Goal: Task Accomplishment & Management: Use online tool/utility

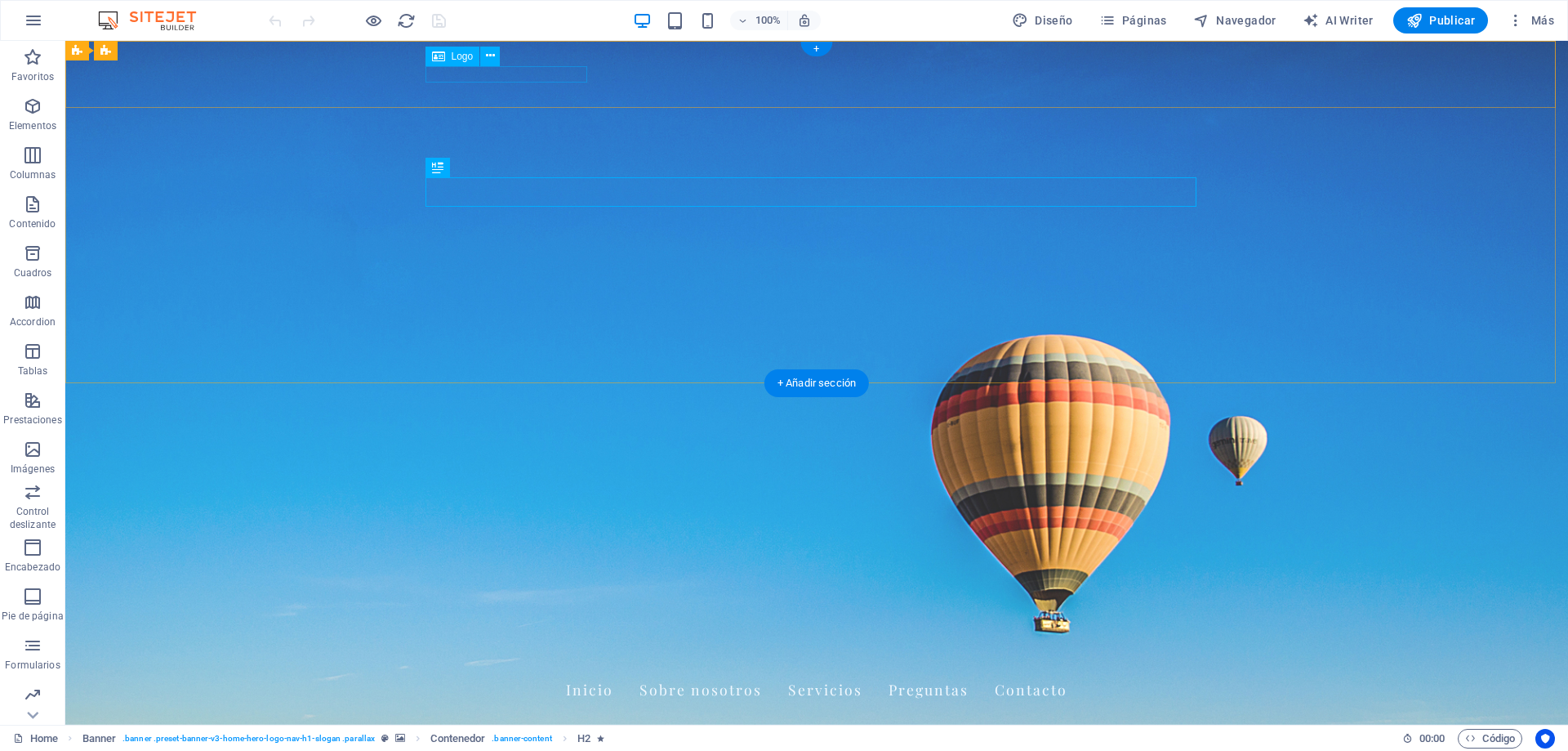
click at [522, 652] on div "[DOMAIN_NAME]" at bounding box center [816, 660] width 771 height 16
click at [444, 54] on icon at bounding box center [438, 56] width 13 height 20
click at [488, 53] on icon at bounding box center [490, 56] width 9 height 17
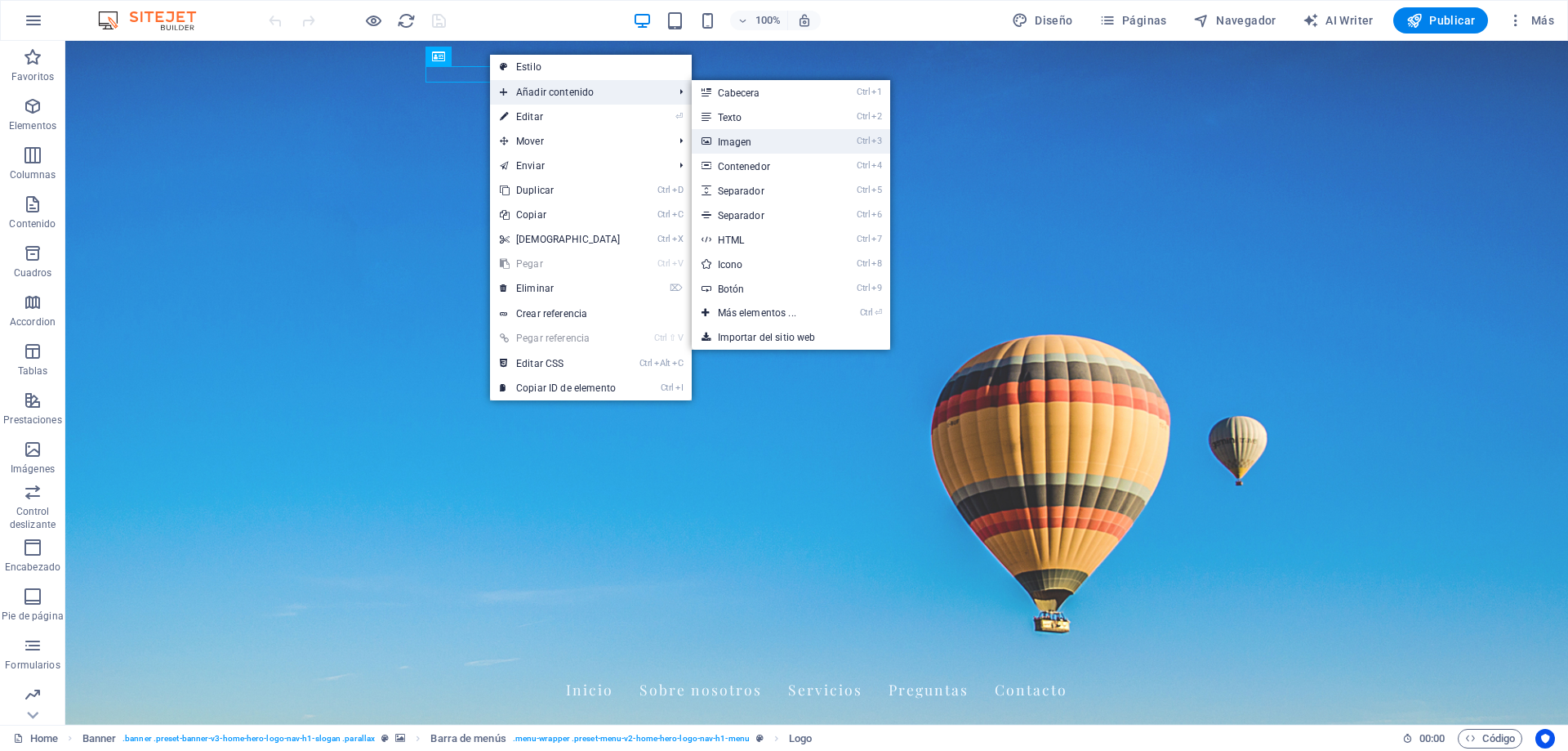
click at [750, 140] on link "Ctrl 3 Imagen" at bounding box center [760, 141] width 137 height 24
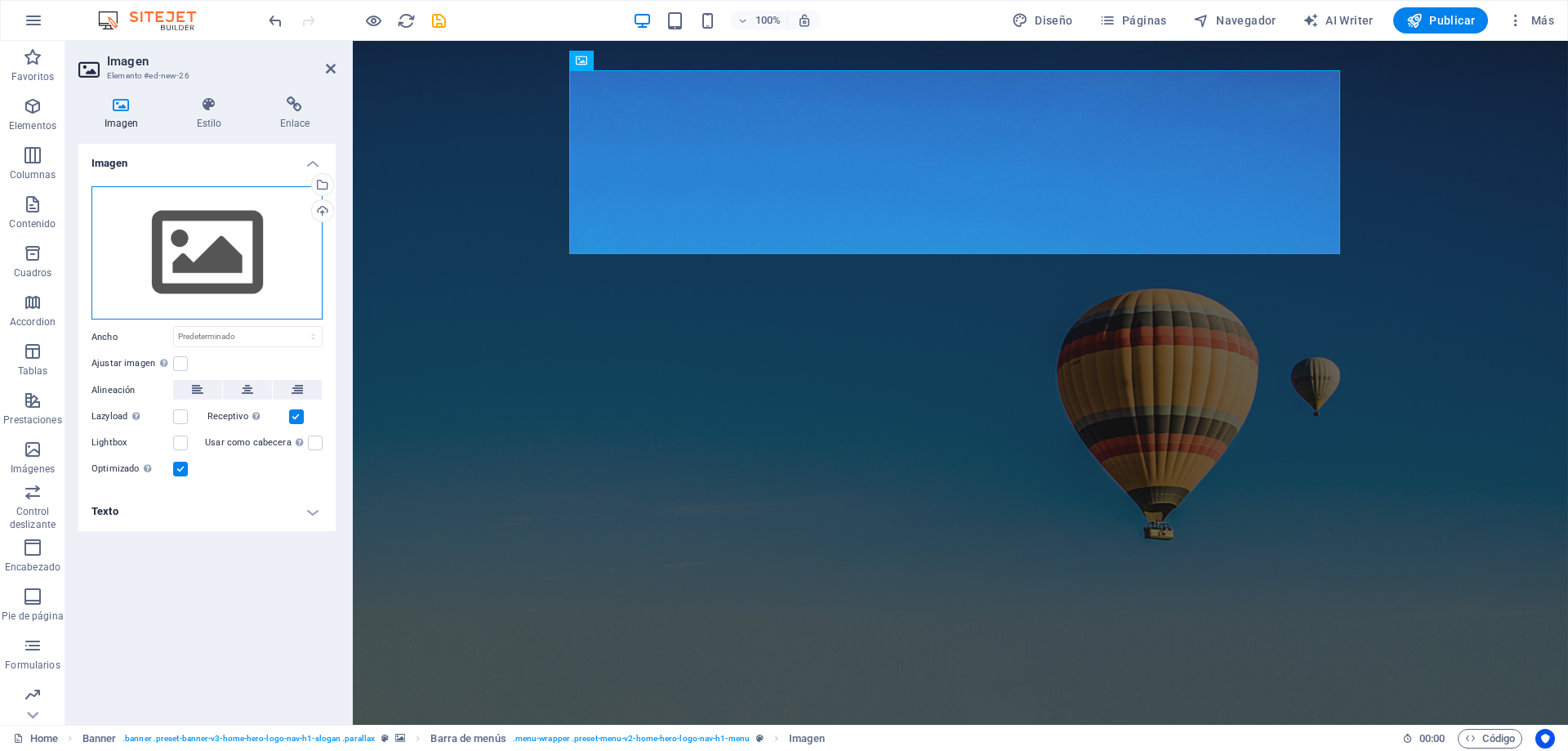
click at [209, 269] on div "Arrastra archivos aquí, haz clic para escoger archivos o selecciona archivos de…" at bounding box center [207, 253] width 232 height 134
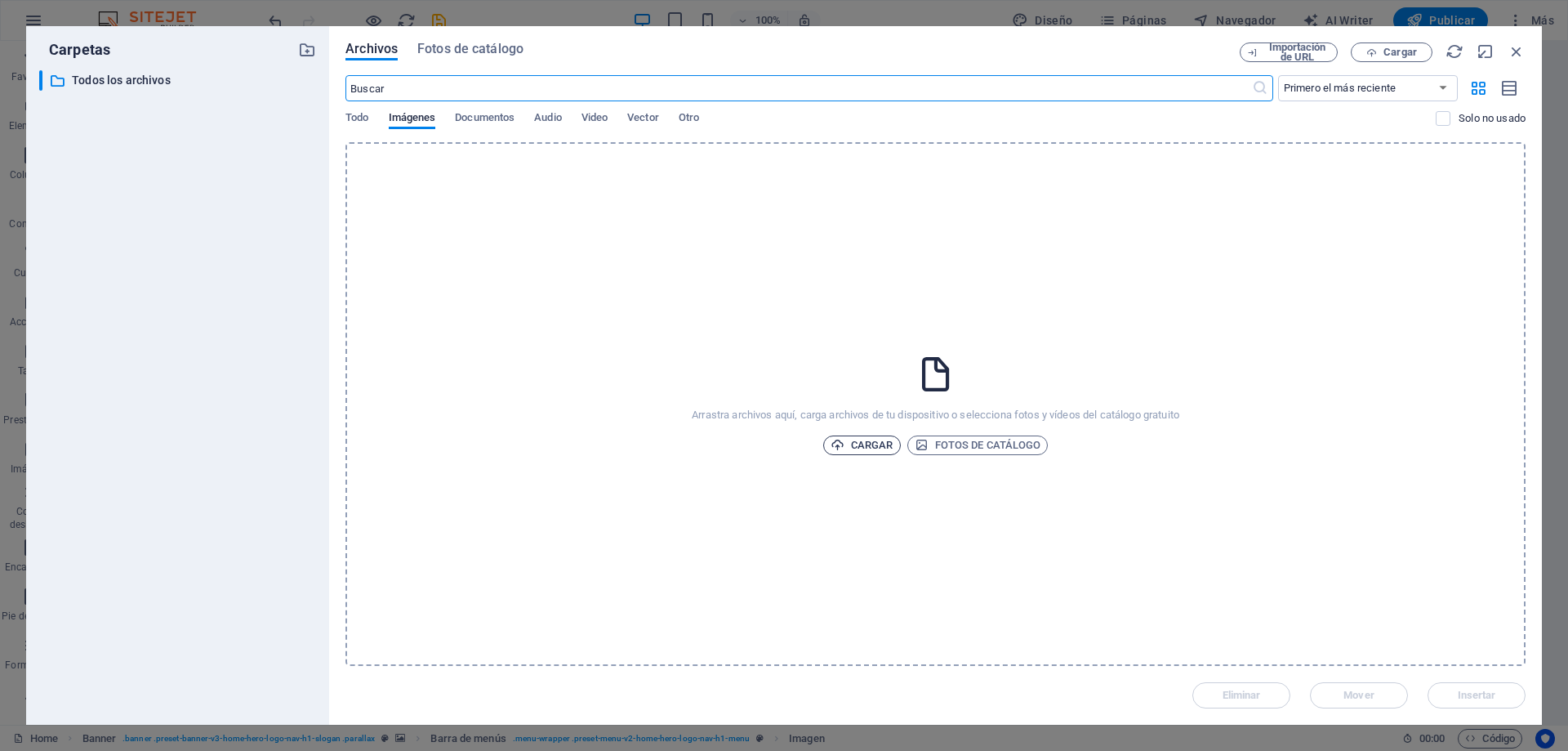
click at [845, 436] on span "Cargar" at bounding box center [861, 445] width 63 height 20
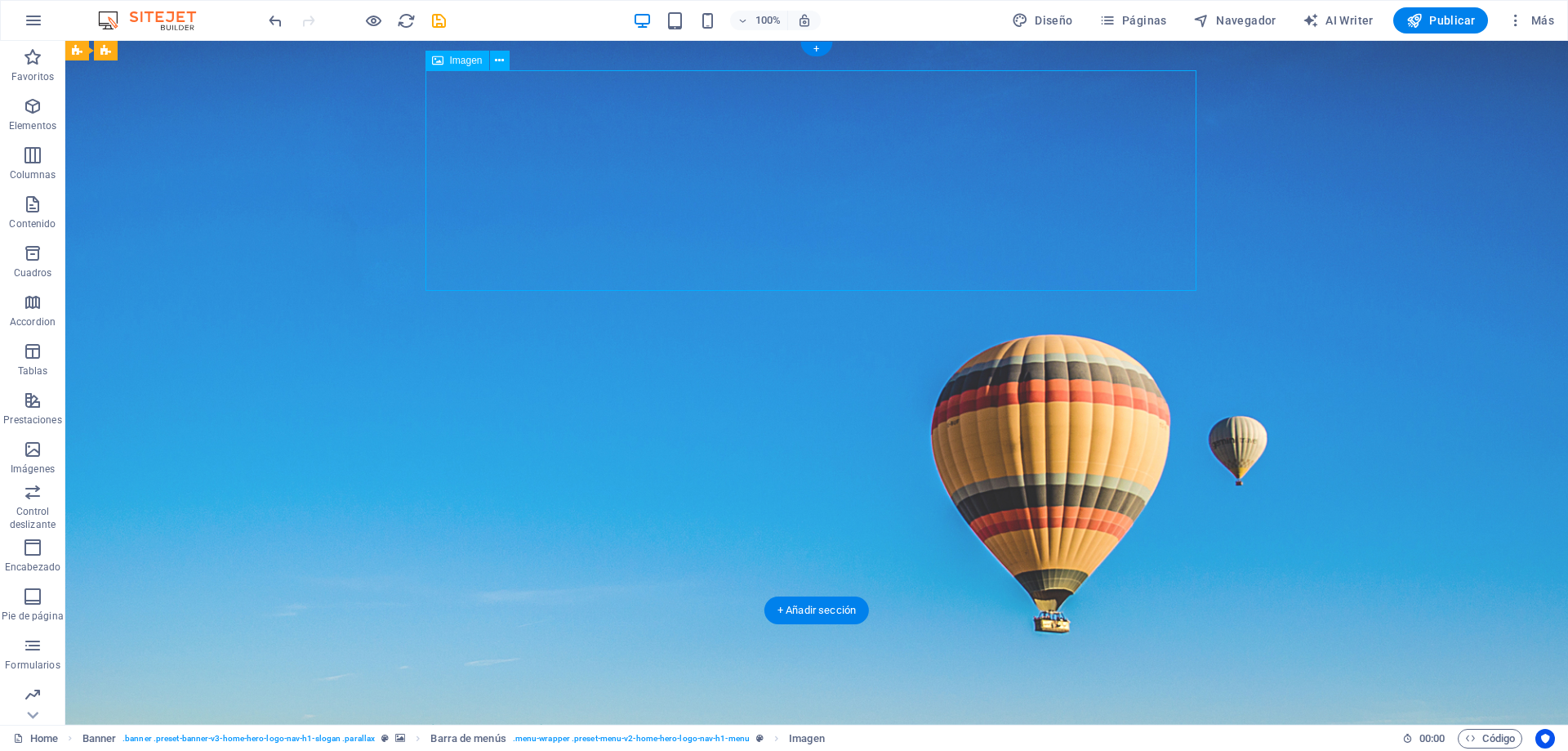
drag, startPoint x: 585, startPoint y: 236, endPoint x: 555, endPoint y: 231, distance: 30.4
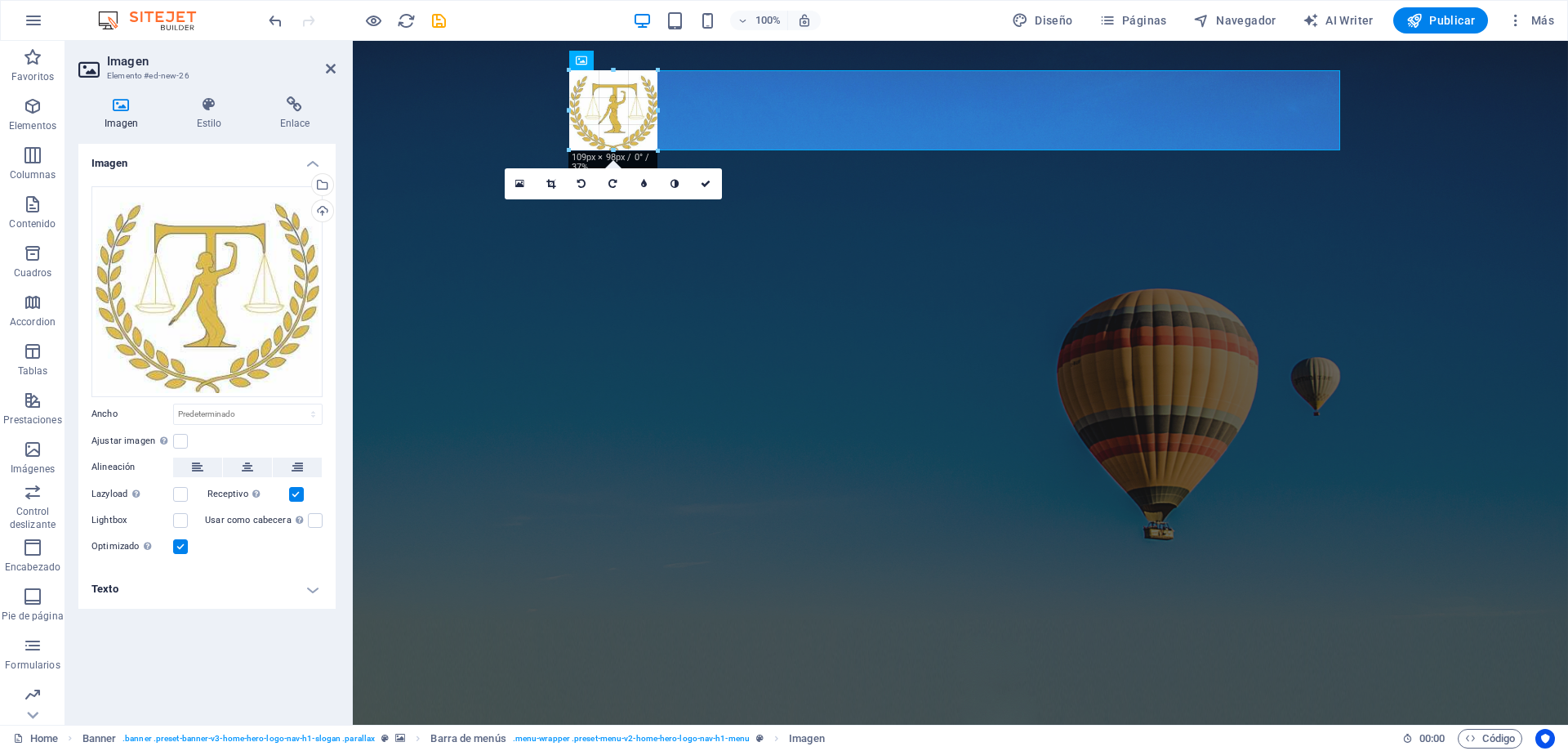
drag, startPoint x: 569, startPoint y: 291, endPoint x: 839, endPoint y: 151, distance: 304.1
type input "108"
select select "px"
click at [705, 182] on icon at bounding box center [705, 183] width 10 height 10
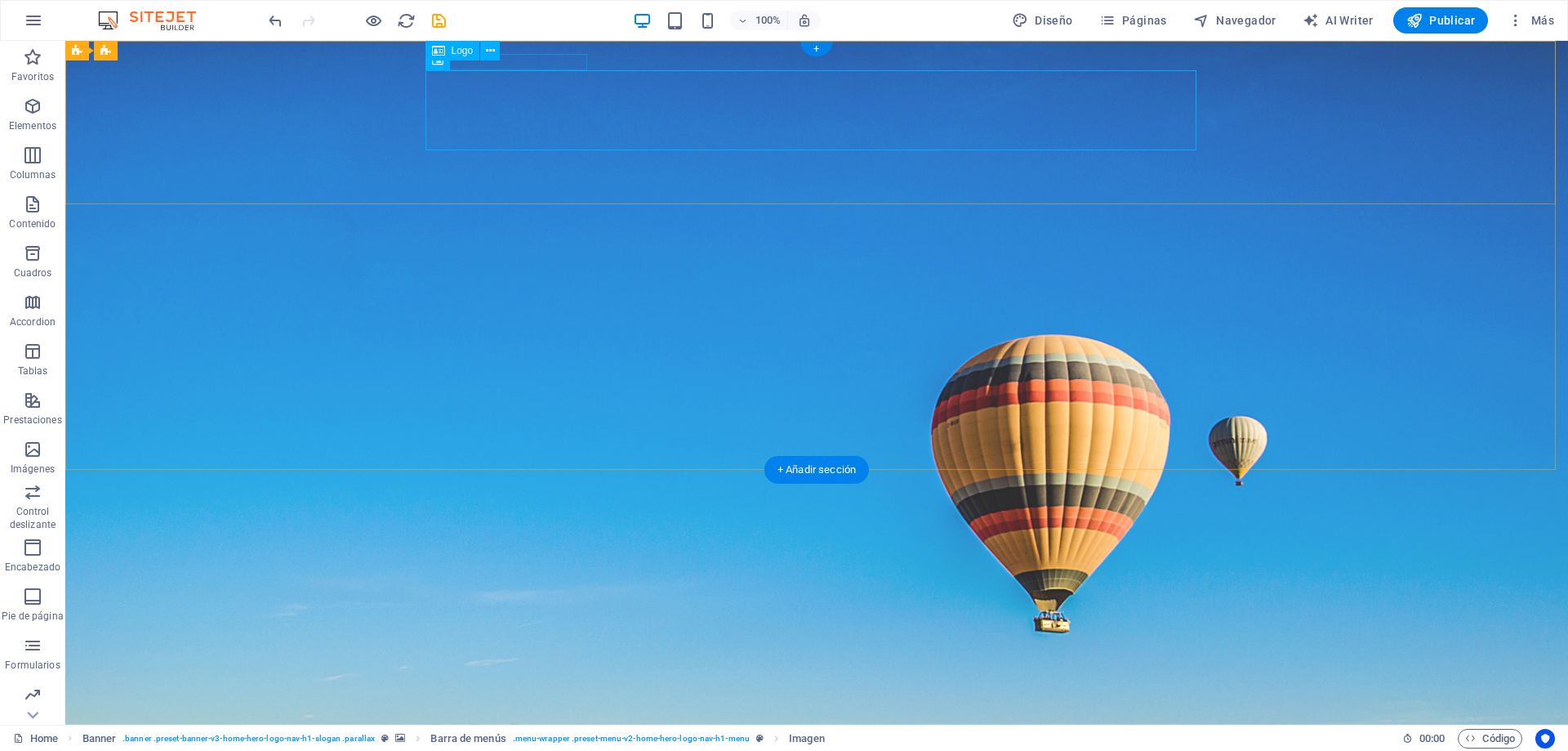
click at [560, 674] on div "[DOMAIN_NAME]" at bounding box center [816, 682] width 771 height 16
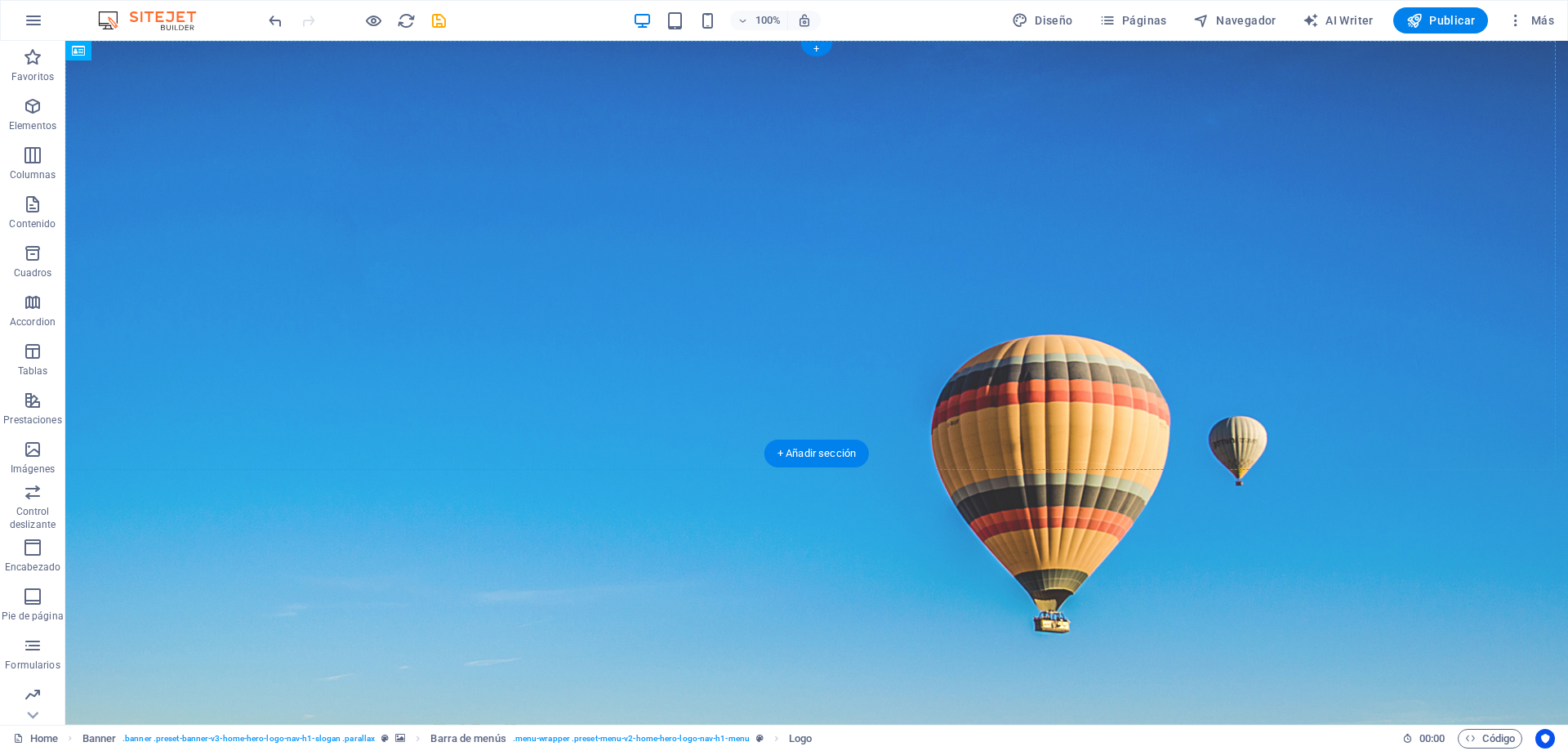
drag, startPoint x: 558, startPoint y: 57, endPoint x: 651, endPoint y: 97, distance: 101.2
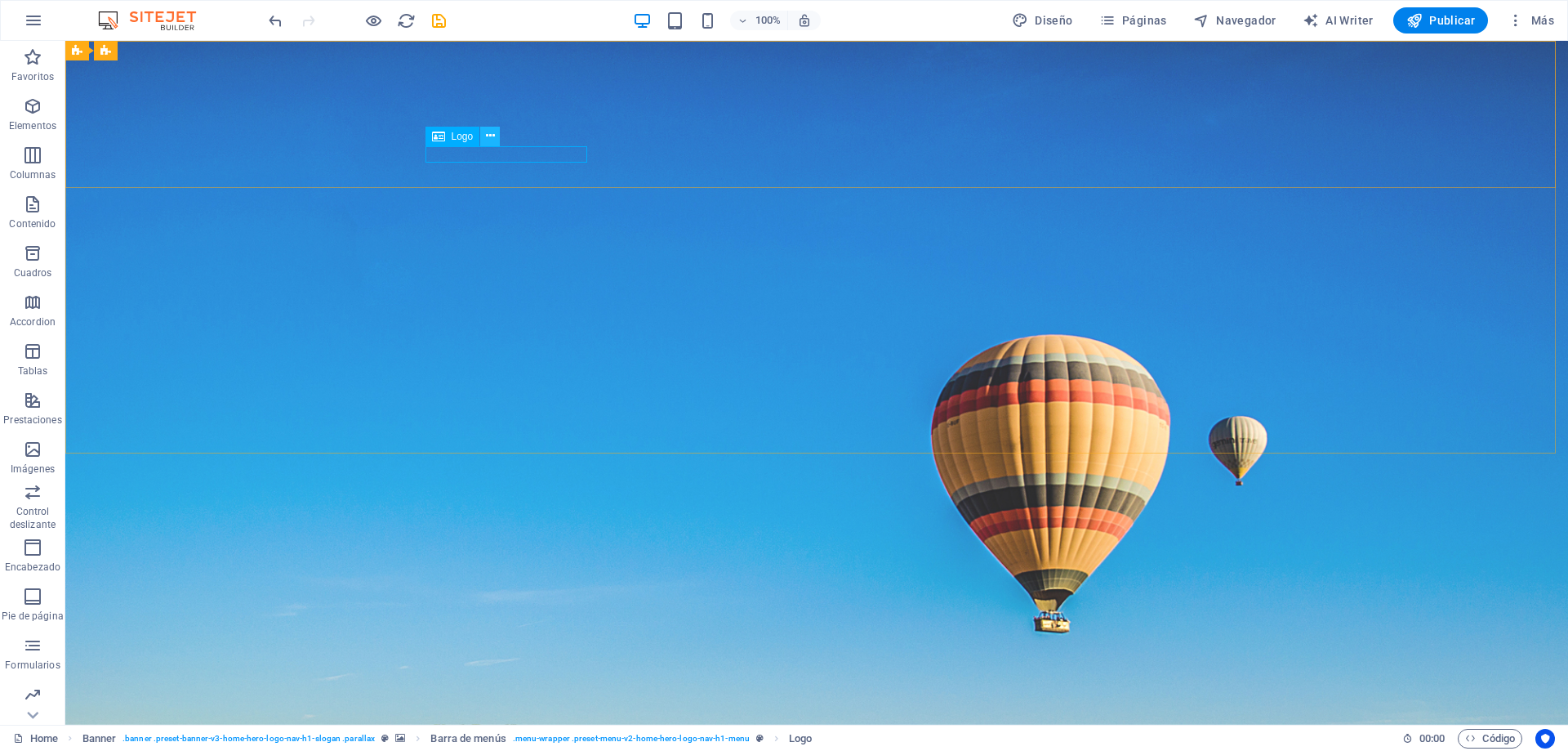
click at [496, 137] on button at bounding box center [490, 137] width 20 height 20
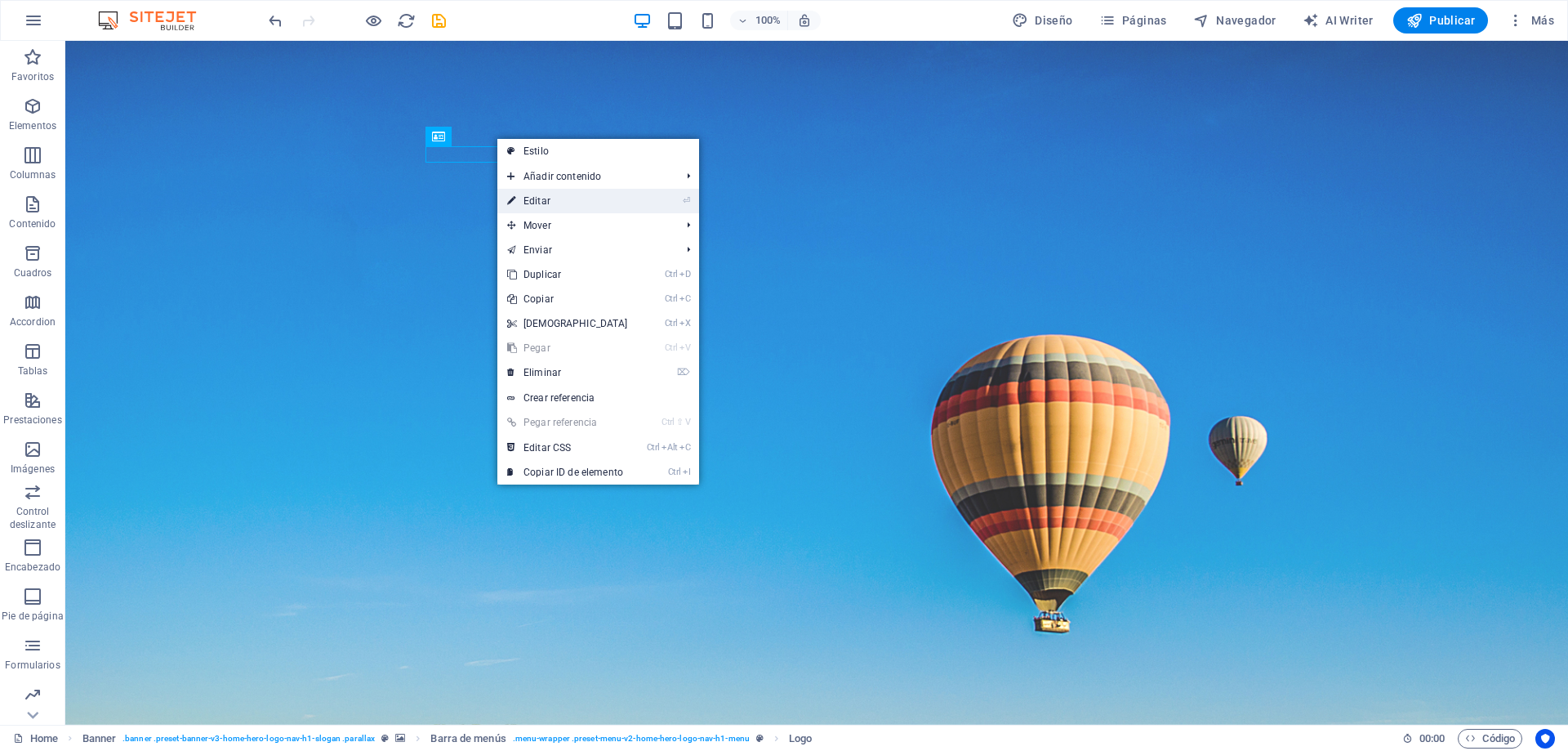
click at [535, 199] on link "⏎ Editar" at bounding box center [568, 200] width 141 height 24
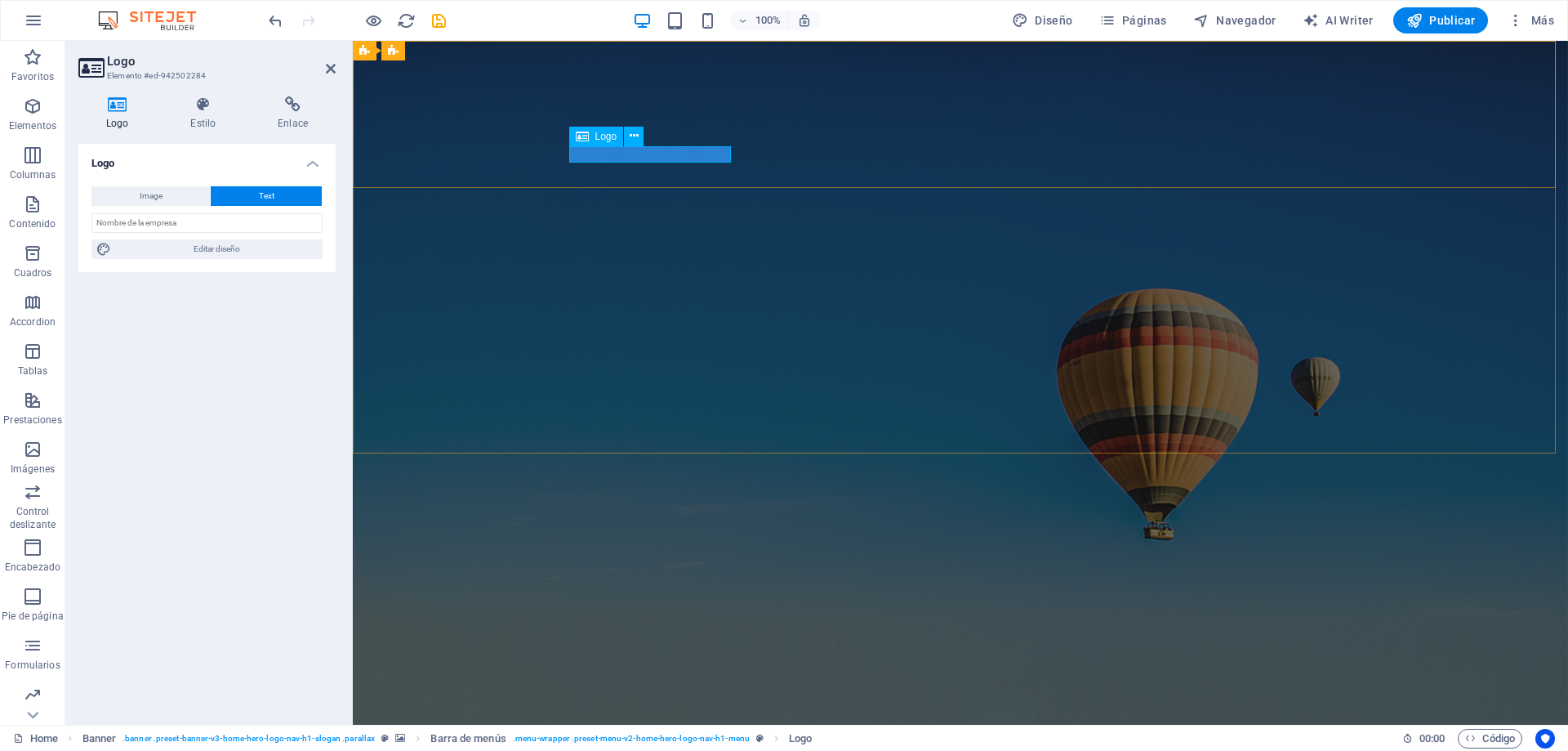
click at [640, 750] on div "[DOMAIN_NAME]" at bounding box center [960, 758] width 771 height 16
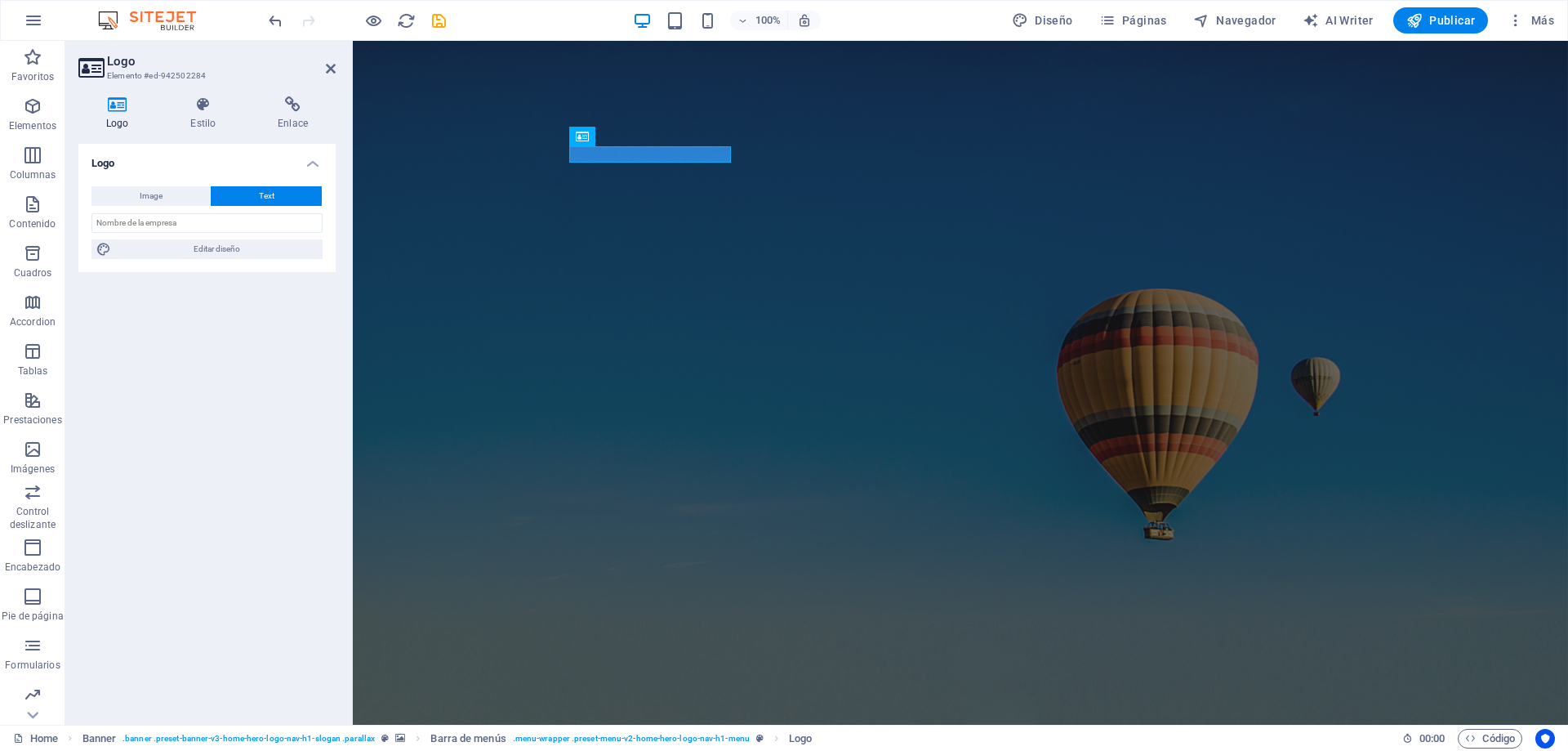
click at [270, 194] on span "Text" at bounding box center [267, 196] width 16 height 20
click at [263, 223] on input "text" at bounding box center [207, 223] width 232 height 20
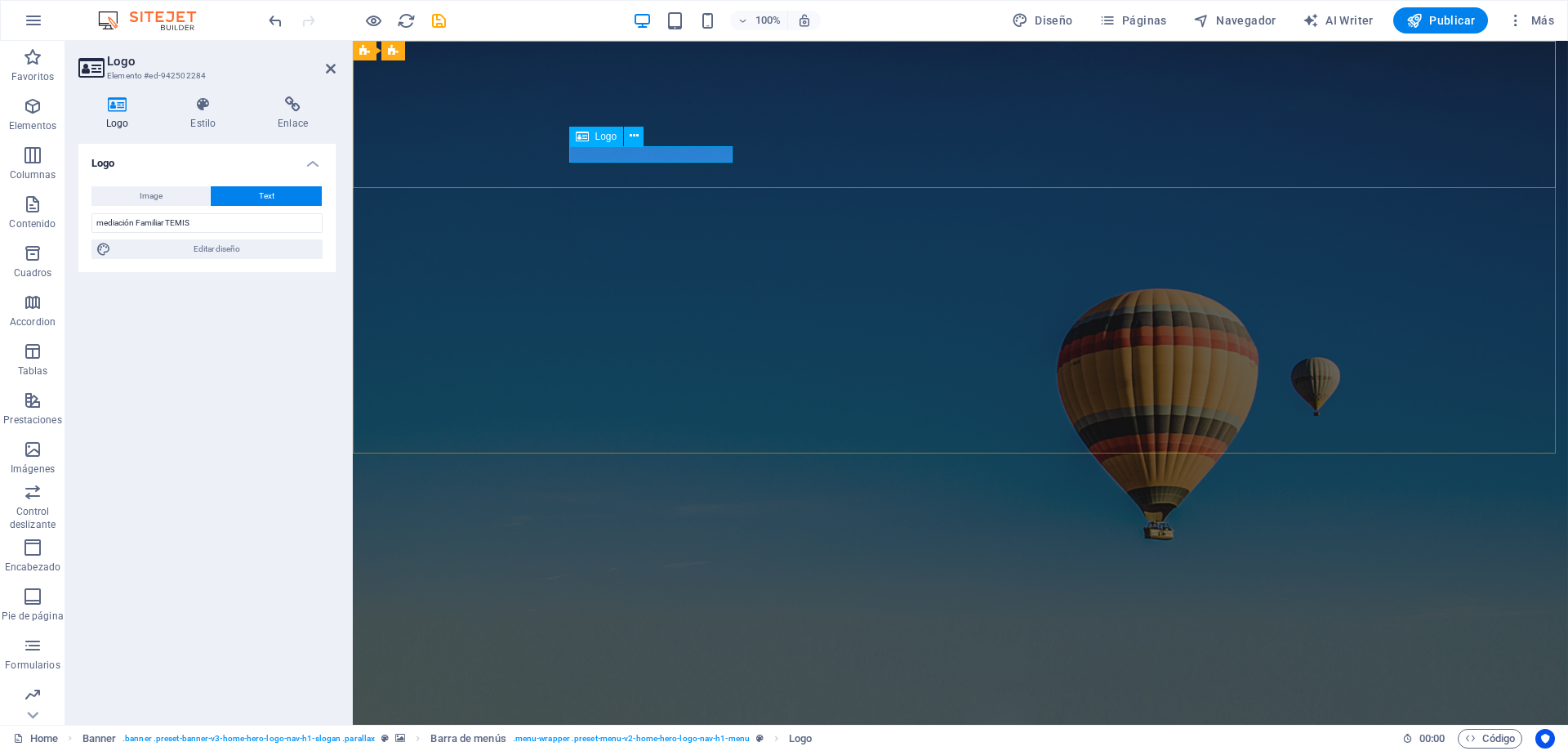
click at [579, 750] on div "mediación Familiar TEMIS" at bounding box center [960, 758] width 771 height 16
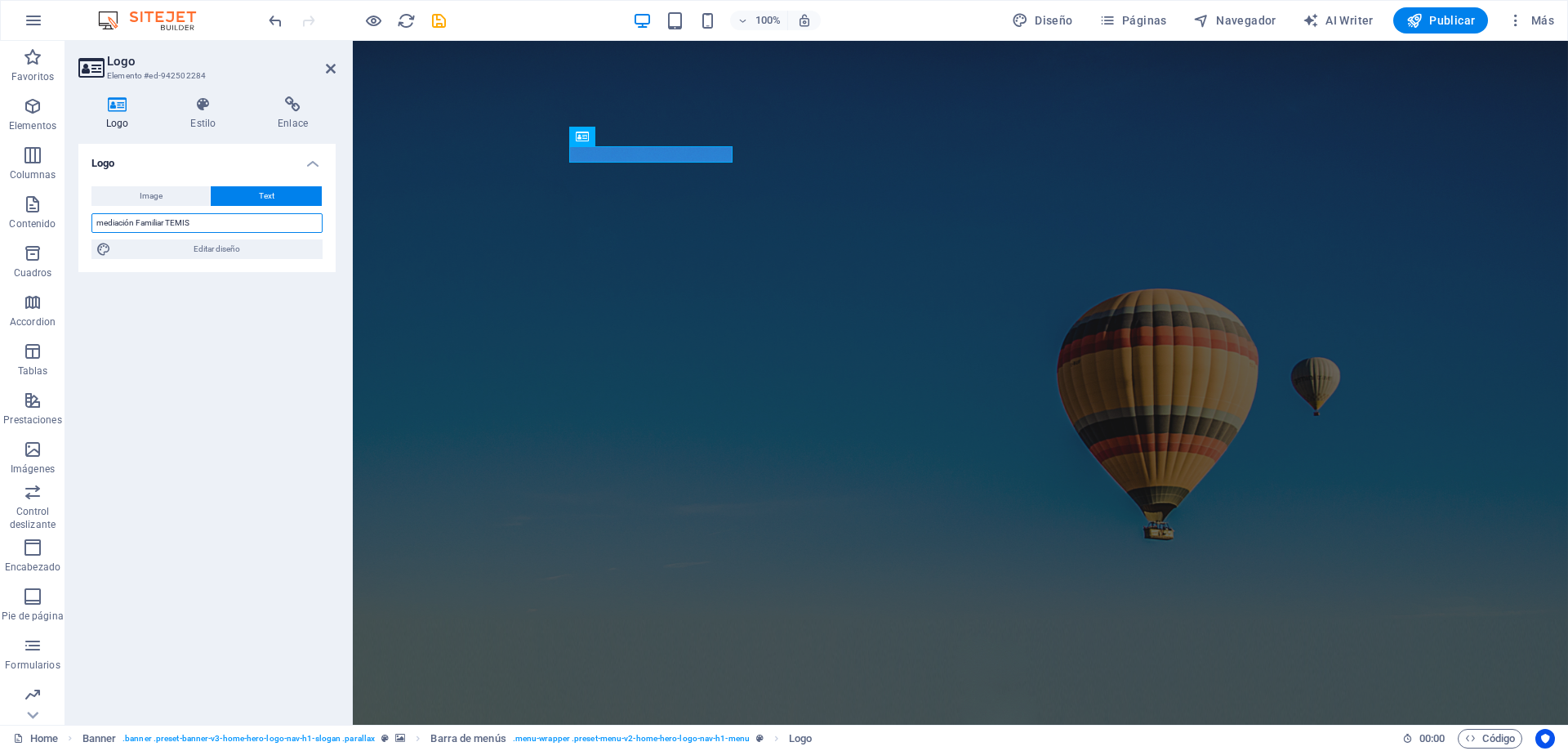
click at [102, 224] on input "mediación Familiar TEMIS" at bounding box center [207, 223] width 232 height 20
type input "Mediación Familiar TEMIS"
click at [267, 302] on div "Logo Image Text Arrastra archivos aquí, haz clic para escoger archivos o selecc…" at bounding box center [207, 427] width 257 height 568
drag, startPoint x: 225, startPoint y: 246, endPoint x: 81, endPoint y: 194, distance: 153.1
click at [225, 246] on span "Editar diseño" at bounding box center [216, 249] width 201 height 20
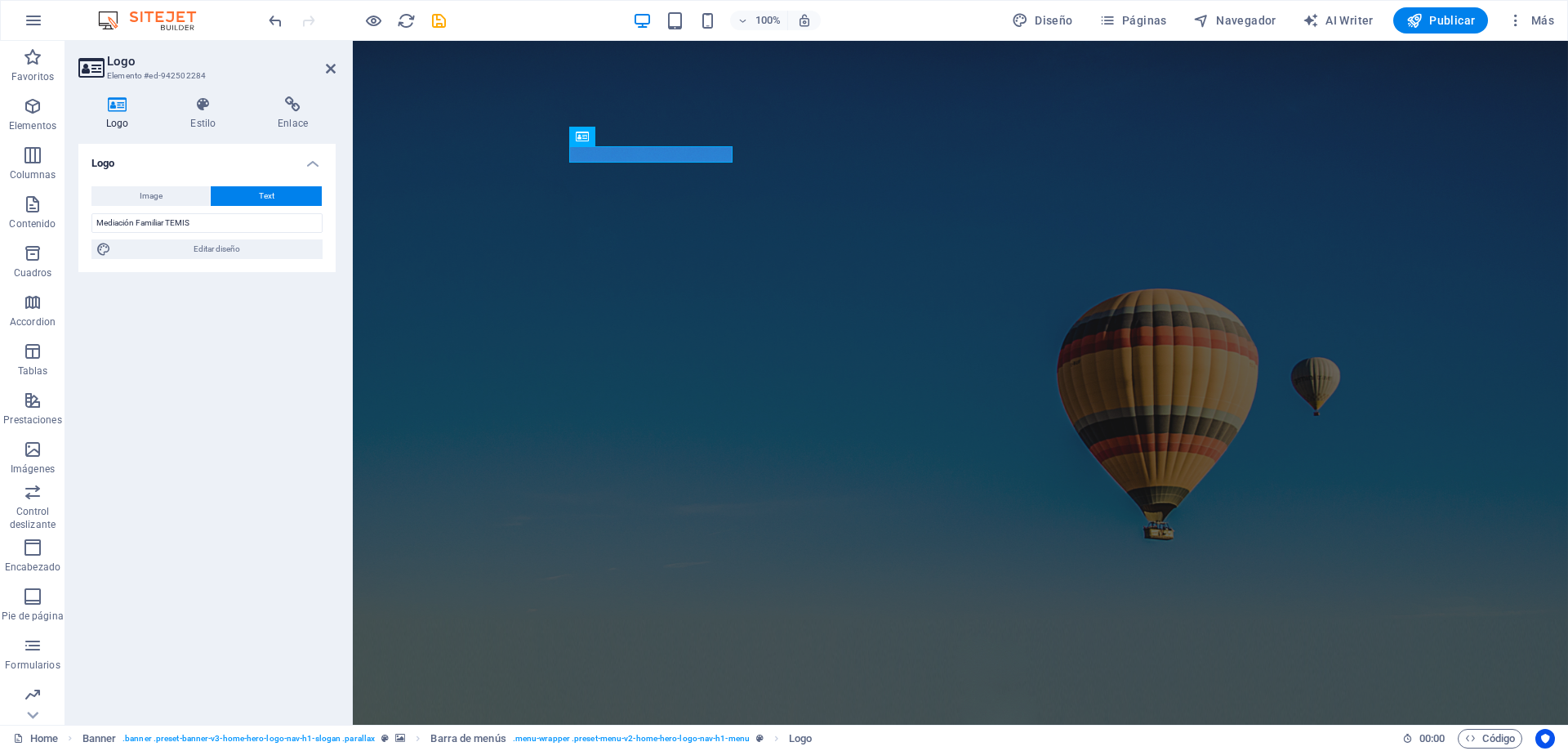
select select "px"
select select "200"
select select "px"
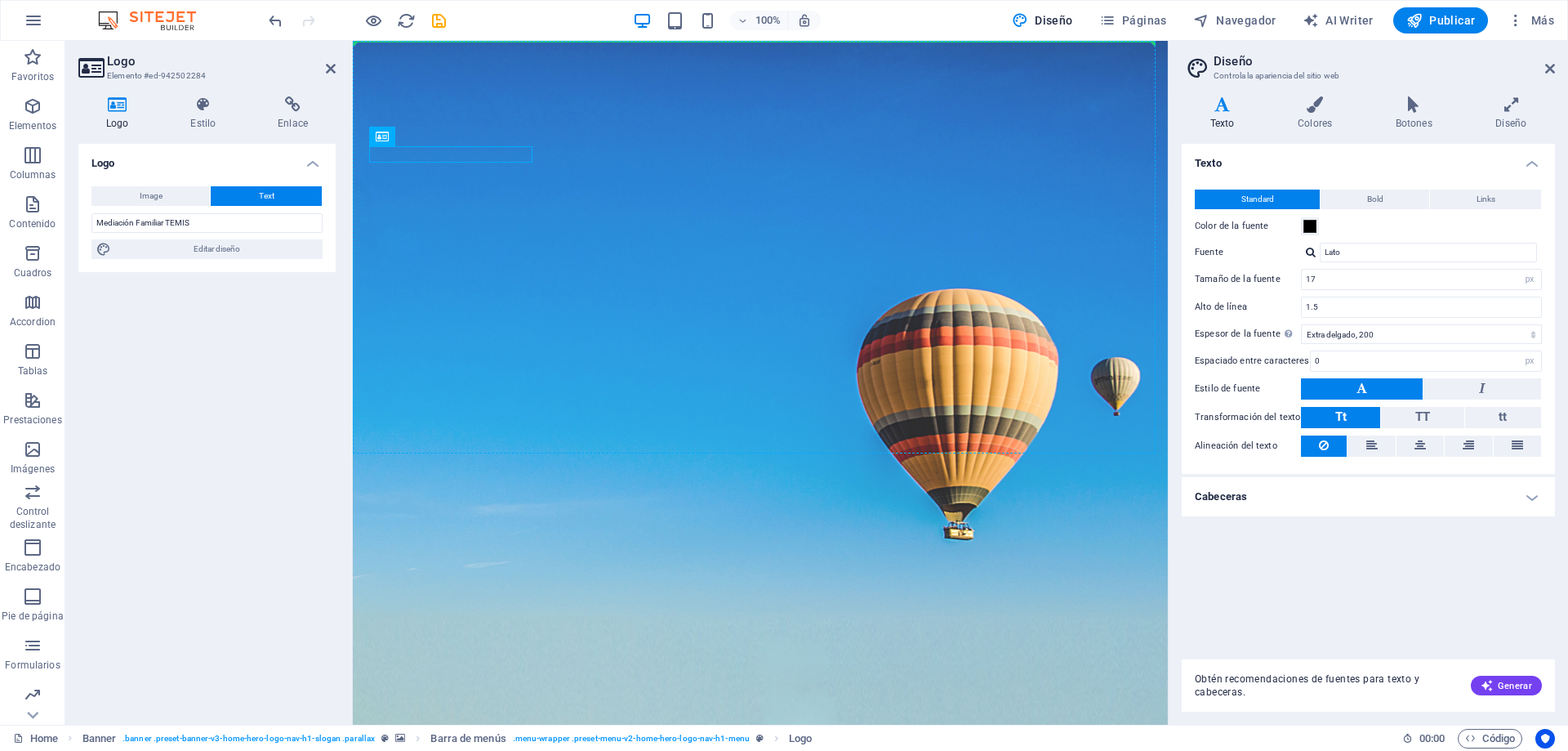
drag, startPoint x: 761, startPoint y: 179, endPoint x: 585, endPoint y: 181, distance: 176.0
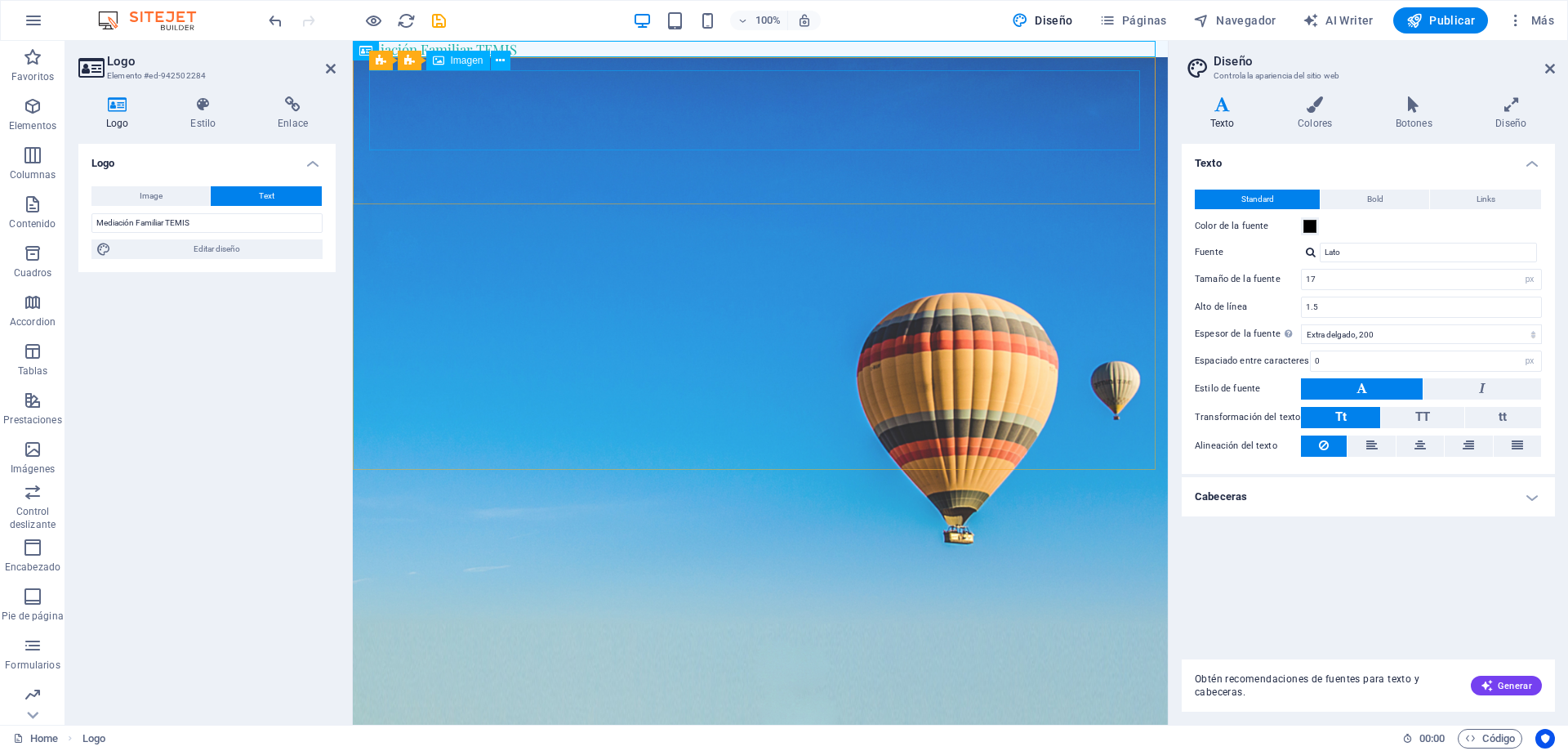
click at [441, 686] on figure at bounding box center [760, 726] width 771 height 80
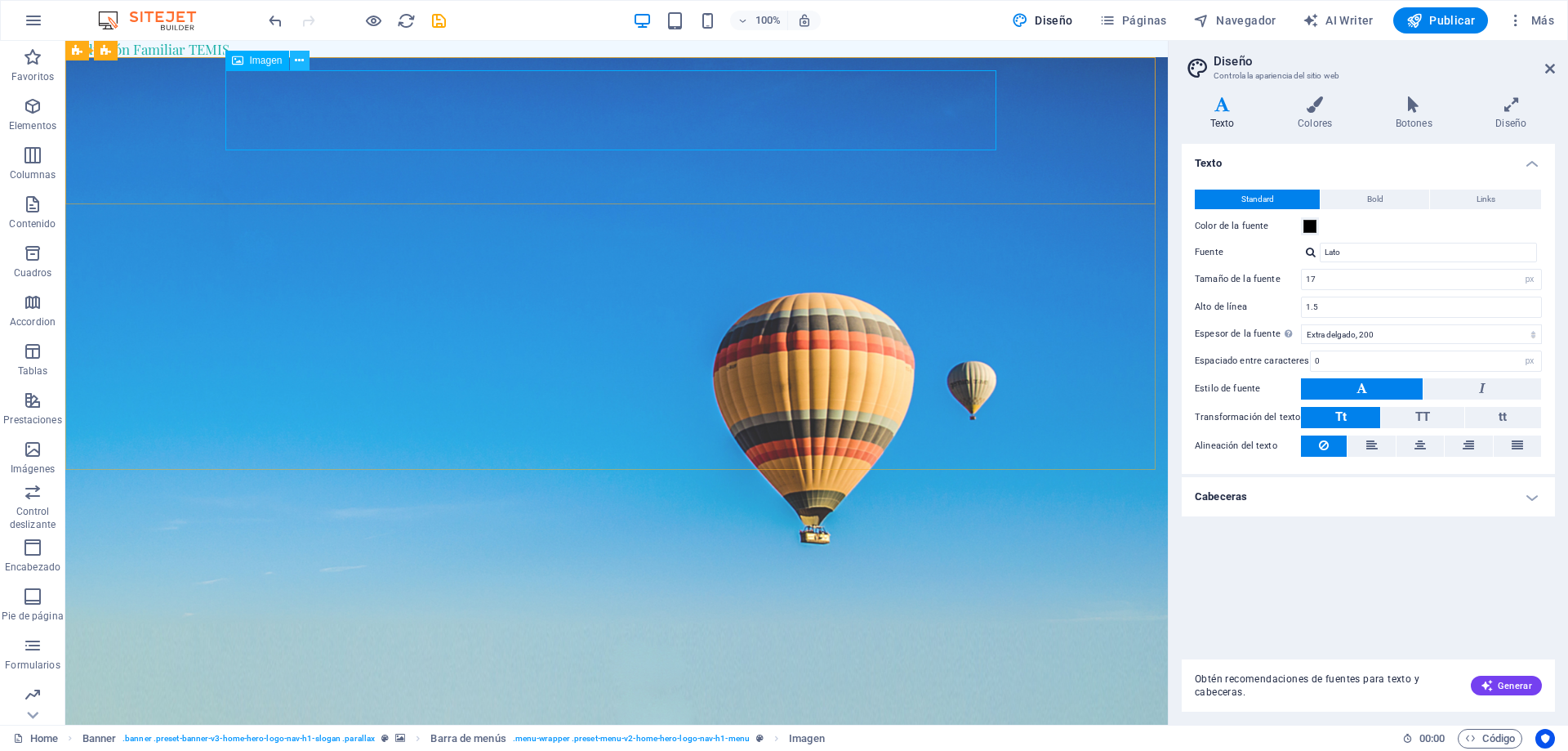
click at [296, 64] on icon at bounding box center [299, 60] width 9 height 17
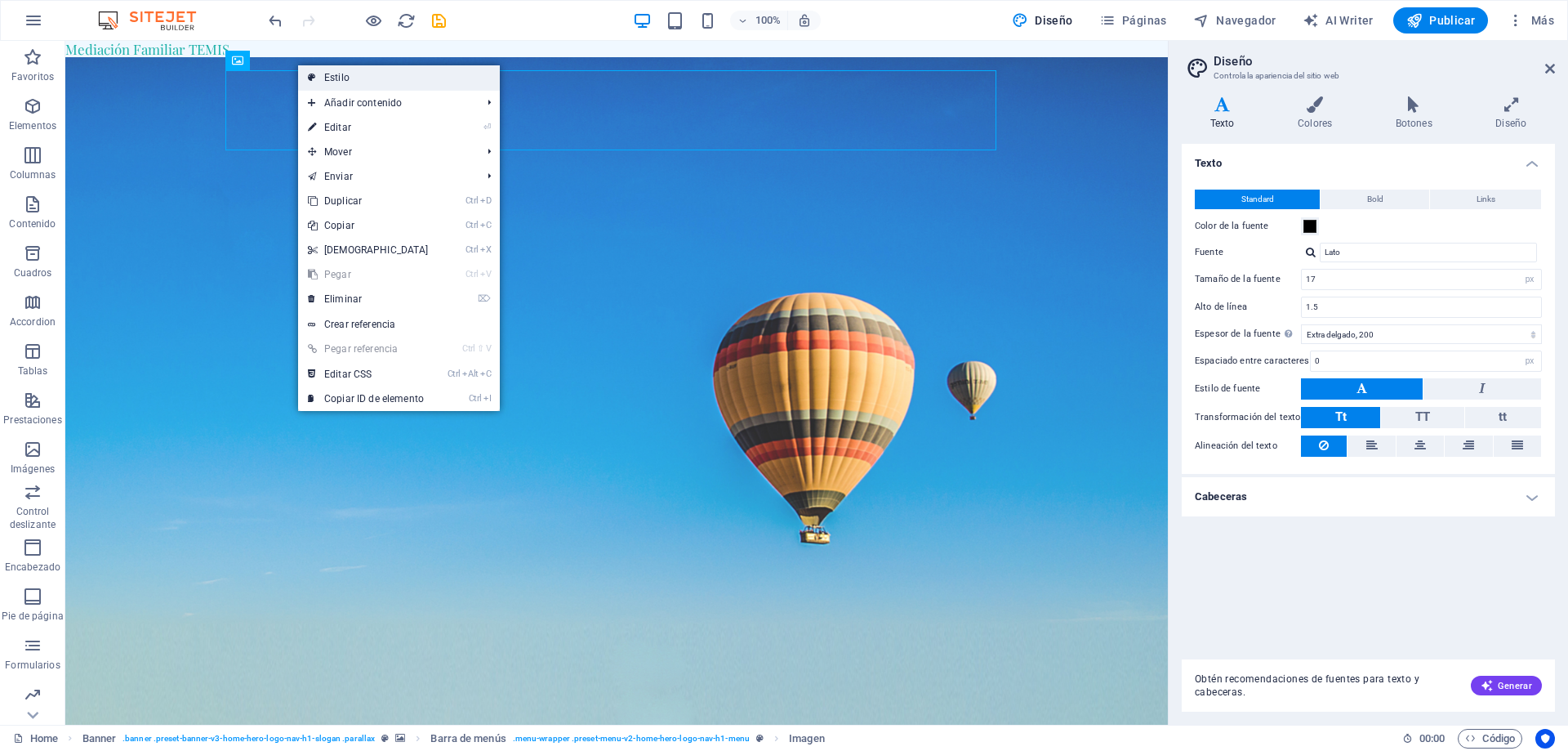
drag, startPoint x: 398, startPoint y: 80, endPoint x: 180, endPoint y: 266, distance: 286.6
click at [398, 80] on link "Estilo" at bounding box center [398, 78] width 201 height 24
select select "rem"
select select "preset-menu-v2-home-hero-logo-nav-h1-menu"
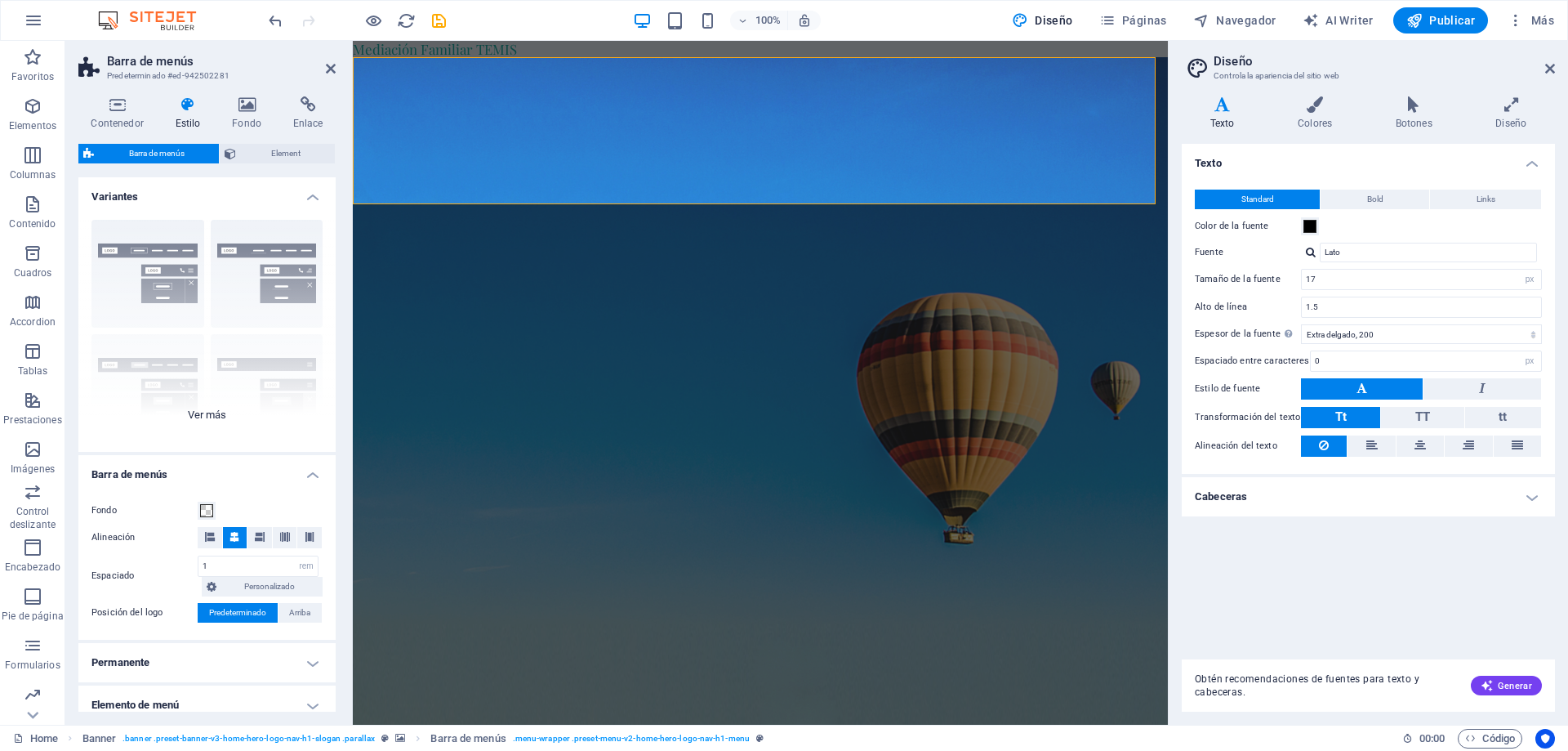
click at [149, 252] on div "Borde Centrado Predeterminado Fijo Loki Desencadenador Ancho XXL" at bounding box center [207, 329] width 257 height 245
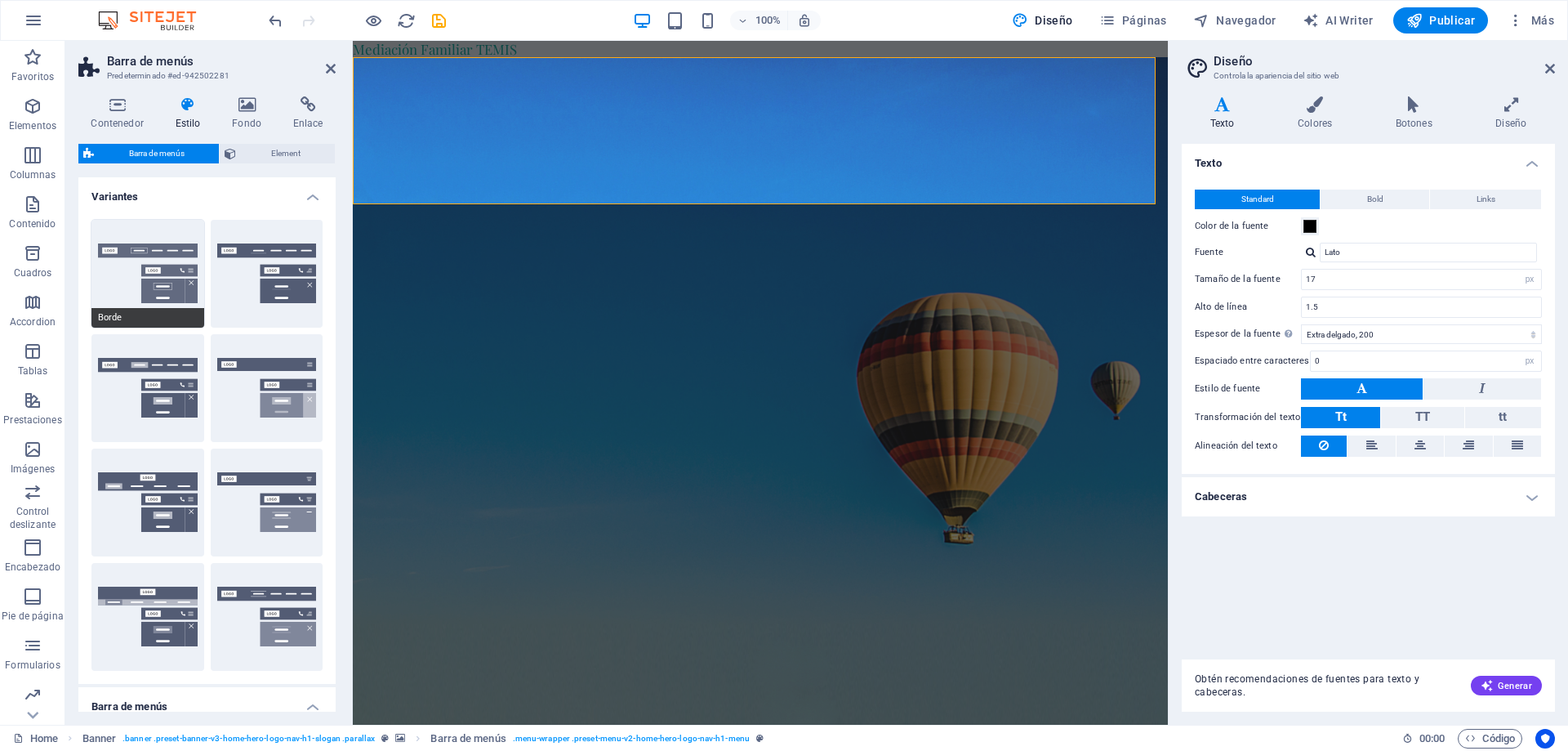
click at [164, 247] on button "Borde" at bounding box center [148, 273] width 112 height 108
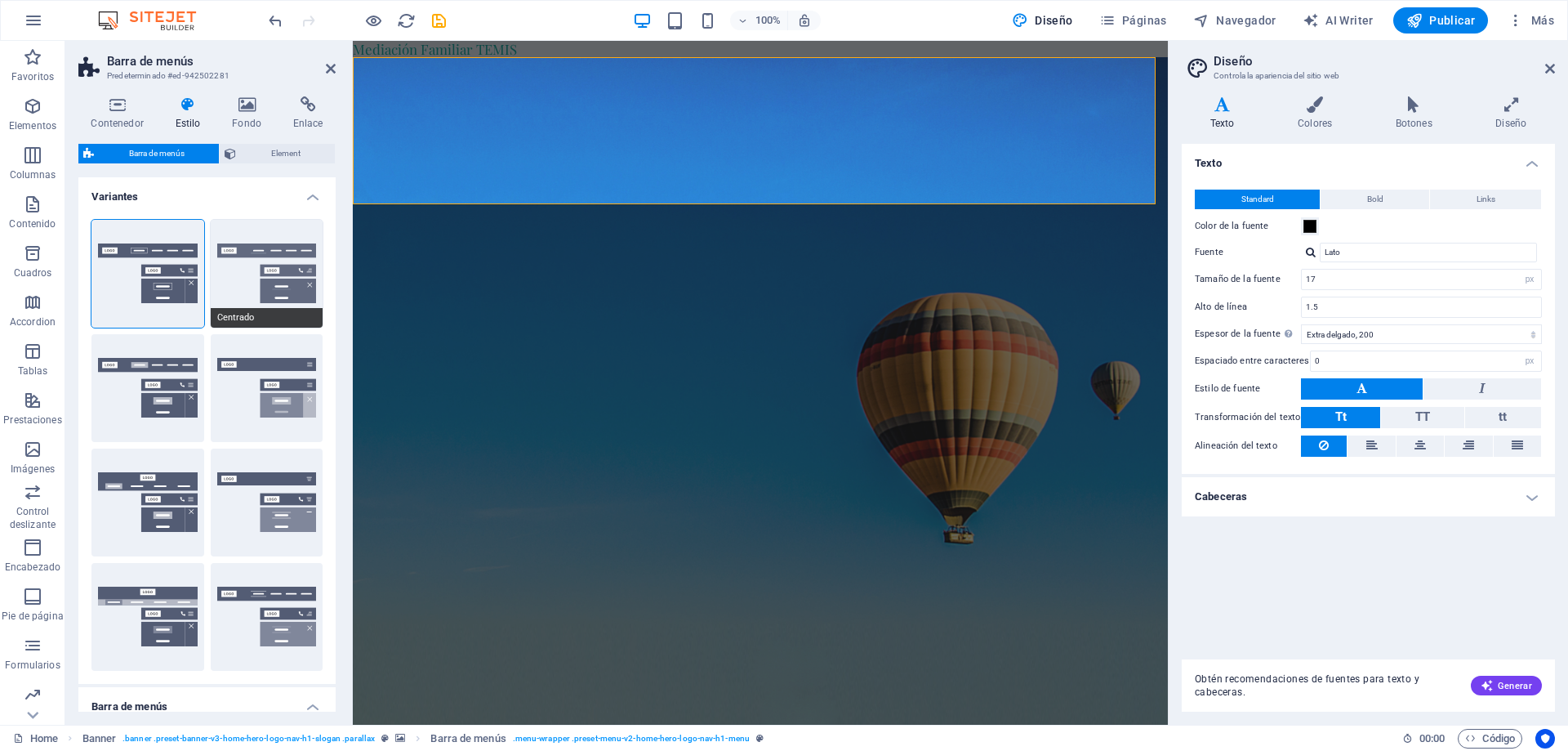
click at [295, 290] on button "Centrado" at bounding box center [267, 273] width 112 height 108
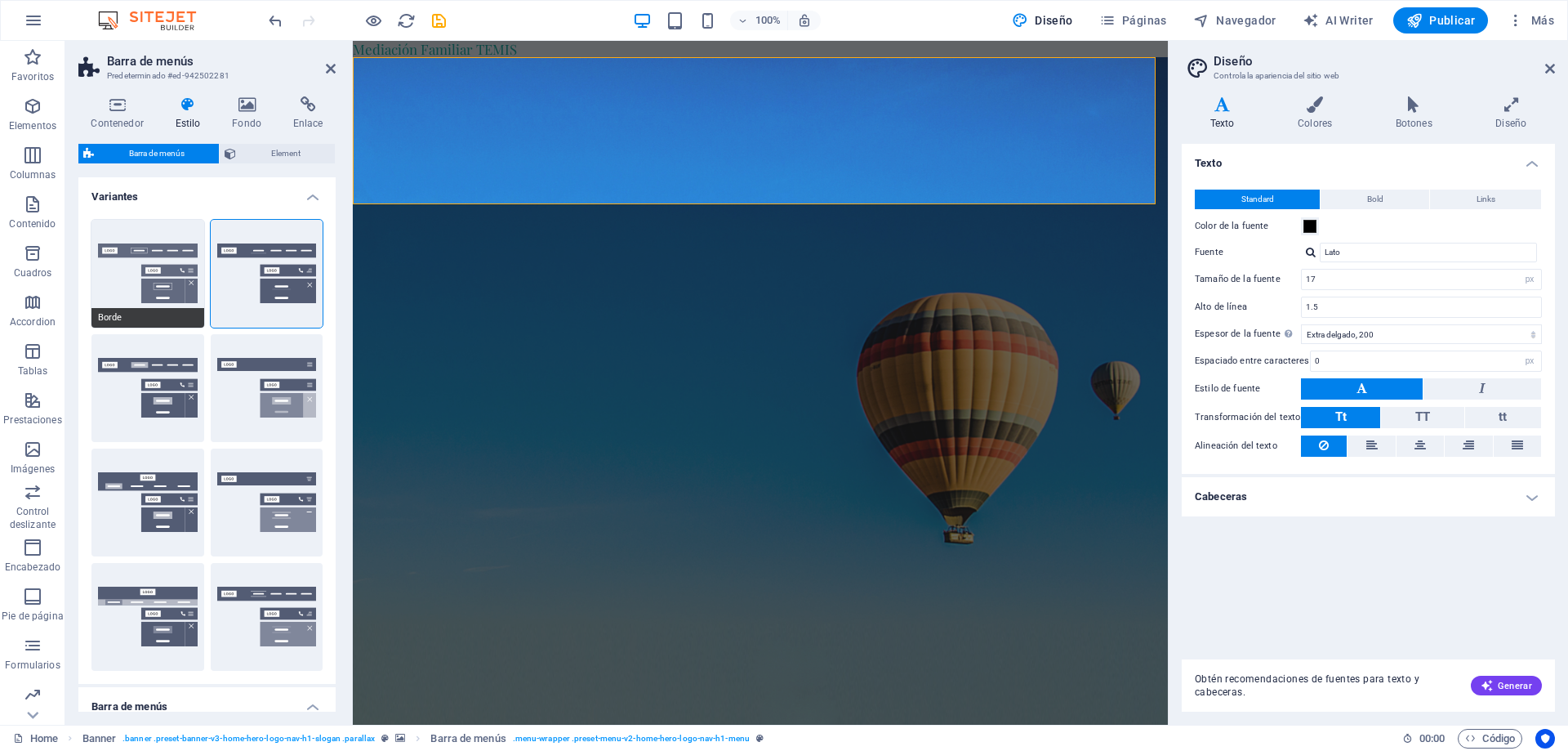
click at [143, 275] on button "Borde" at bounding box center [148, 273] width 112 height 108
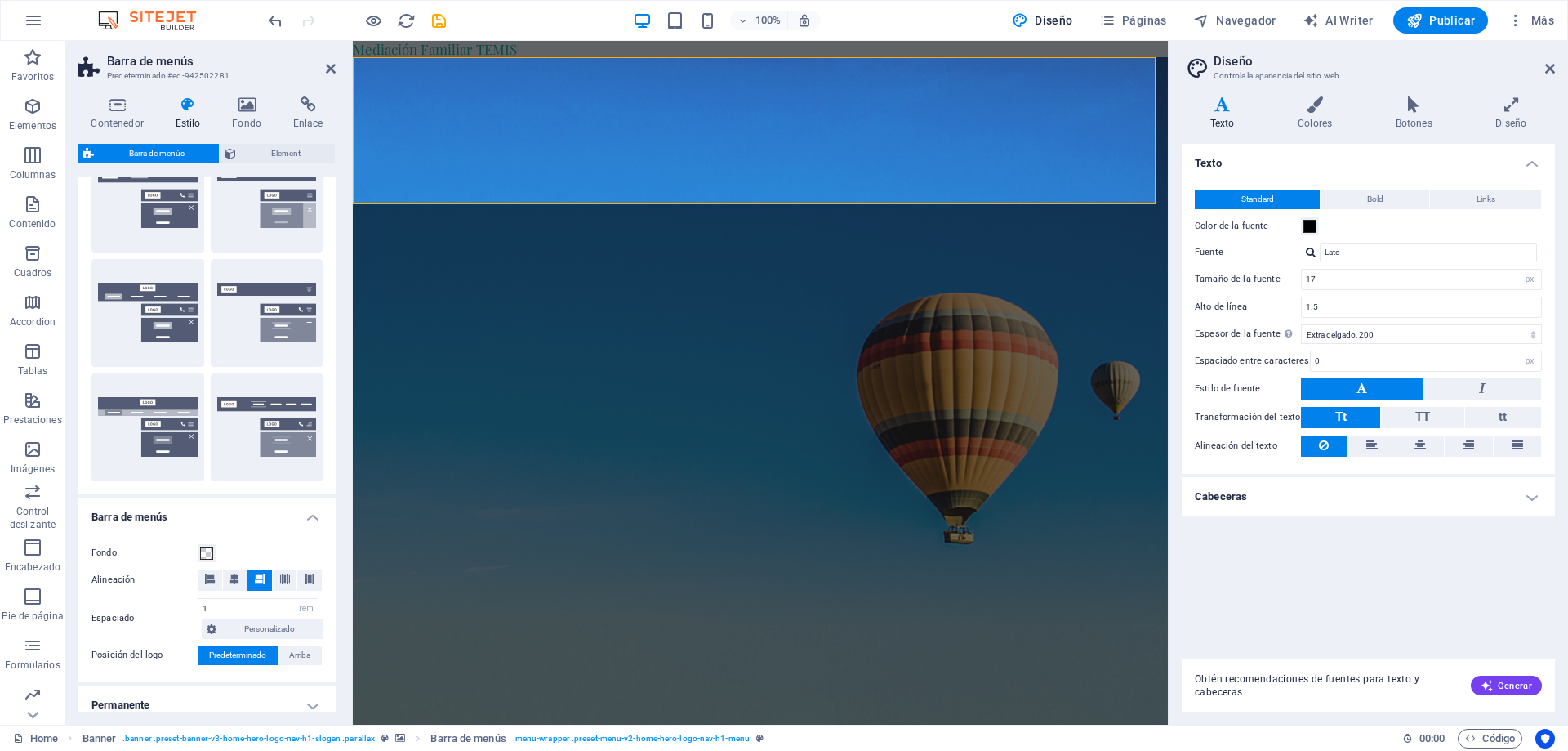
scroll to position [409, 0]
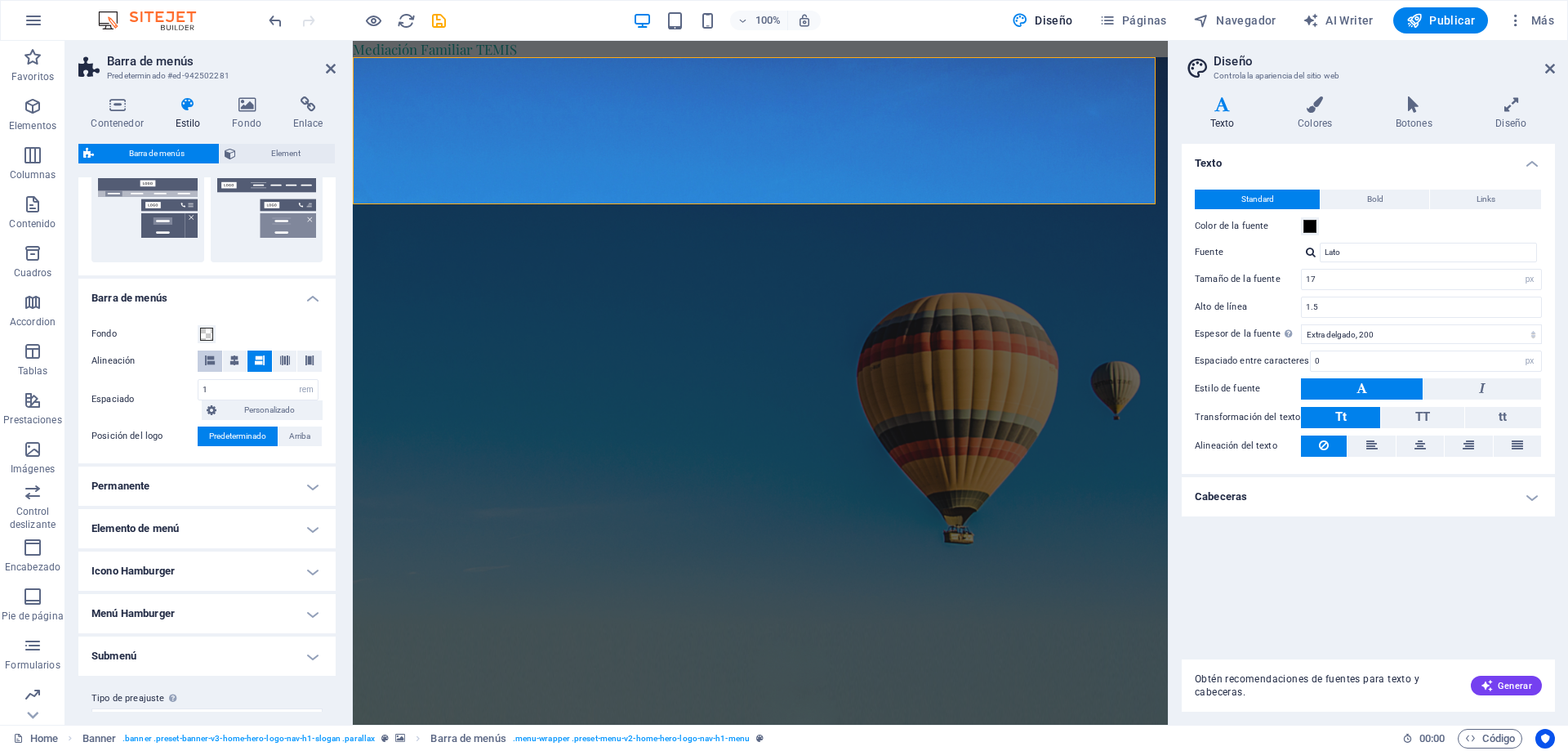
click at [211, 359] on icon at bounding box center [209, 360] width 10 height 10
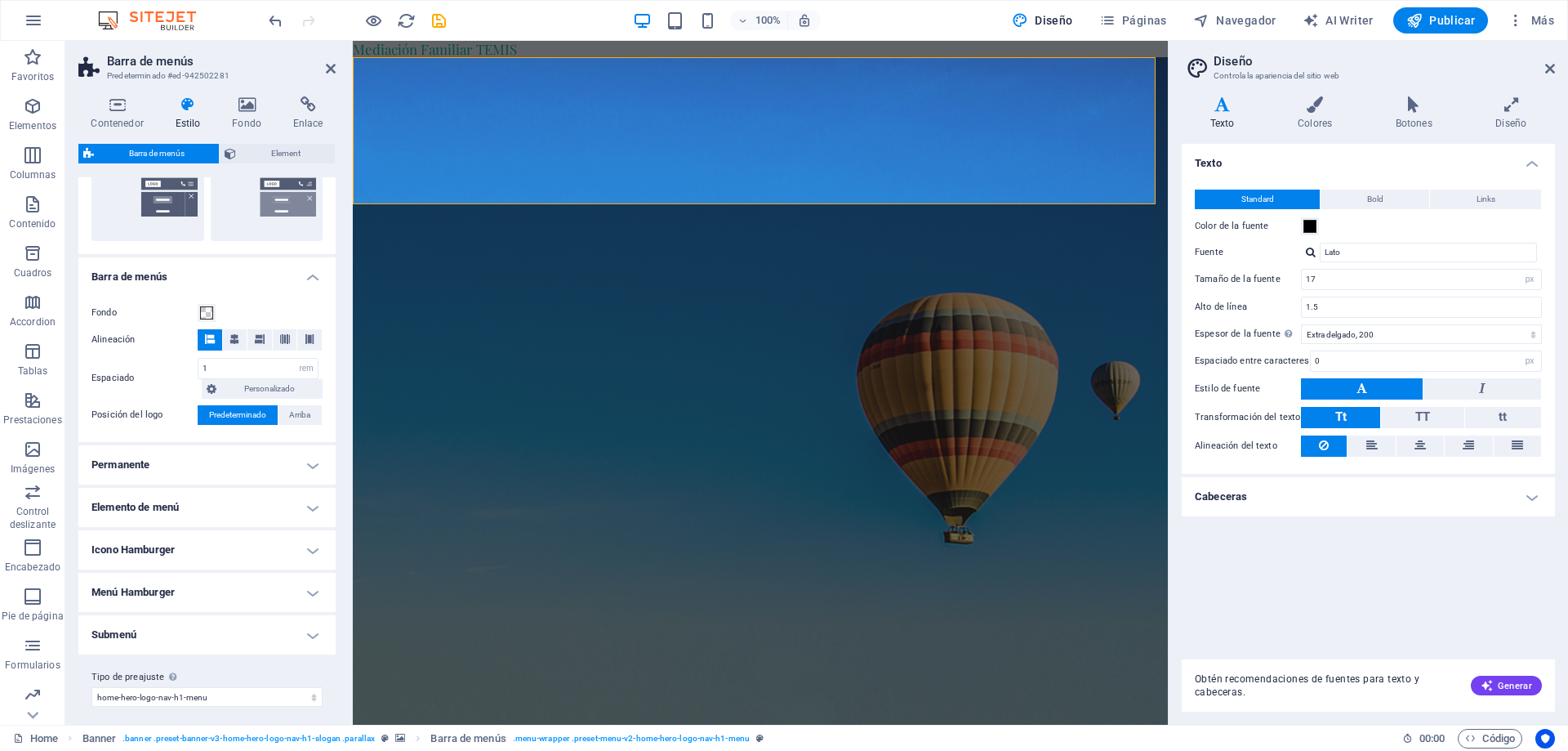
scroll to position [438, 0]
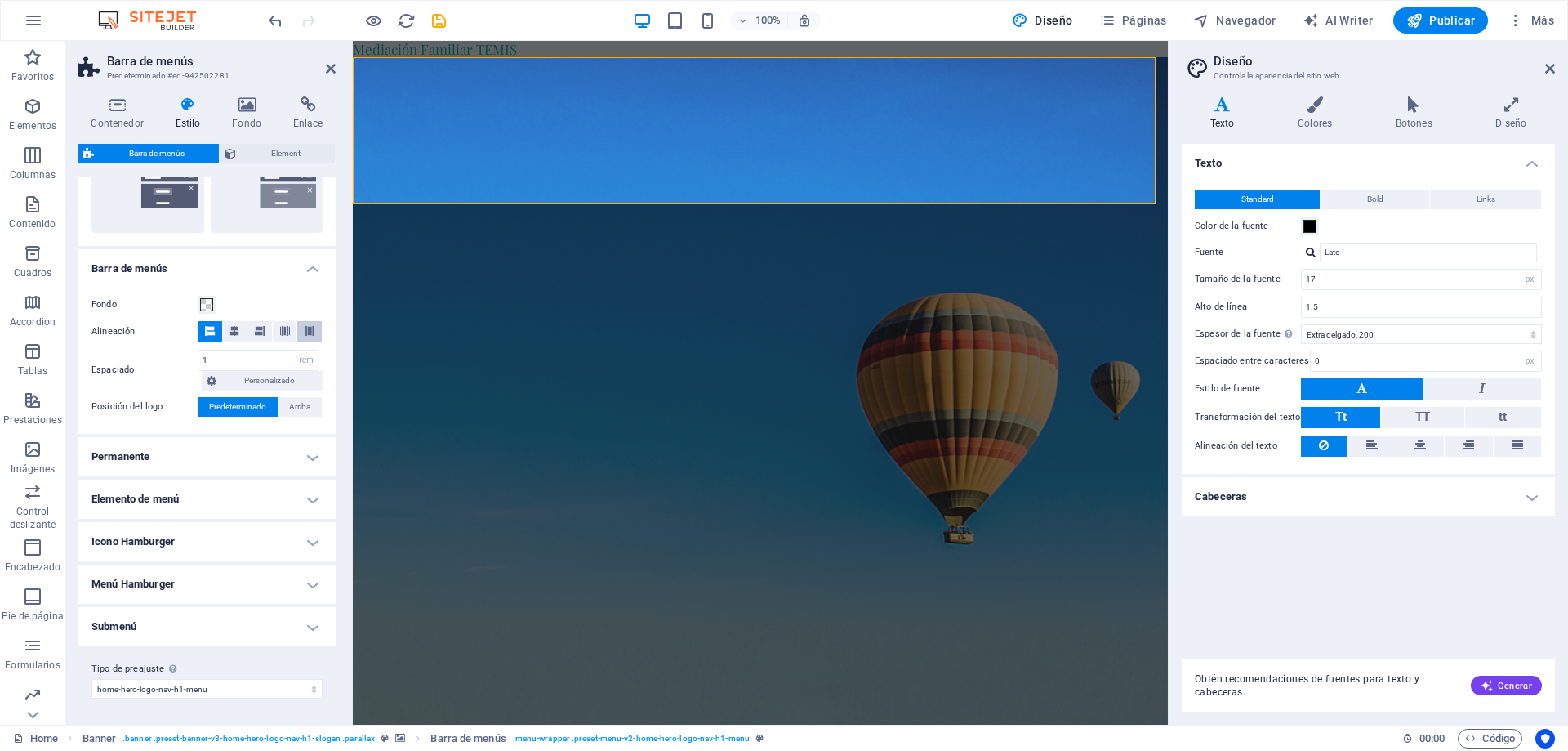
click at [305, 329] on icon at bounding box center [309, 330] width 10 height 10
click at [212, 328] on icon at bounding box center [209, 330] width 10 height 10
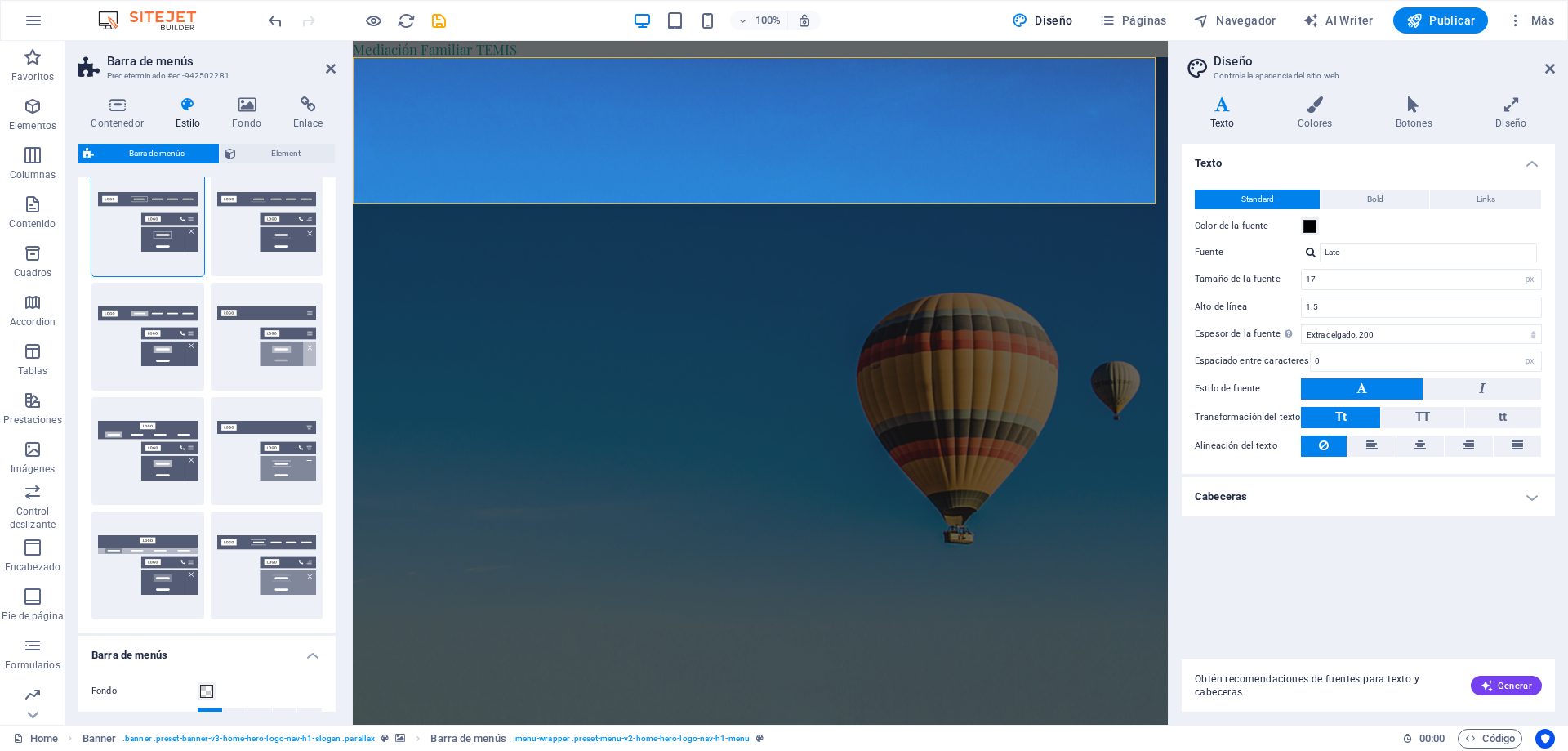
scroll to position [0, 0]
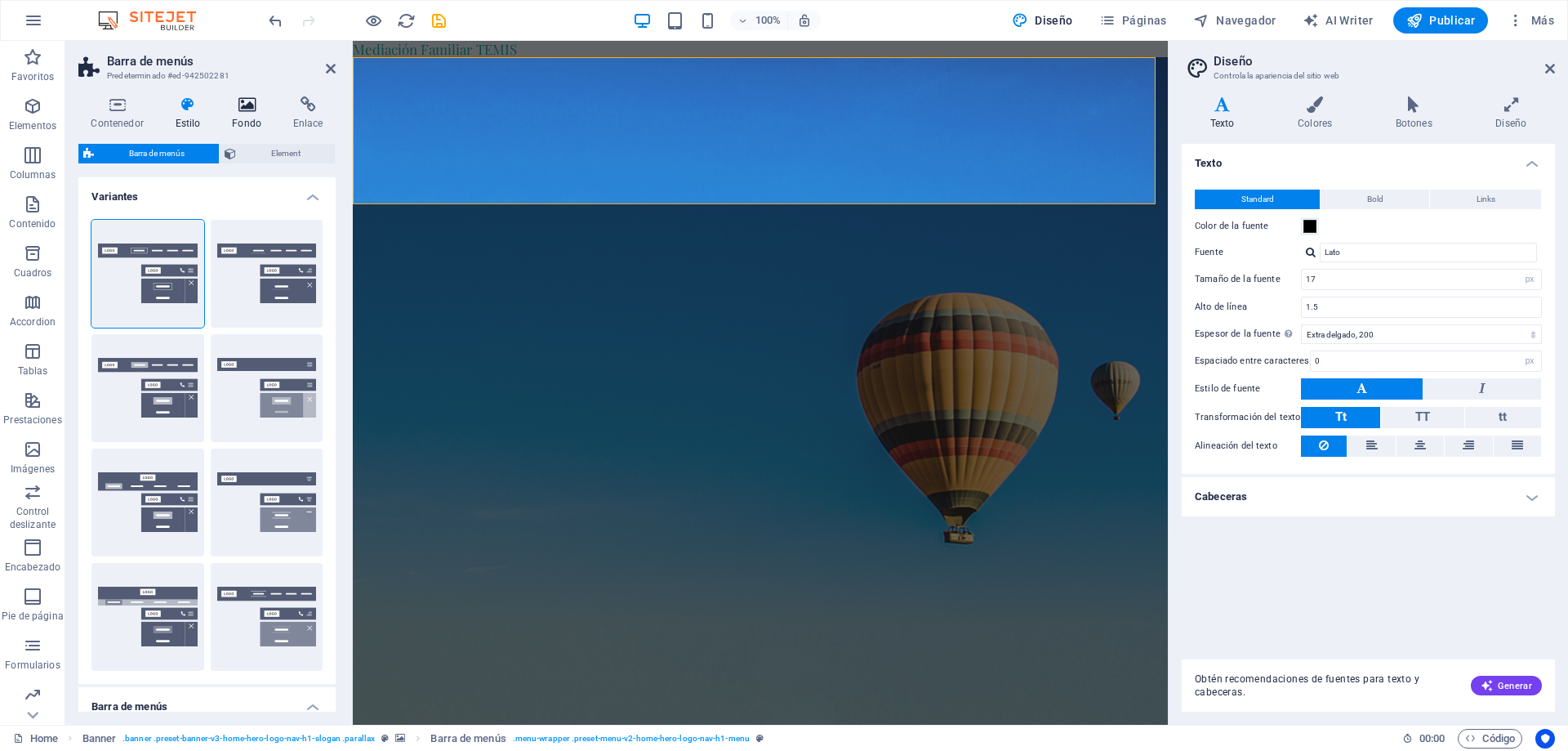
click at [239, 113] on h4 "Fondo" at bounding box center [250, 114] width 61 height 35
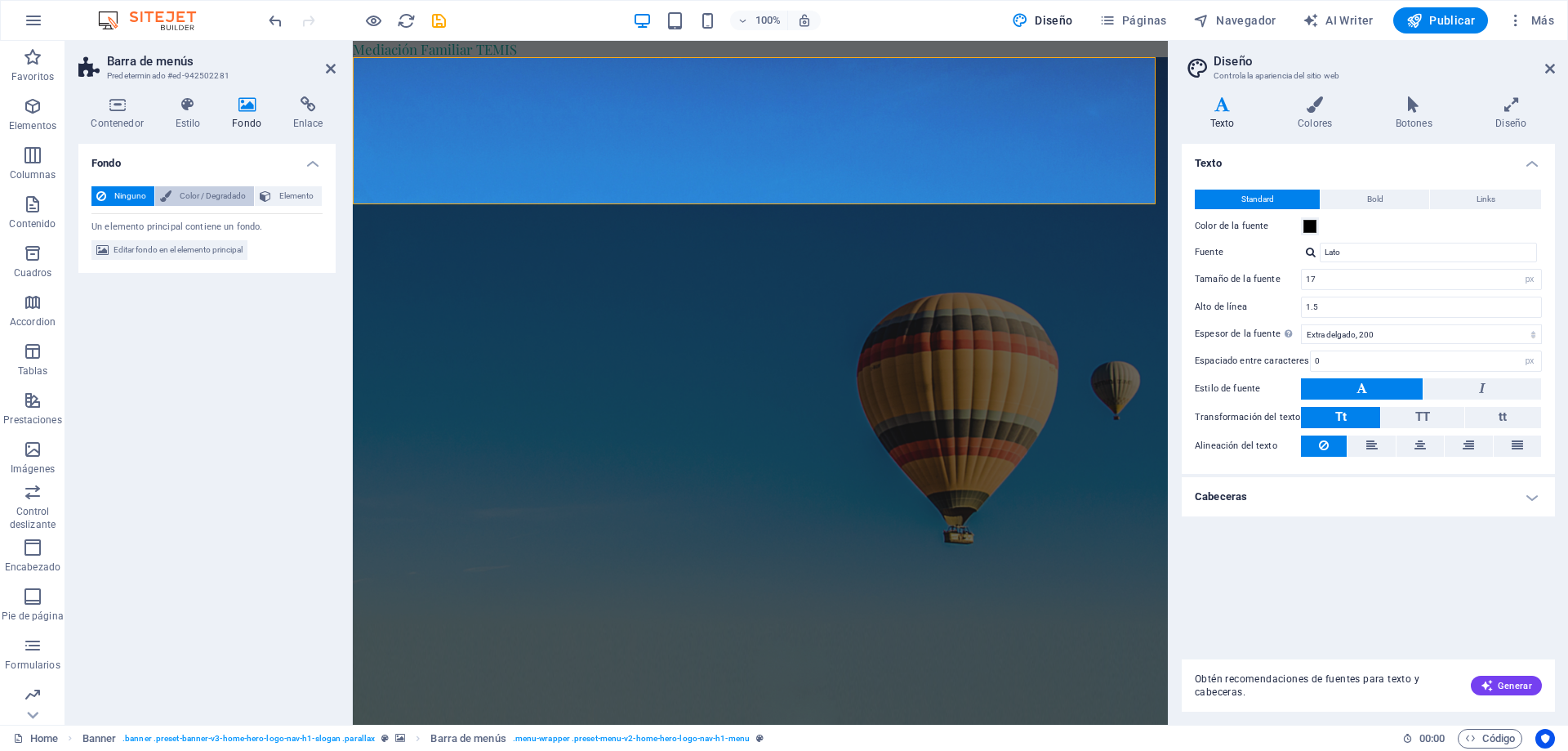
click at [199, 194] on span "Color / Degradado" at bounding box center [213, 196] width 73 height 20
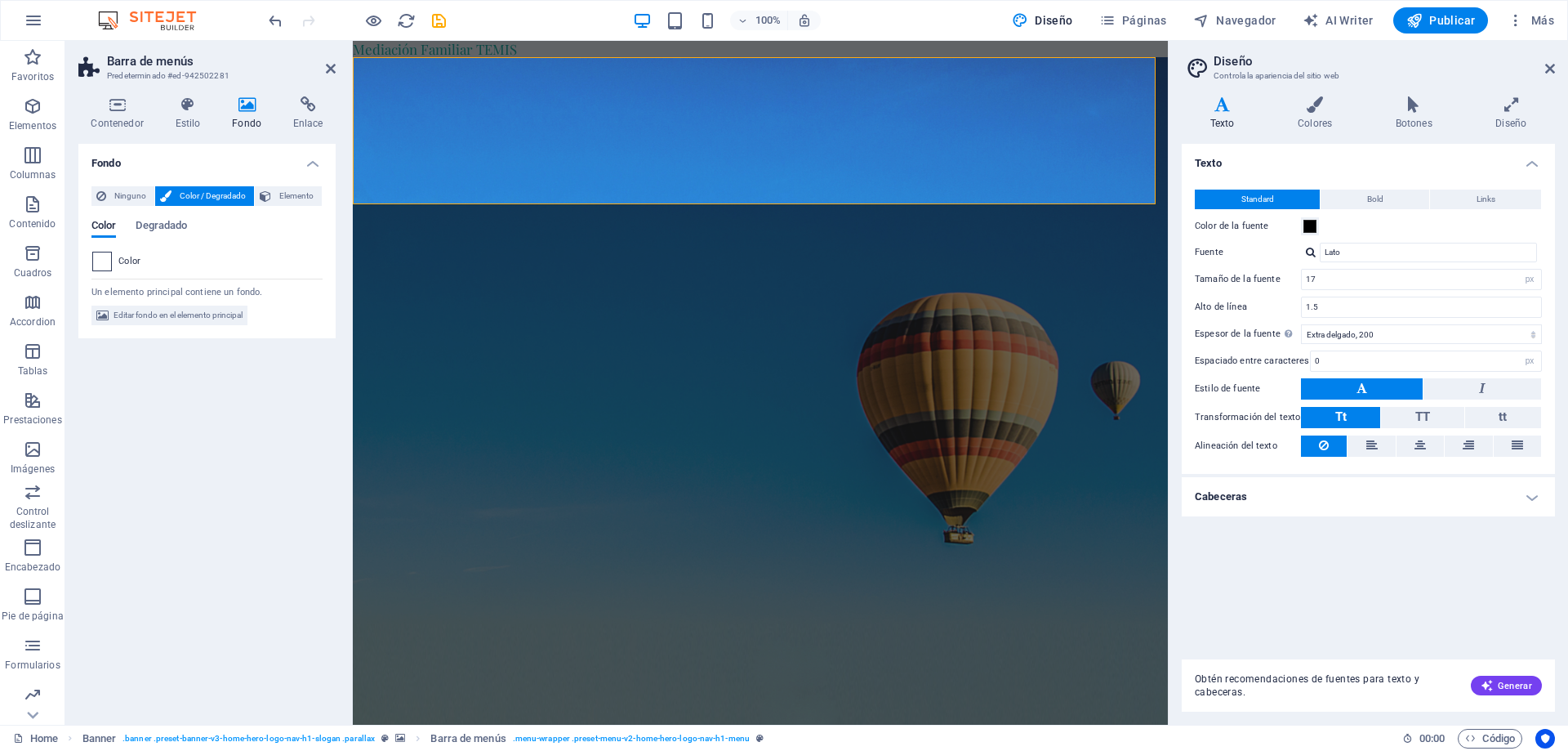
click at [97, 256] on span at bounding box center [102, 261] width 18 height 18
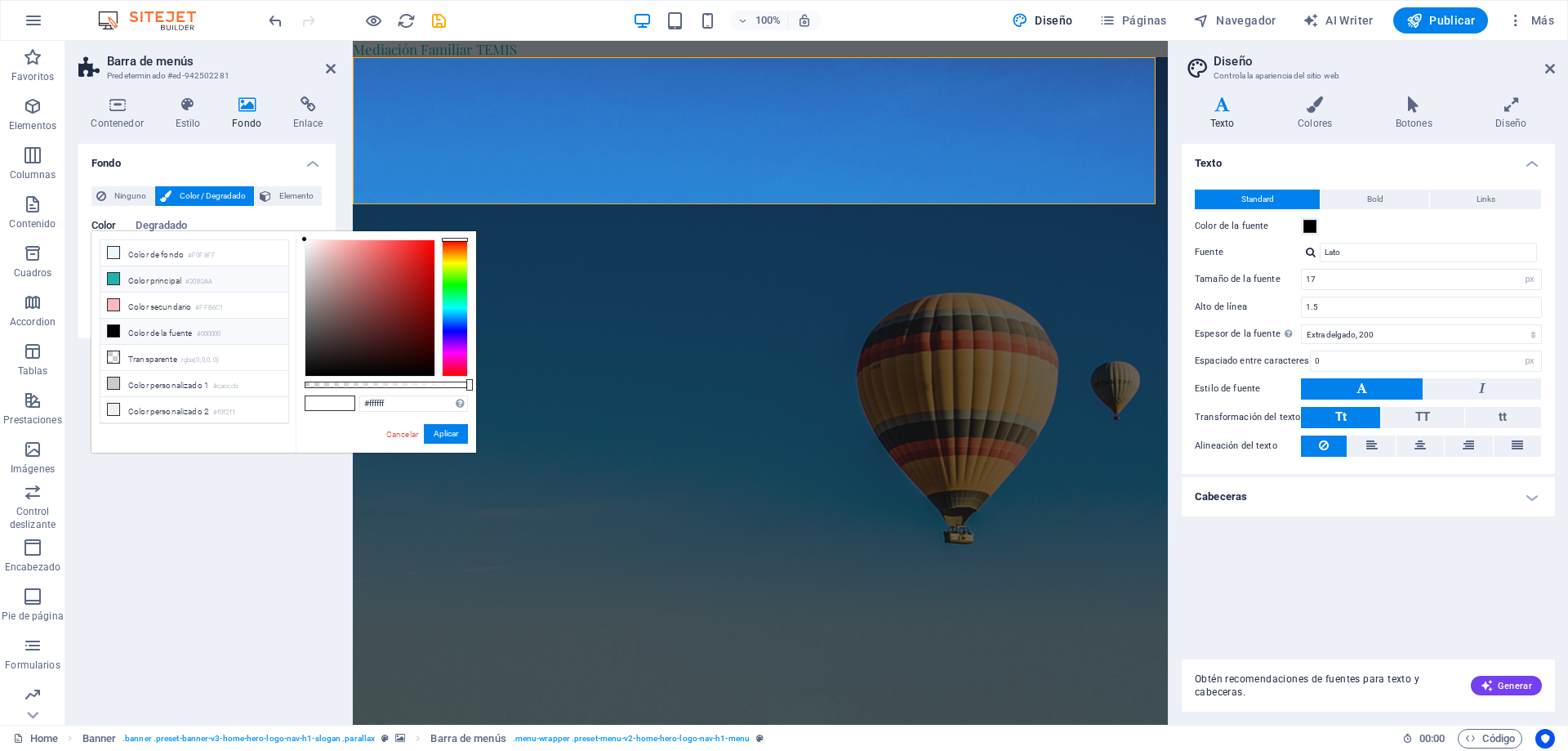
click at [171, 285] on li "Color principal #20B2AA" at bounding box center [194, 279] width 187 height 26
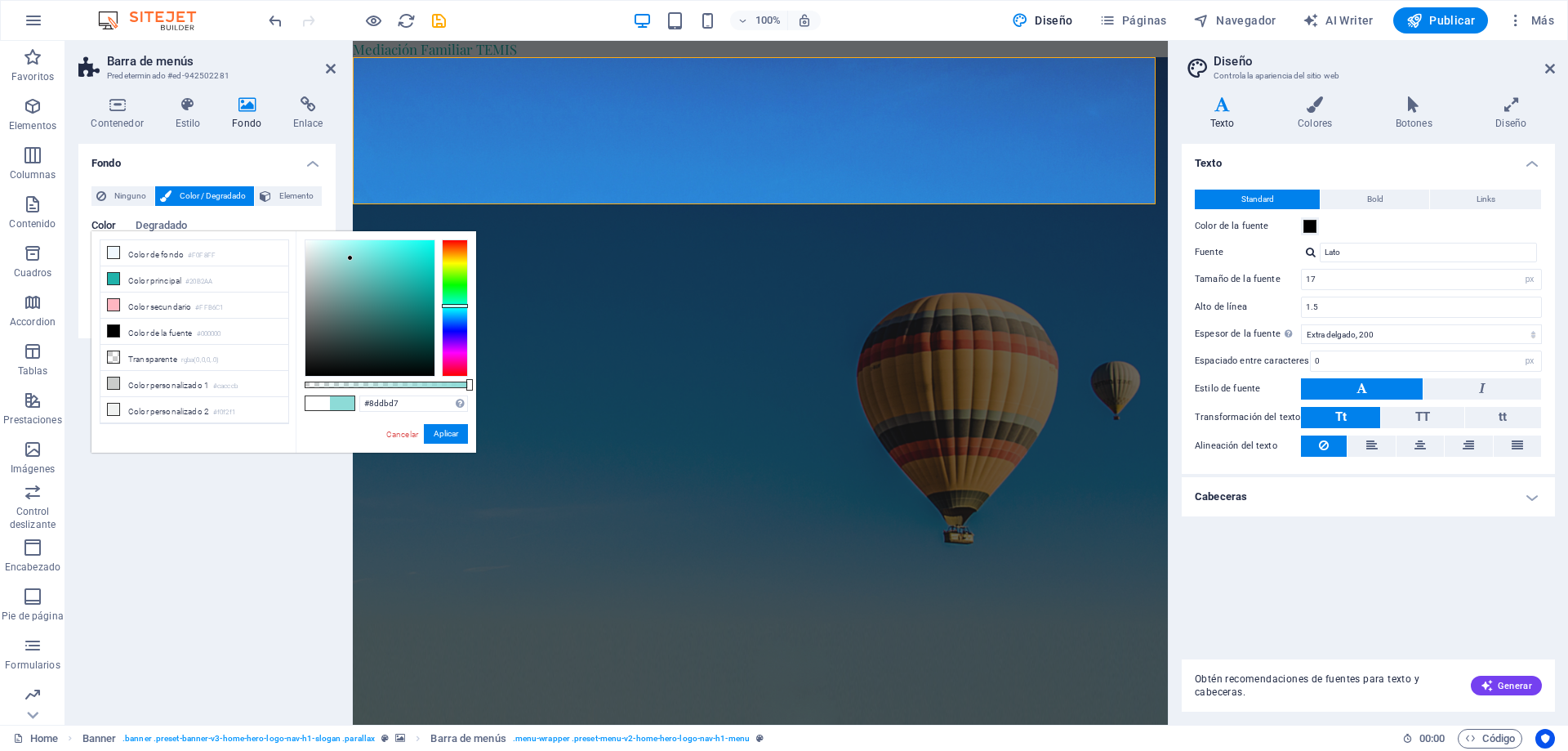
drag, startPoint x: 409, startPoint y: 277, endPoint x: 351, endPoint y: 258, distance: 61.0
click at [351, 258] on div at bounding box center [350, 258] width 6 height 6
click at [178, 305] on li "Color secundario #FFB6C1" at bounding box center [194, 305] width 187 height 26
type input "#ffb6c1"
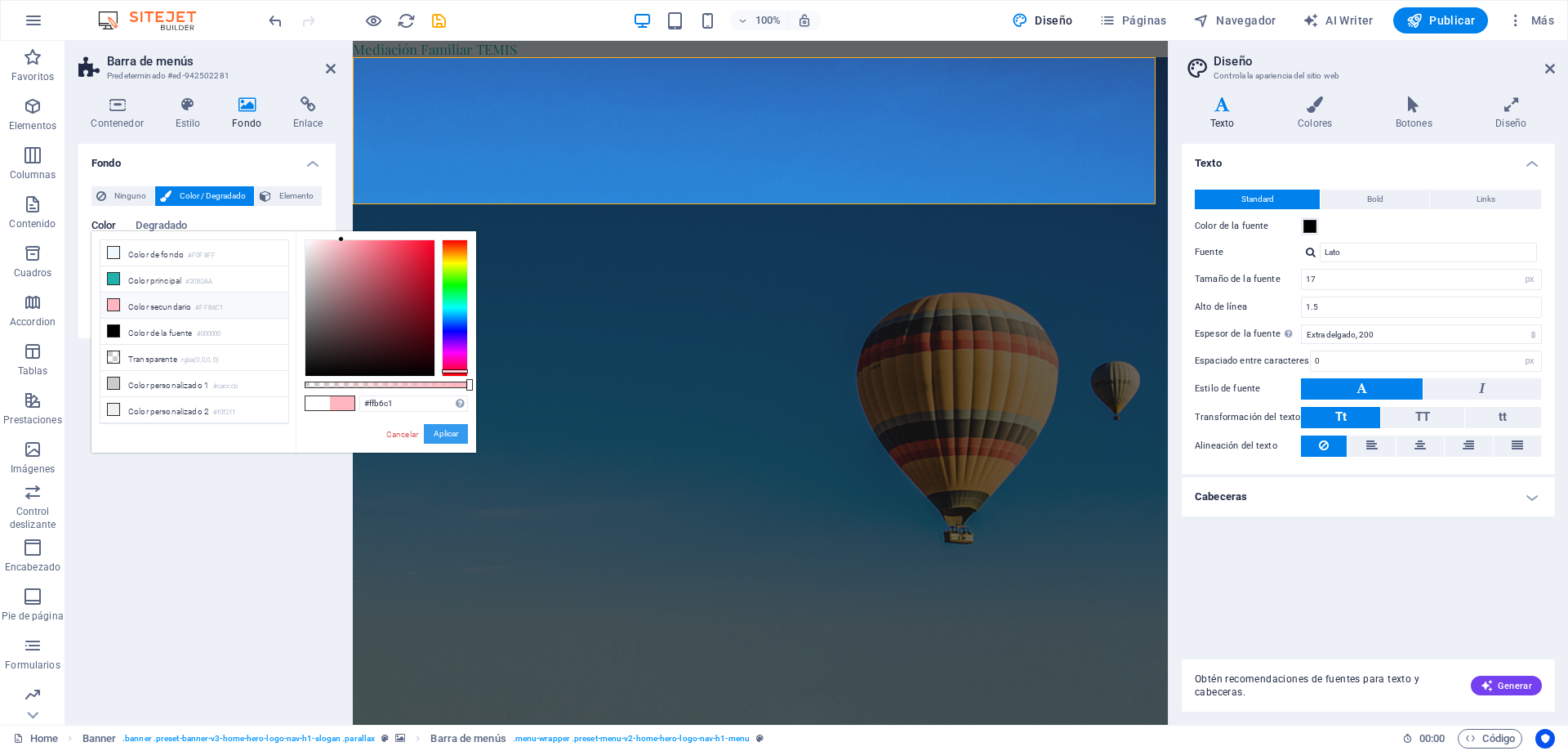
click at [449, 434] on button "Aplicar" at bounding box center [446, 434] width 44 height 20
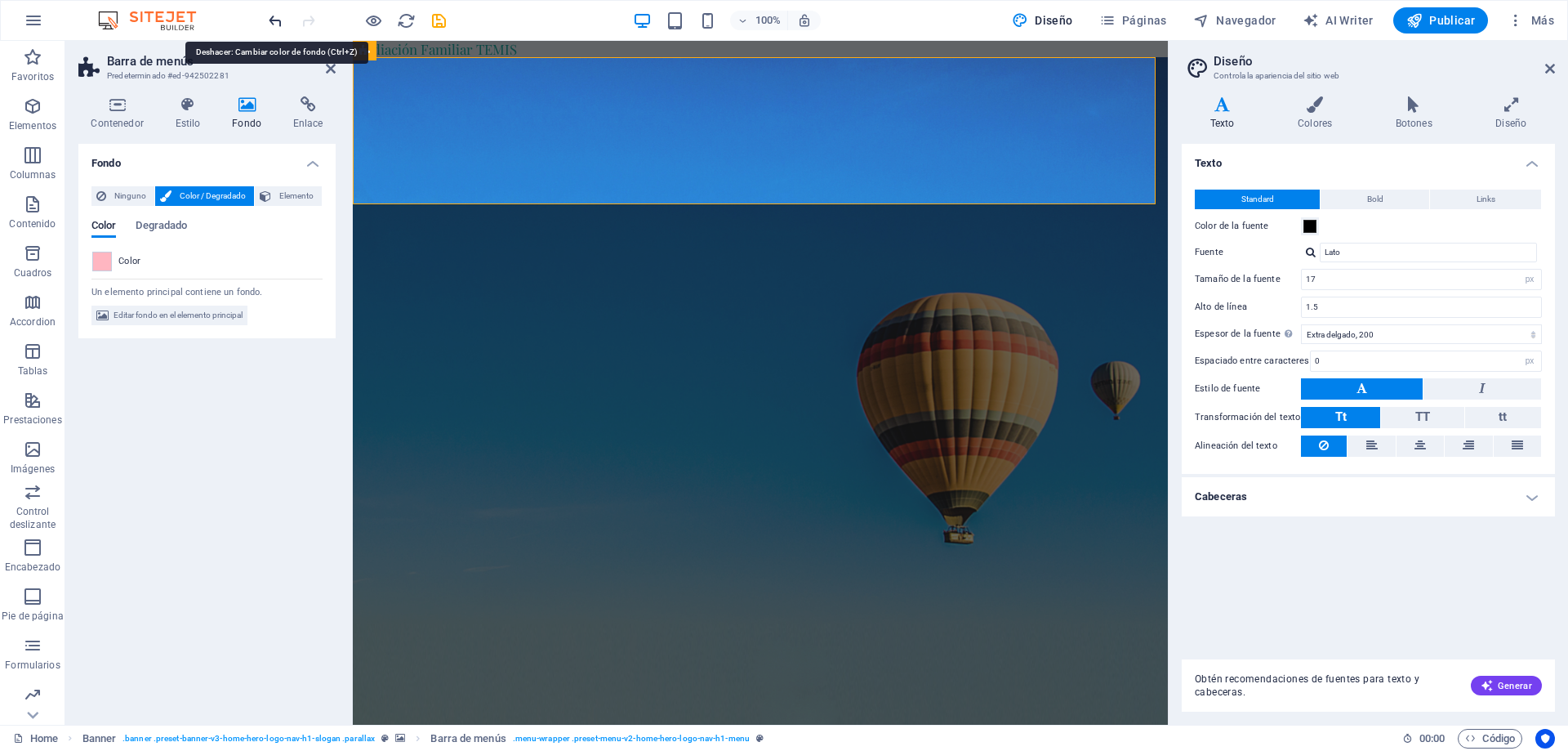
click at [279, 22] on icon "undo" at bounding box center [276, 21] width 19 height 19
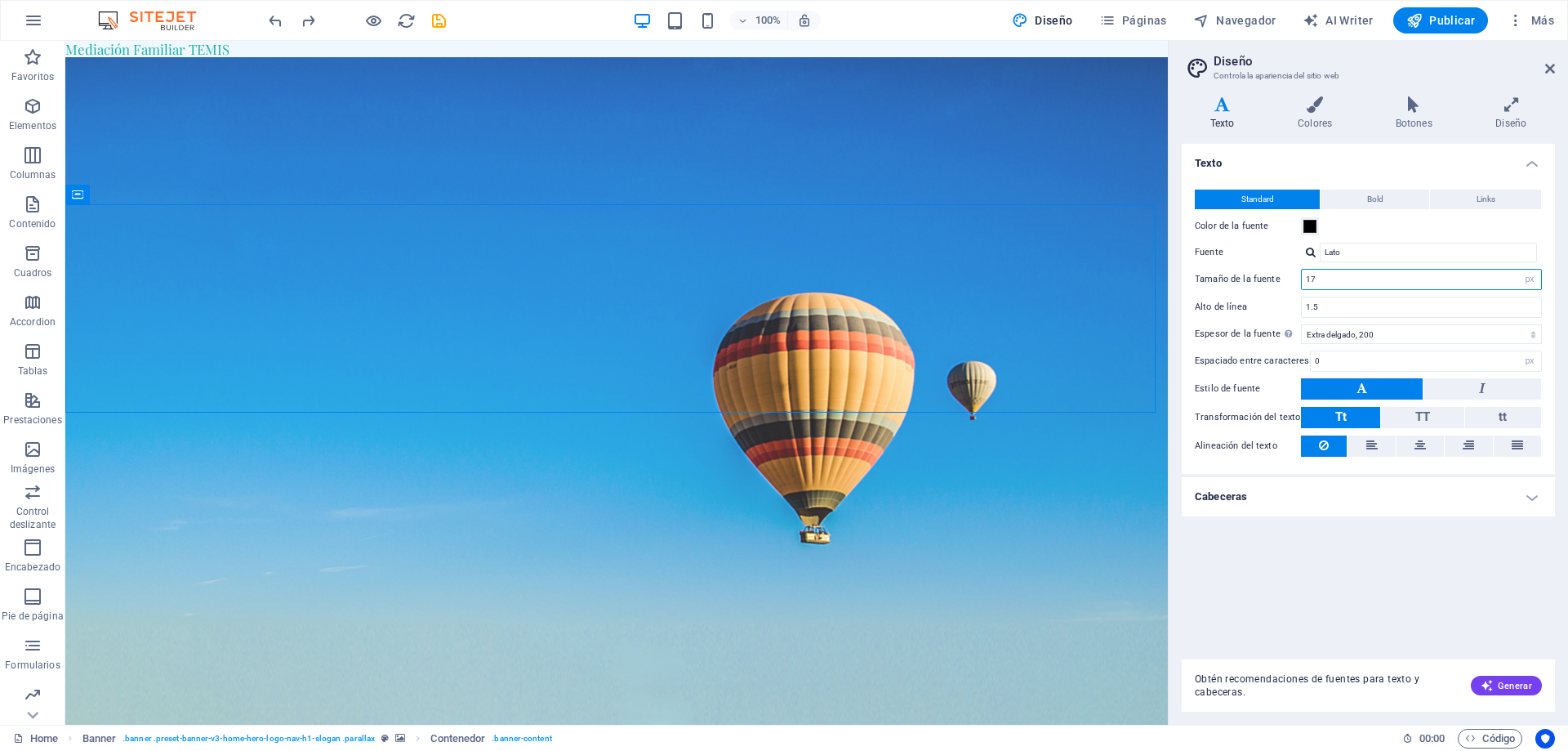
click at [1440, 280] on input "17" at bounding box center [1421, 279] width 239 height 20
type input "1"
type input "20"
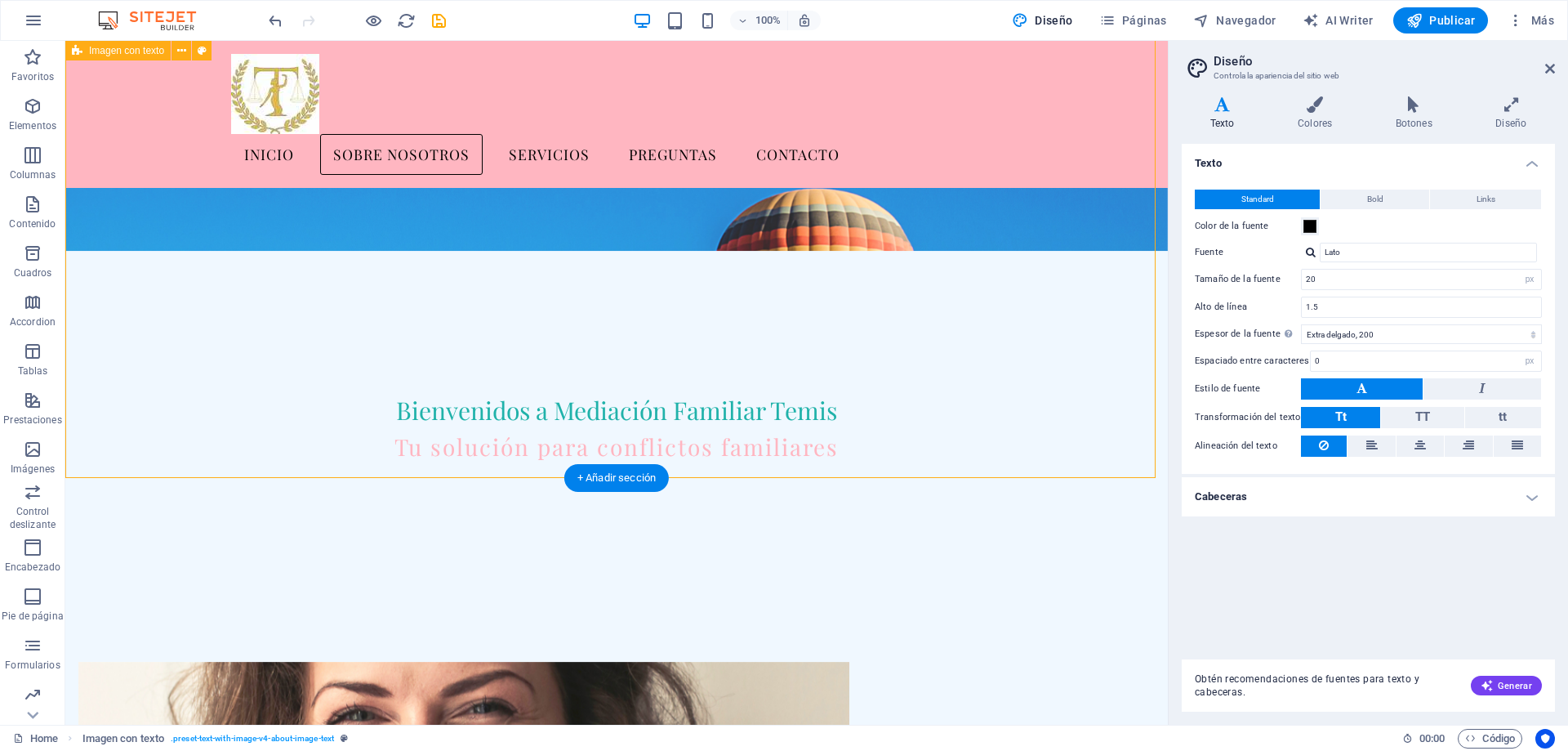
scroll to position [328, 0]
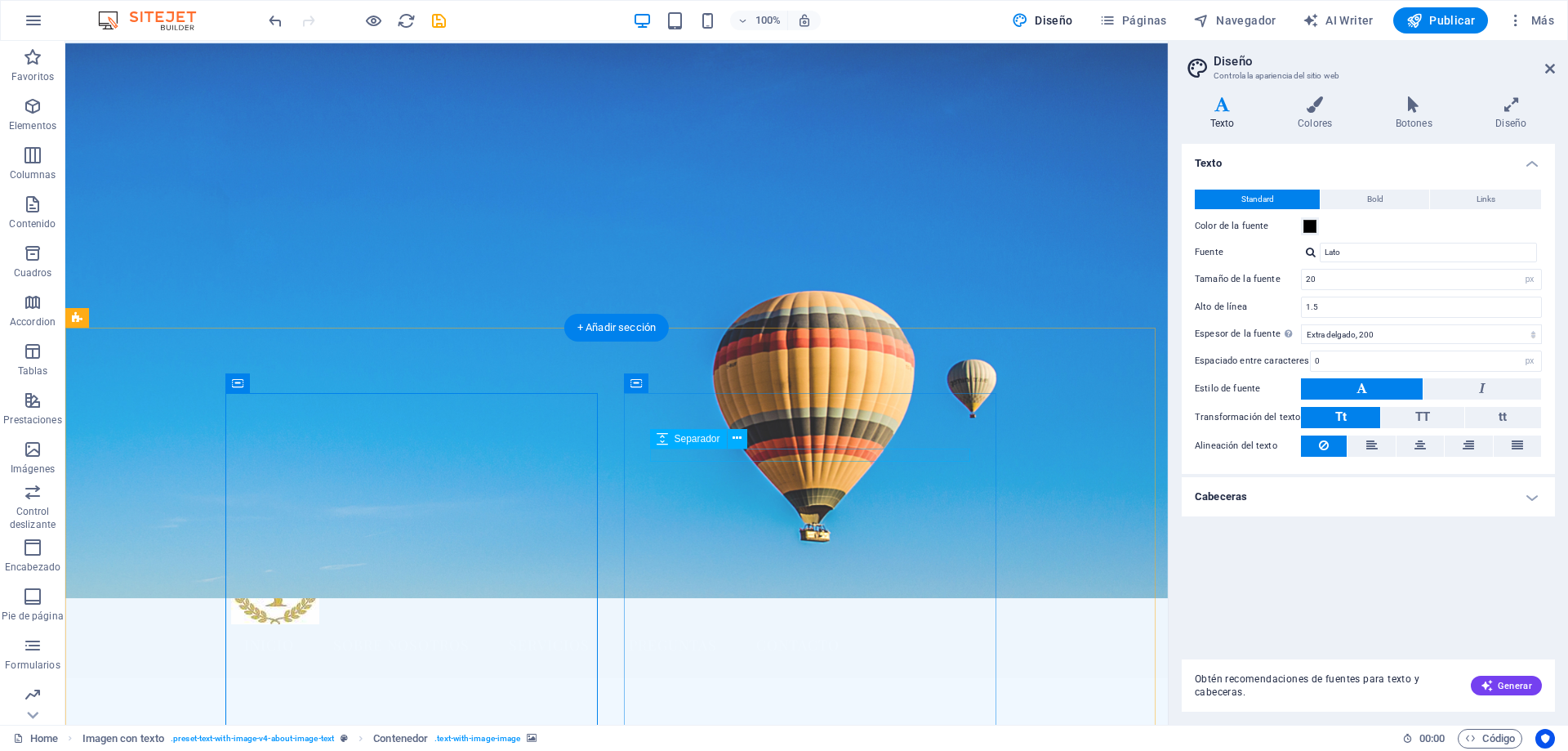
scroll to position [0, 0]
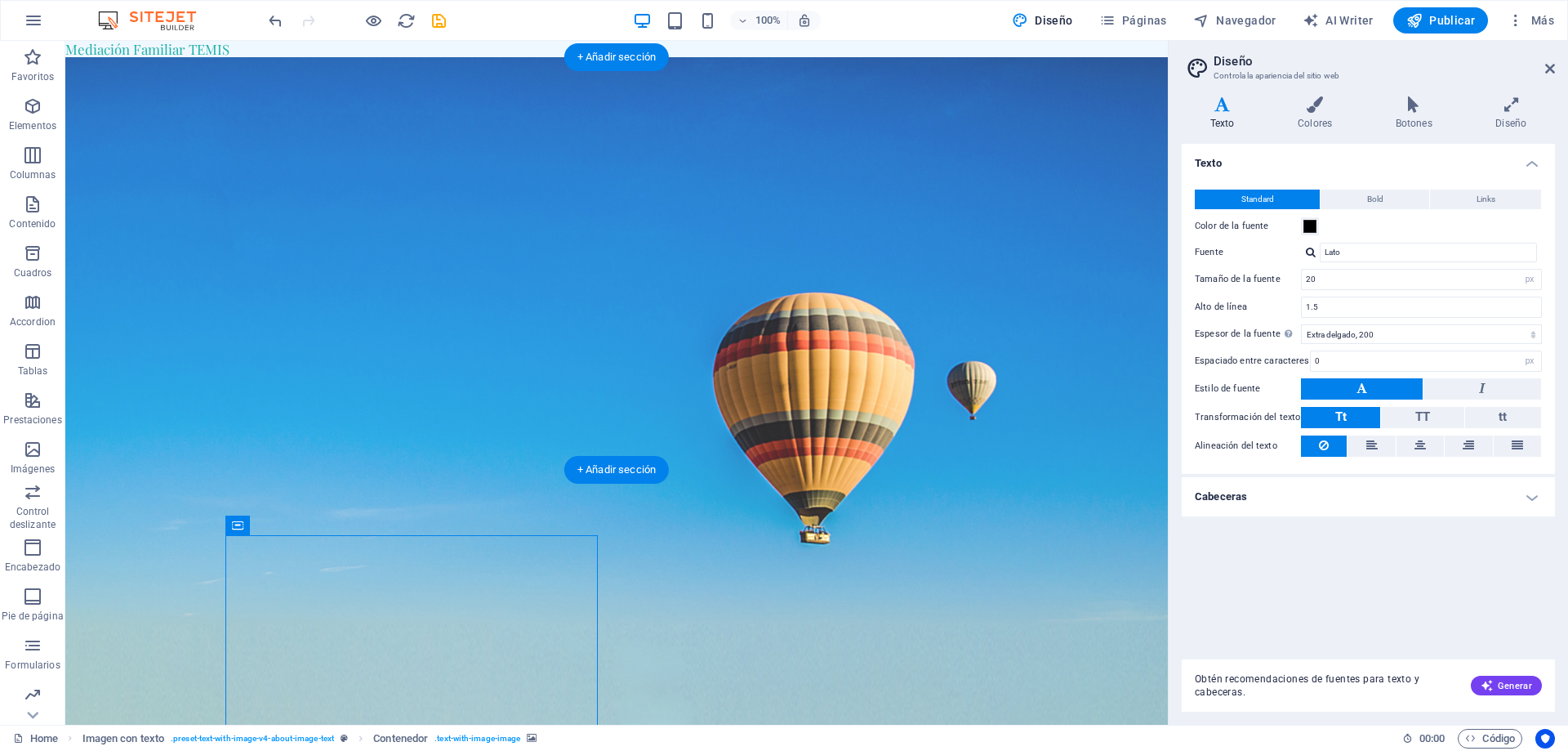
click at [826, 425] on figure at bounding box center [617, 398] width 1102 height 684
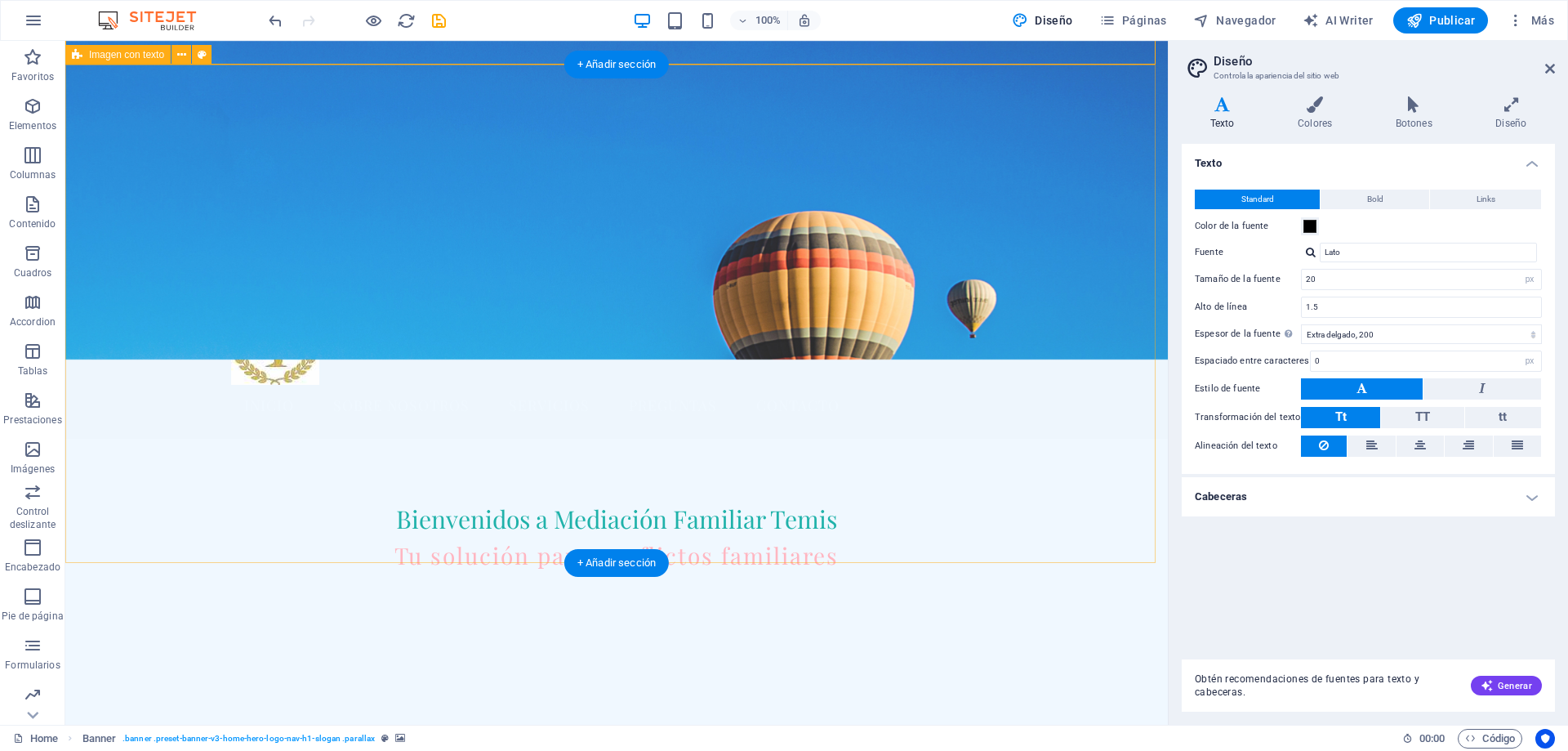
scroll to position [409, 0]
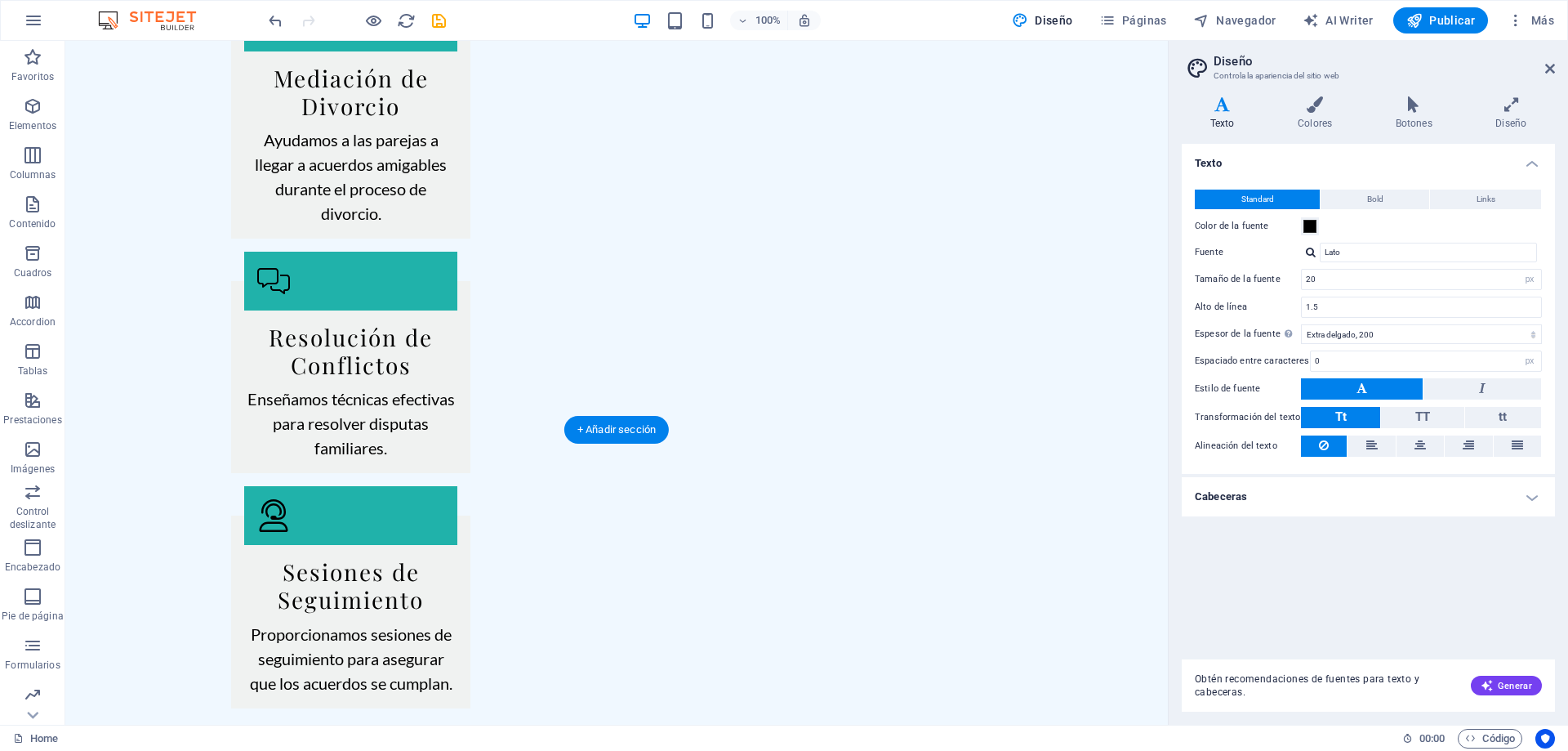
scroll to position [2868, 0]
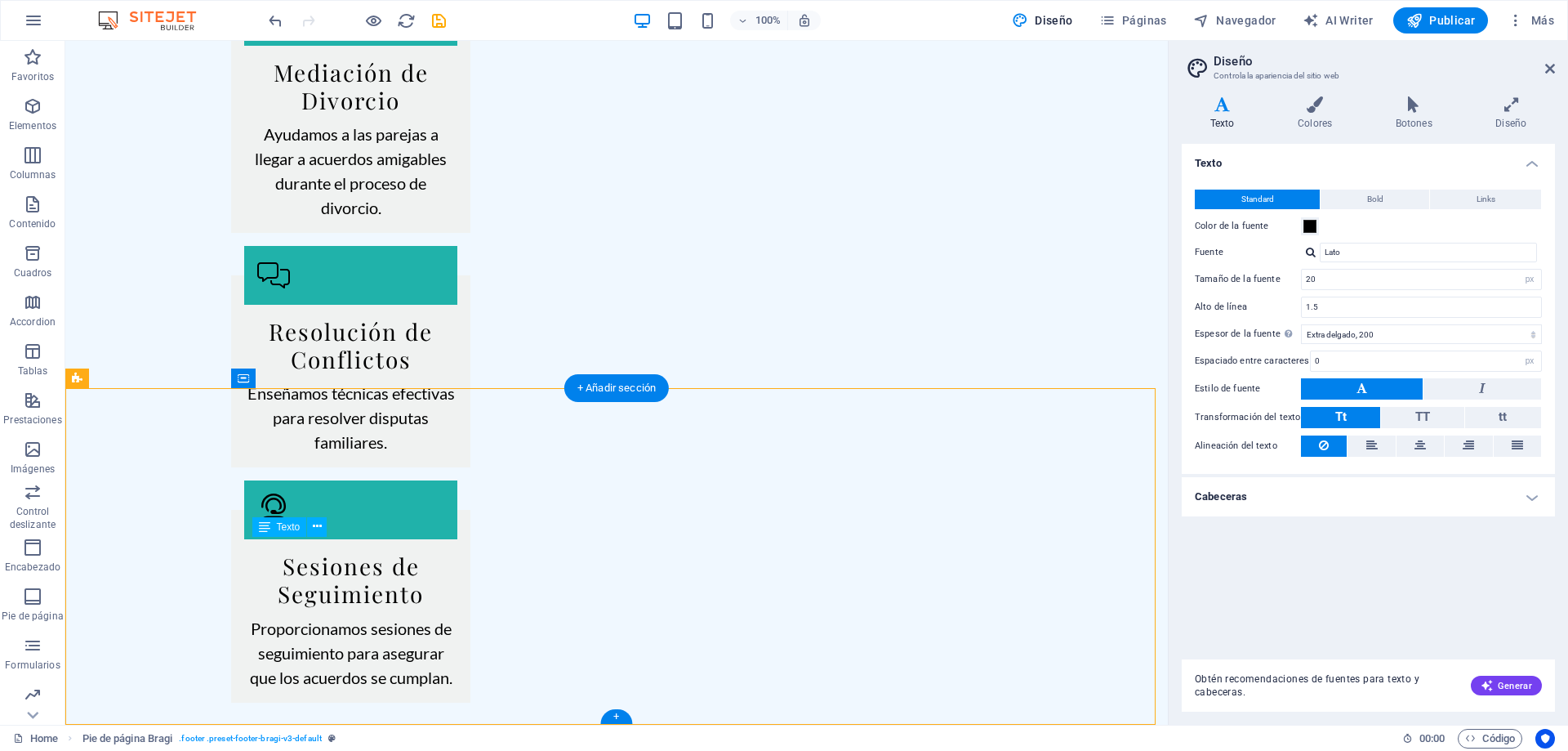
drag, startPoint x: 521, startPoint y: 568, endPoint x: 414, endPoint y: 538, distance: 111.1
drag, startPoint x: 382, startPoint y: 575, endPoint x: 251, endPoint y: 545, distance: 134.4
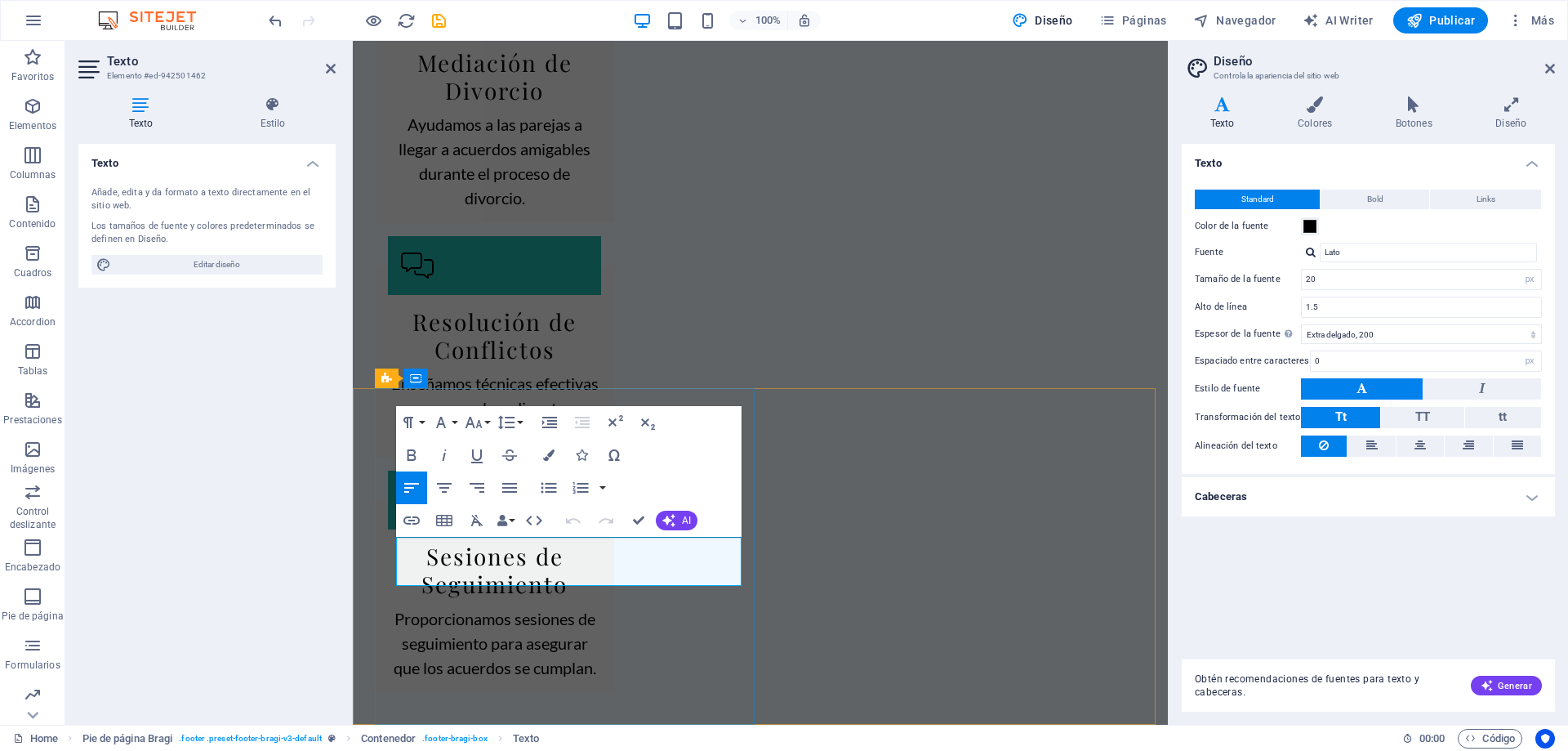
drag, startPoint x: 552, startPoint y: 576, endPoint x: 397, endPoint y: 556, distance: 156.3
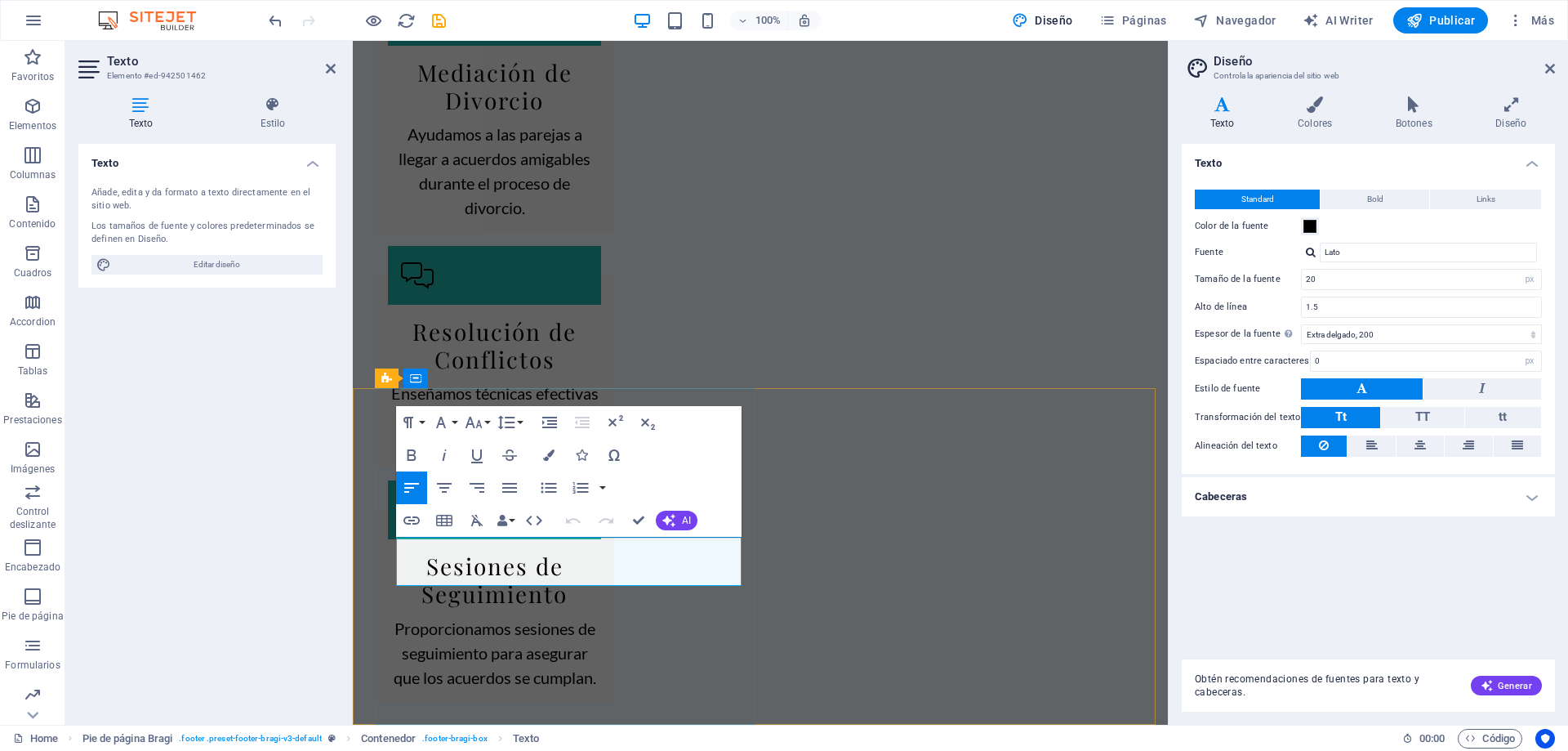
scroll to position [2843, 0]
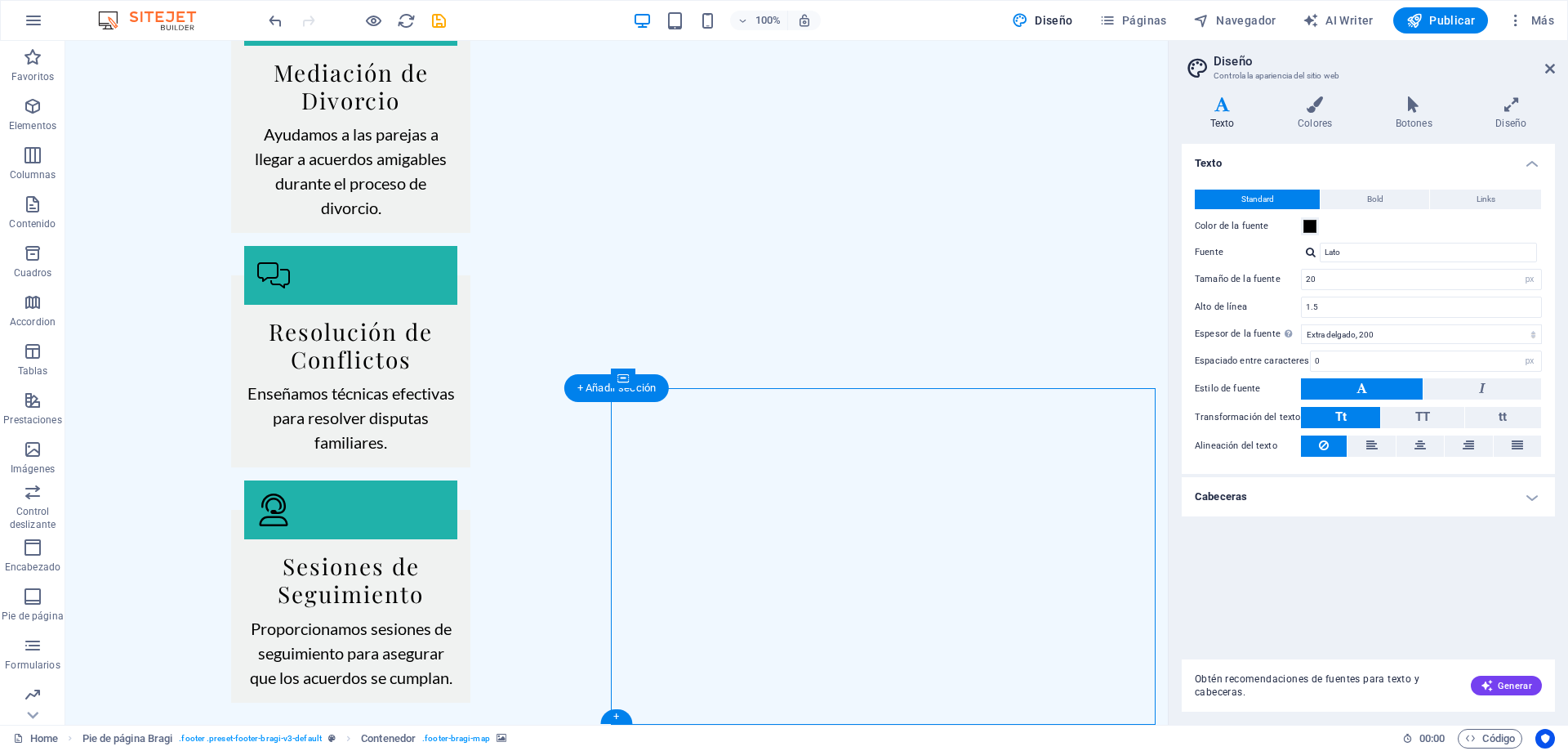
drag, startPoint x: 846, startPoint y: 638, endPoint x: 943, endPoint y: 522, distance: 151.2
click at [1444, 22] on span "Publicar" at bounding box center [1441, 20] width 69 height 16
checkbox input "false"
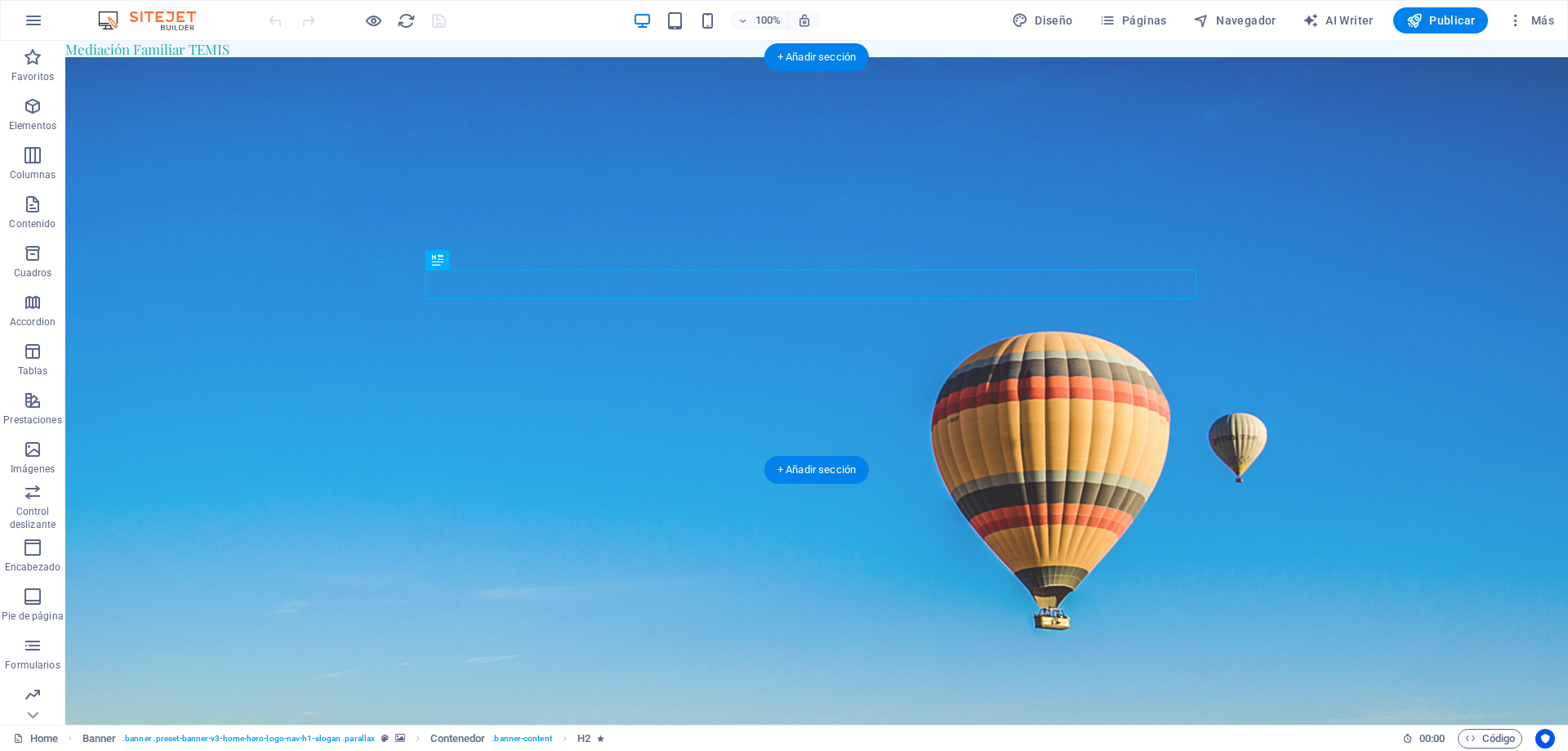
scroll to position [163, 0]
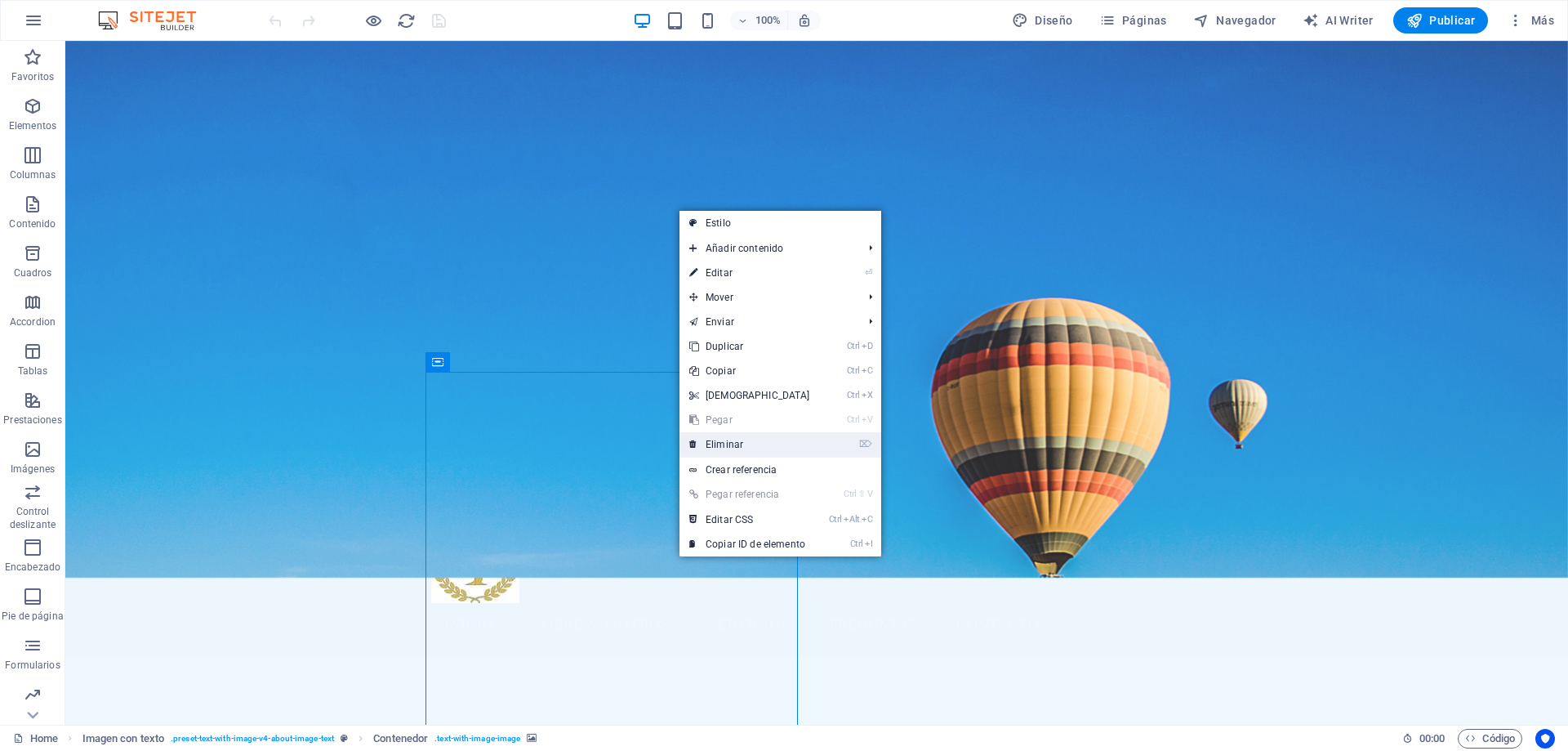
click at [740, 444] on link "⌦ Eliminar" at bounding box center [749, 444] width 141 height 24
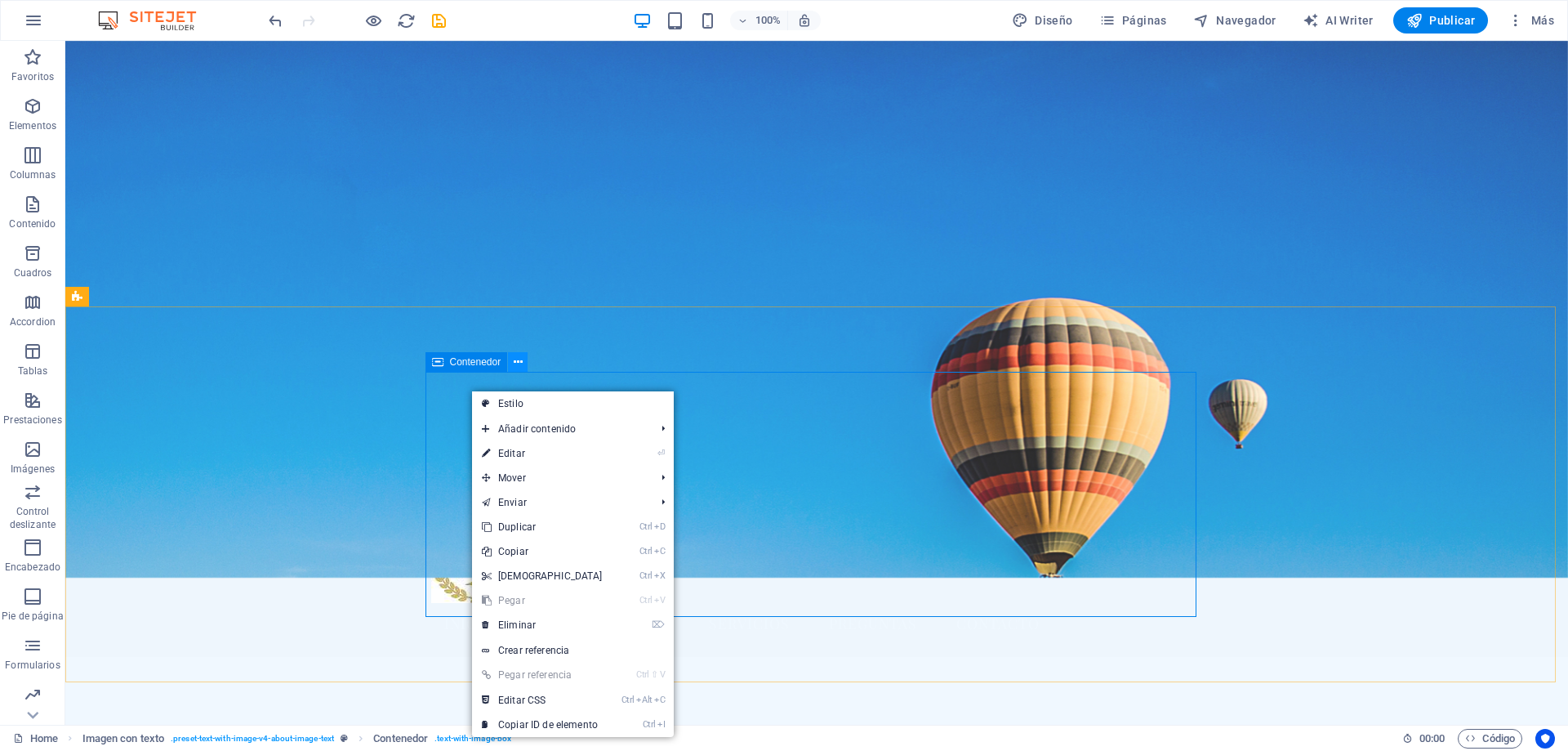
click at [517, 365] on icon at bounding box center [518, 362] width 9 height 17
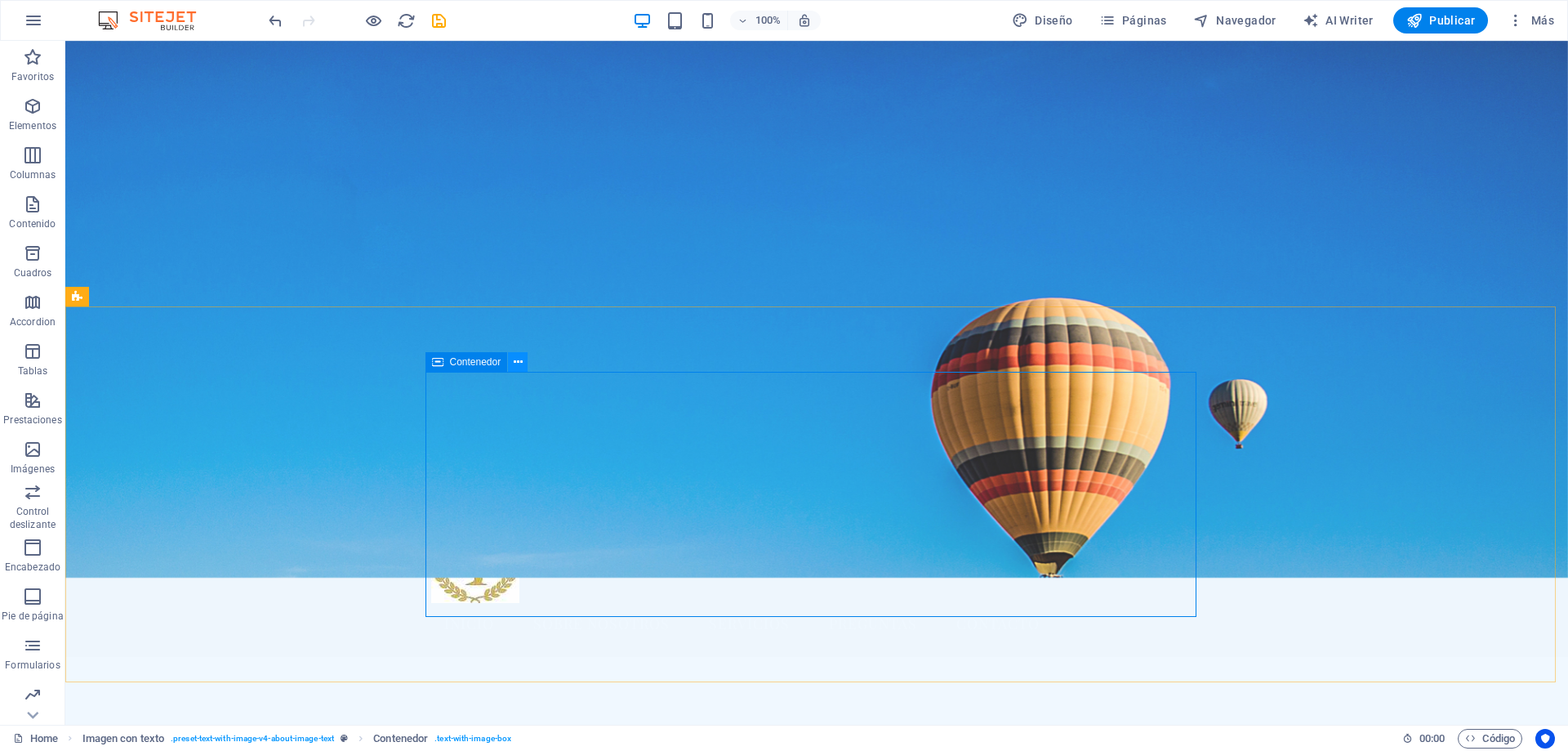
click at [517, 362] on icon at bounding box center [518, 362] width 9 height 17
click at [275, 19] on icon "undo" at bounding box center [276, 21] width 19 height 19
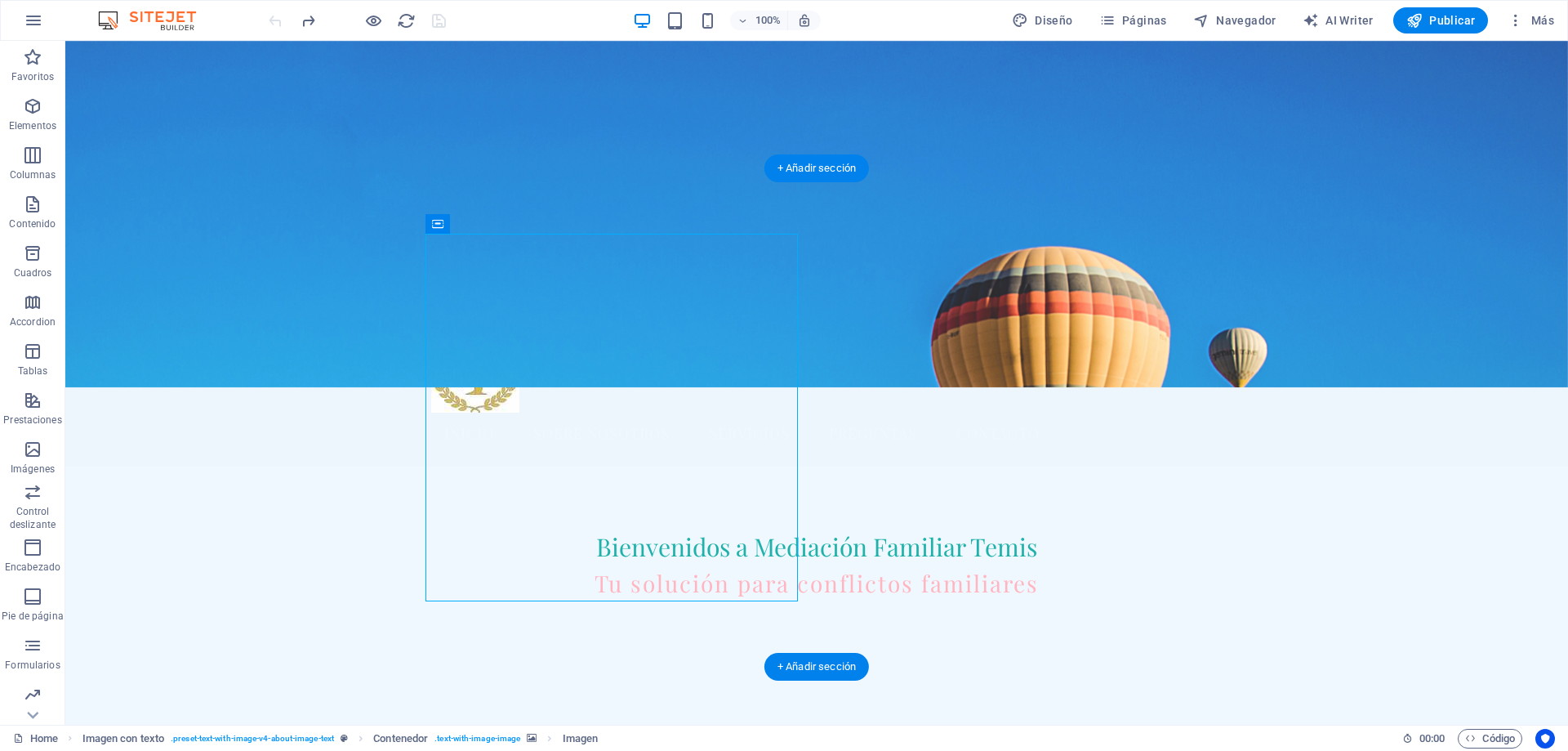
scroll to position [409, 0]
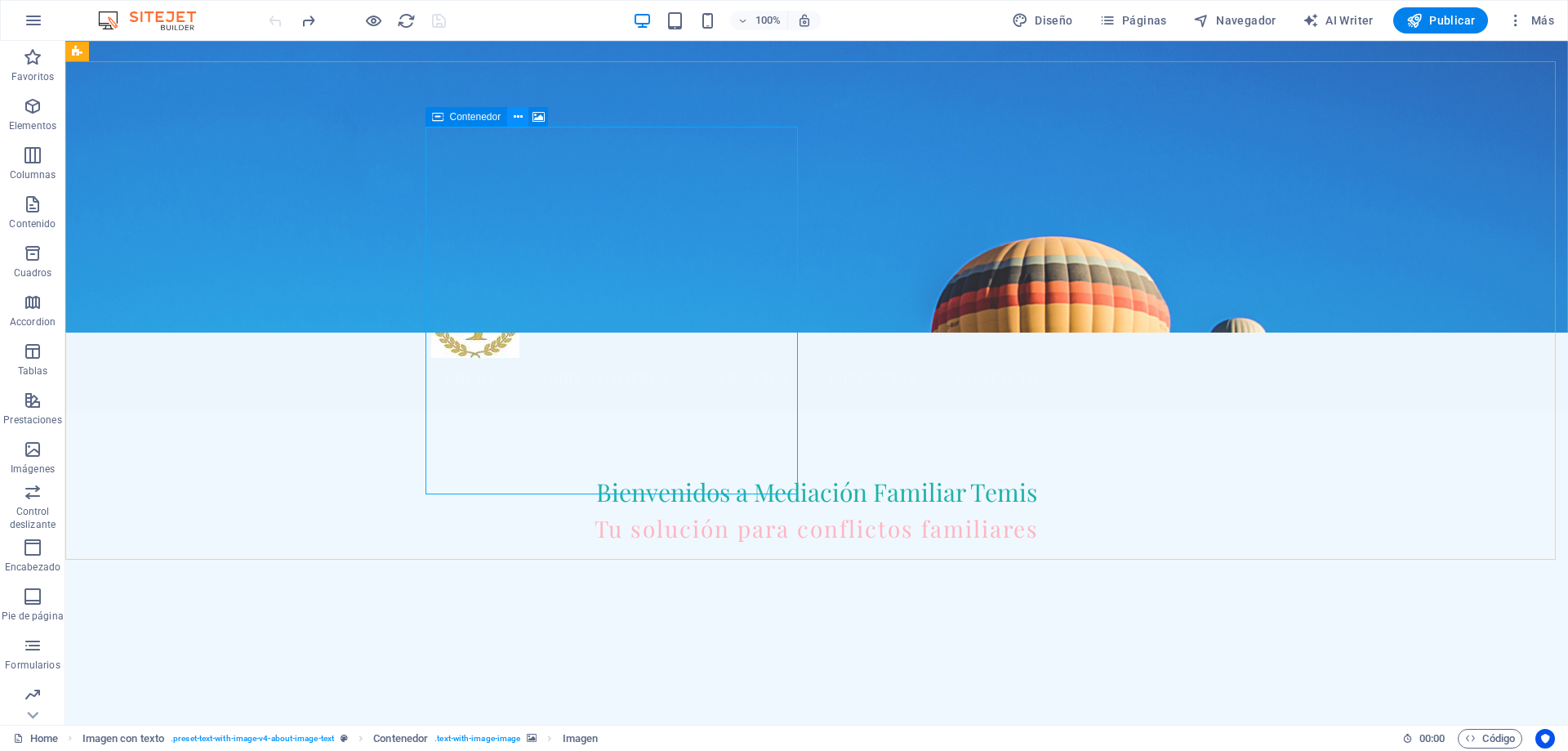
click at [517, 114] on icon at bounding box center [518, 118] width 9 height 17
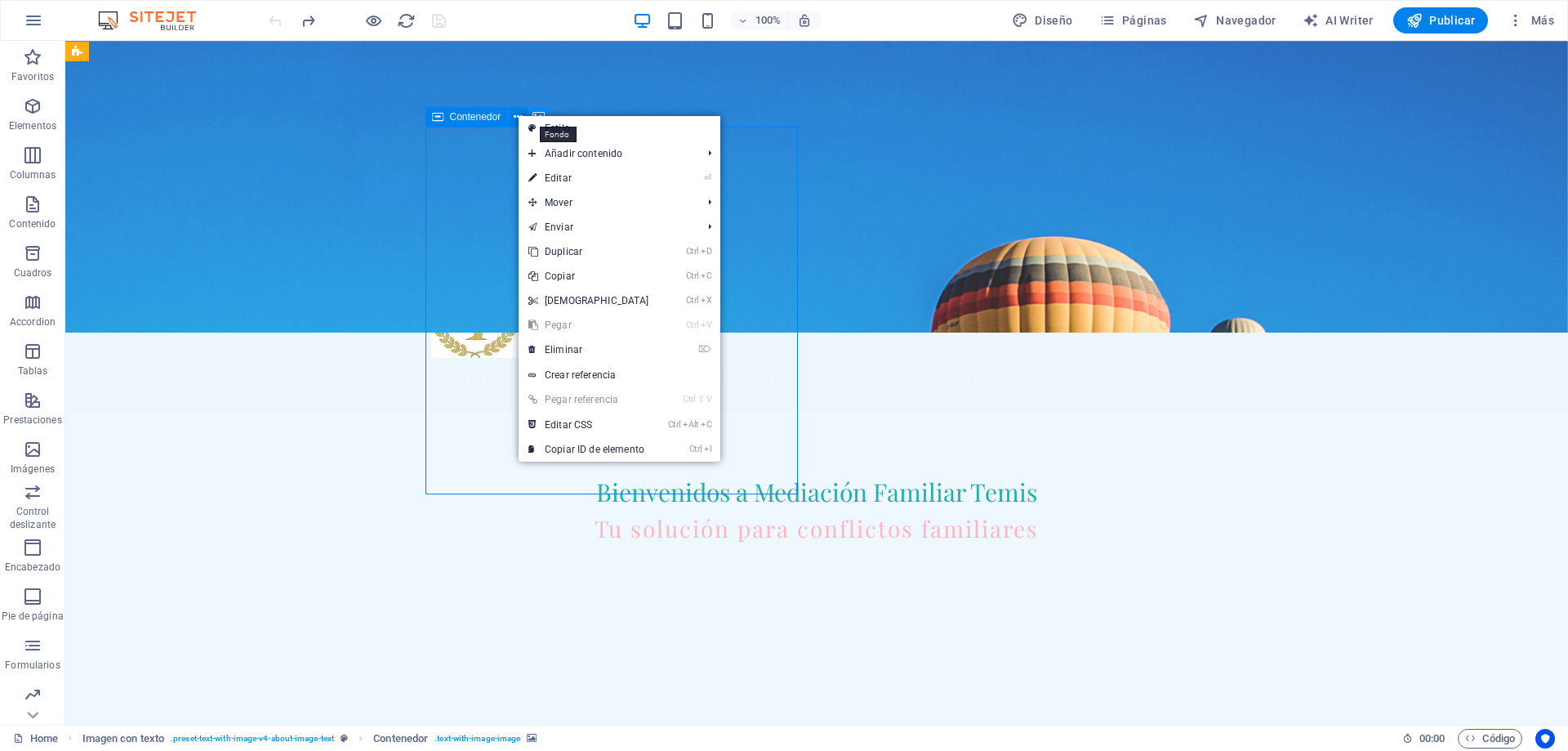
click at [536, 109] on icon at bounding box center [538, 118] width 12 height 17
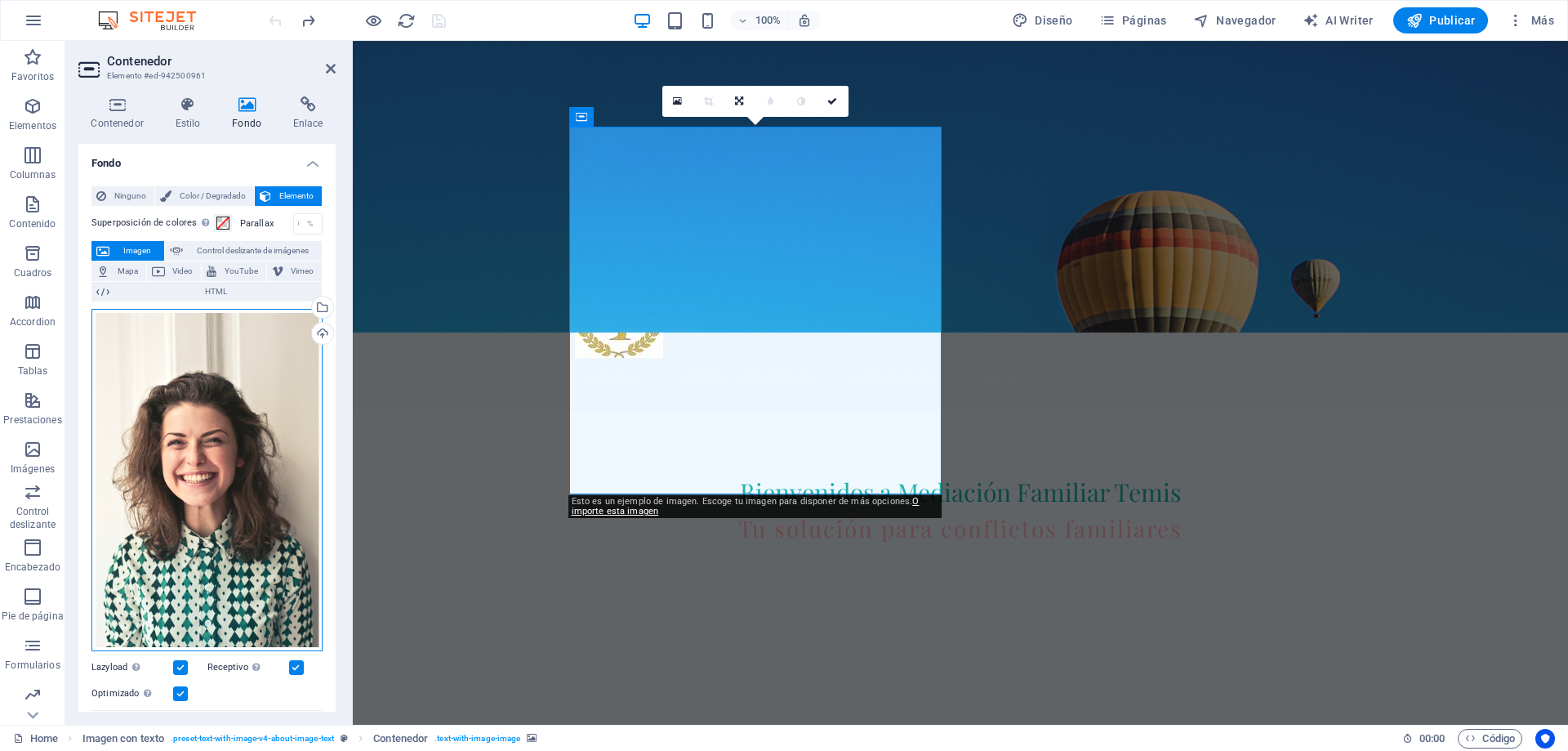
click at [220, 455] on div "Arrastra archivos aquí, haz clic para escoger archivos o selecciona archivos de…" at bounding box center [207, 480] width 232 height 343
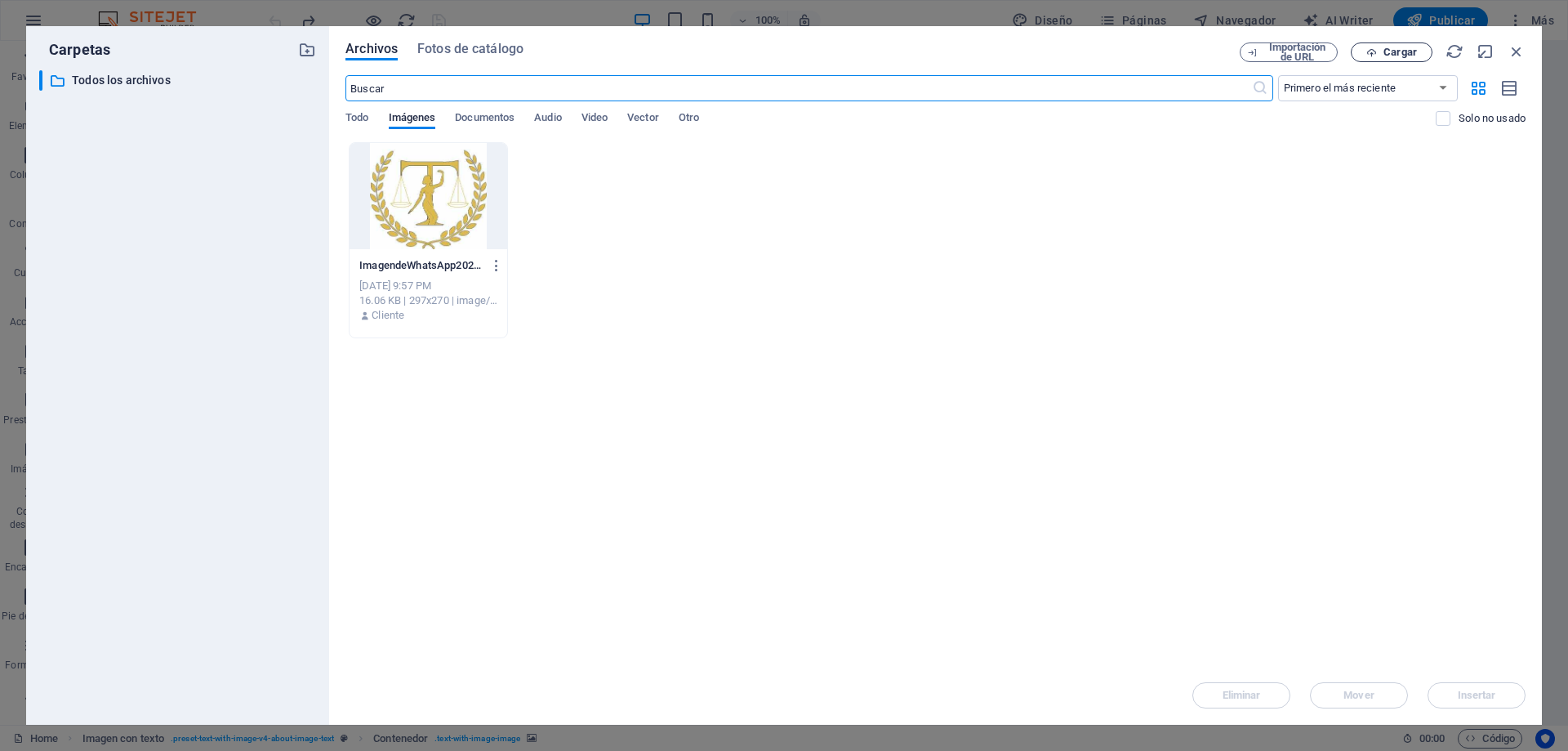
click at [1396, 53] on span "Cargar" at bounding box center [1400, 52] width 34 height 10
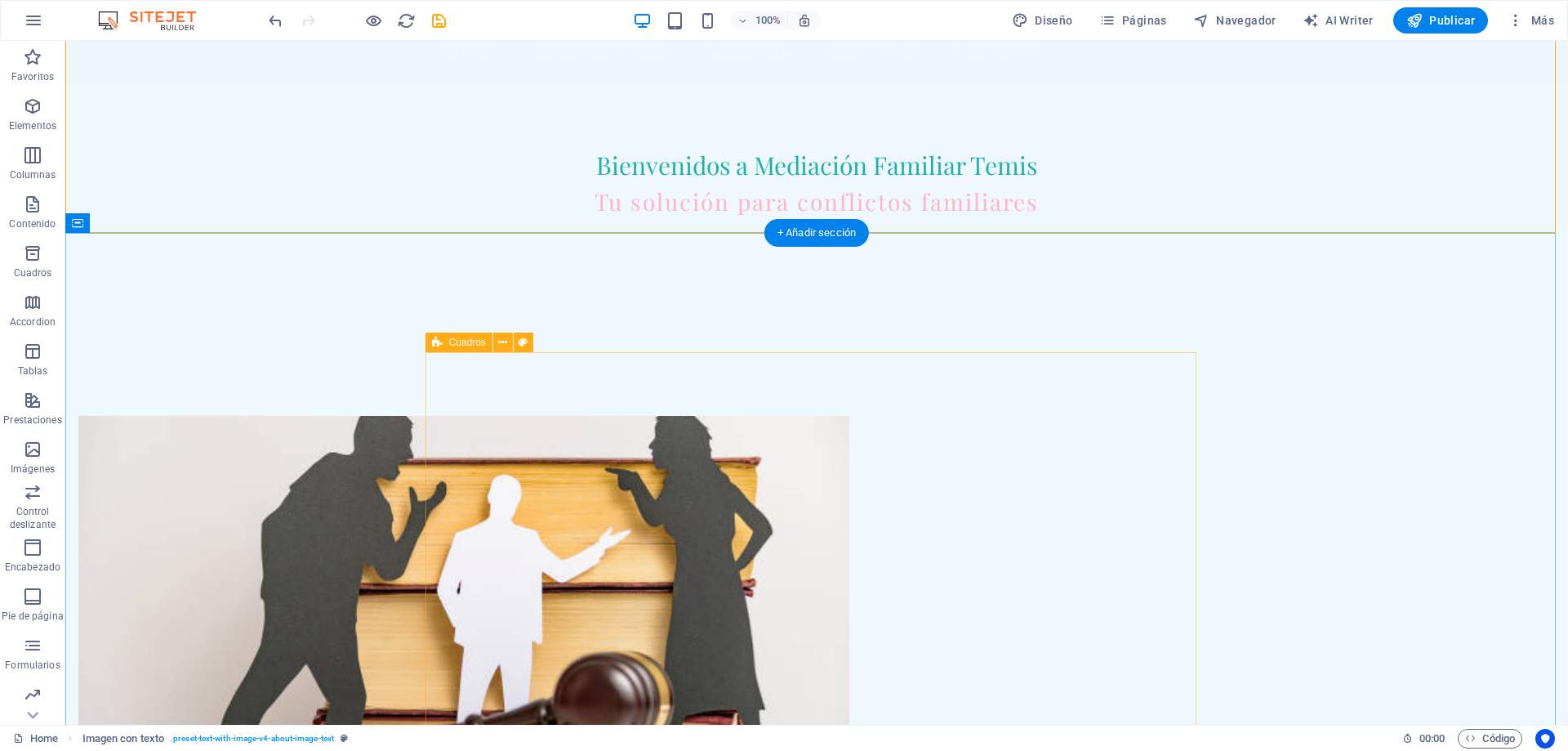
scroll to position [817, 0]
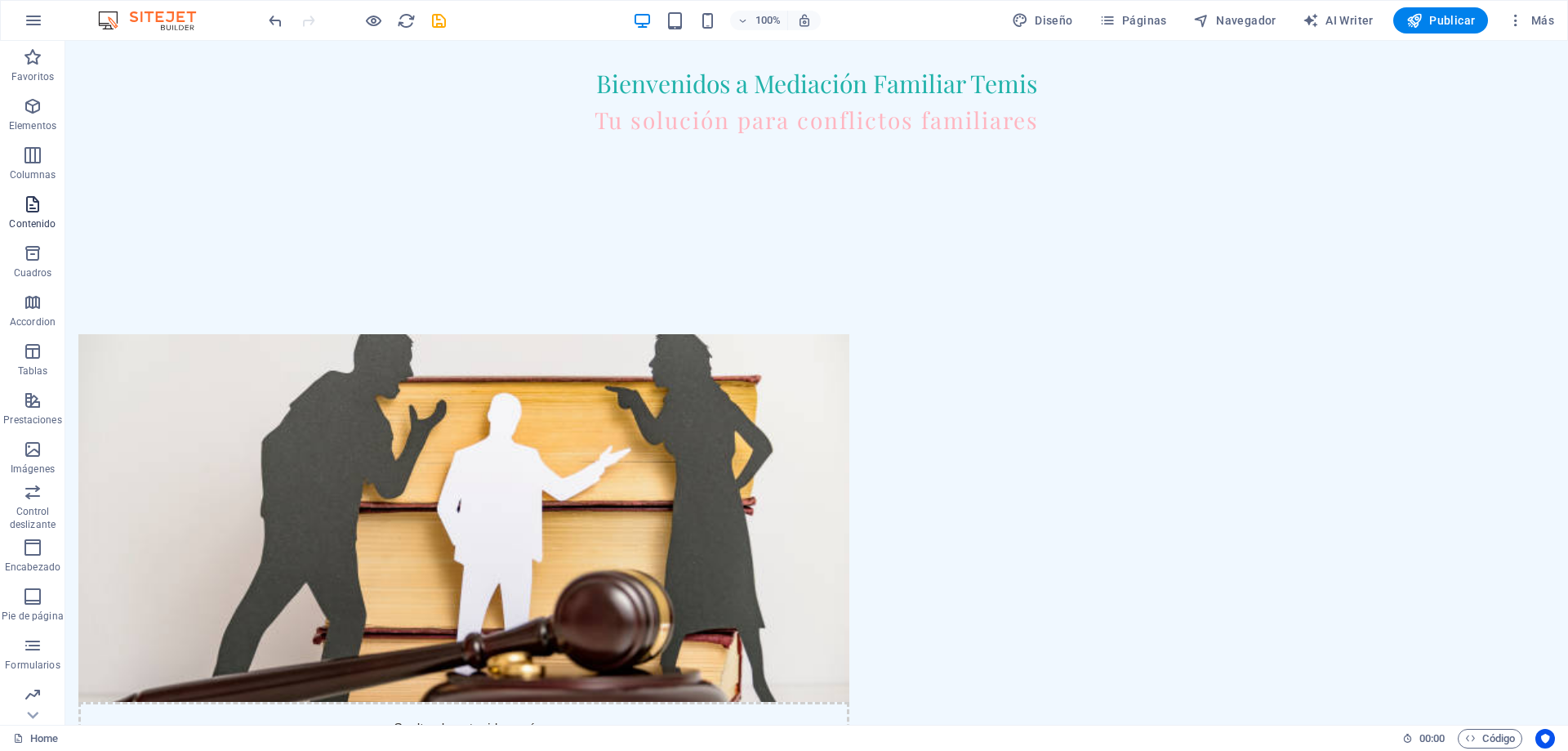
click at [24, 210] on icon "button" at bounding box center [32, 204] width 20 height 20
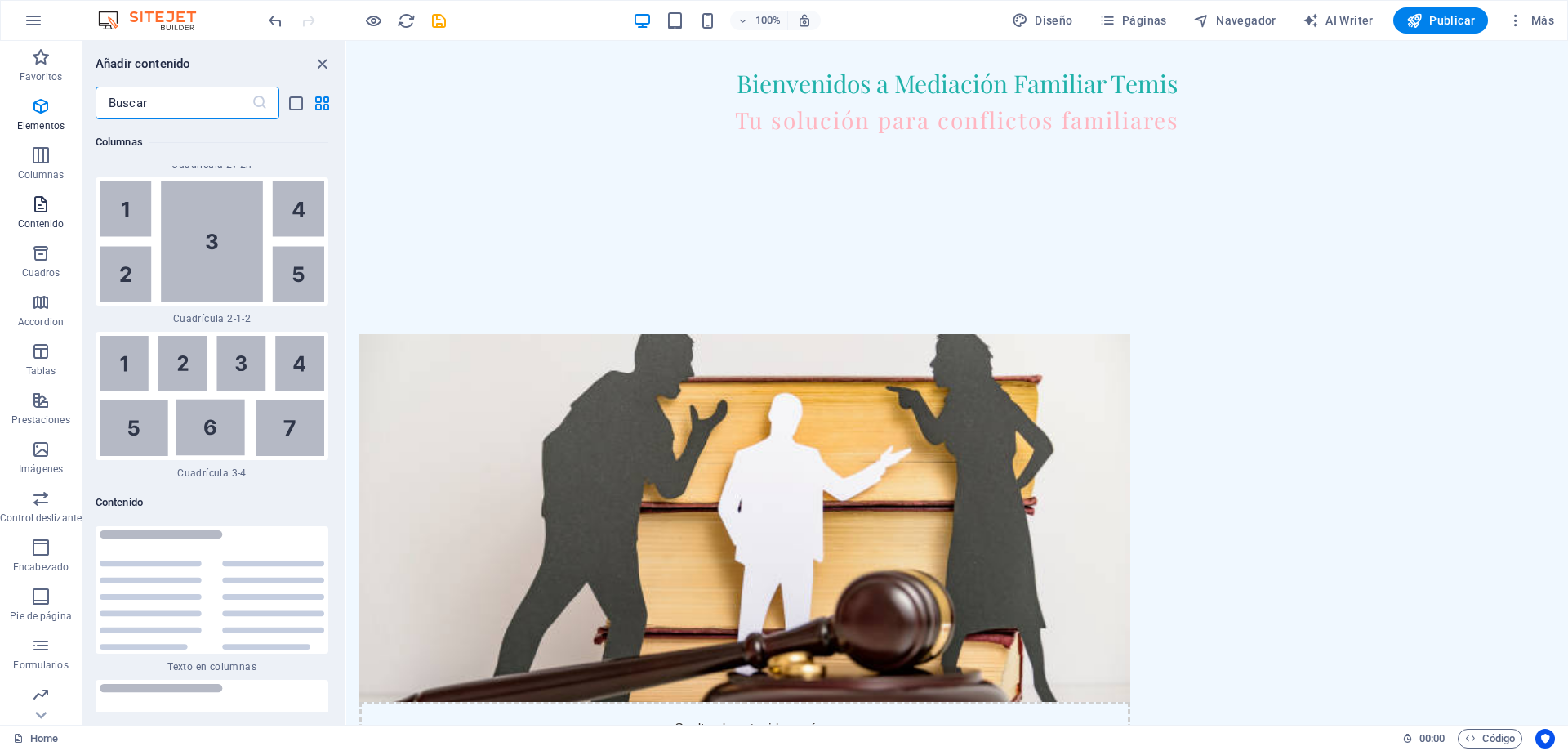
scroll to position [5278, 0]
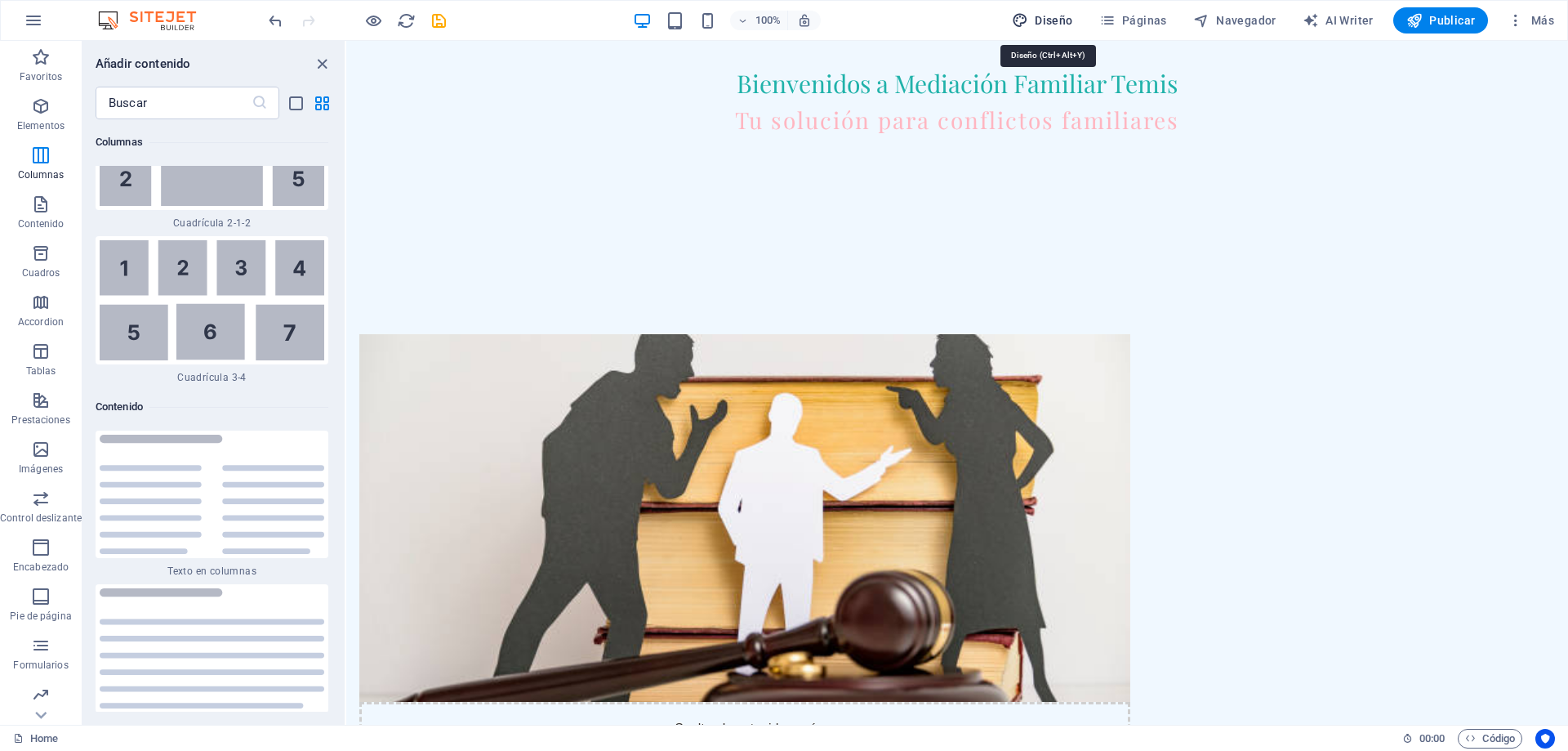
drag, startPoint x: 1058, startPoint y: 23, endPoint x: 283, endPoint y: 246, distance: 806.4
click at [1058, 23] on span "Diseño" at bounding box center [1042, 20] width 61 height 16
select select "px"
select select "200"
select select "px"
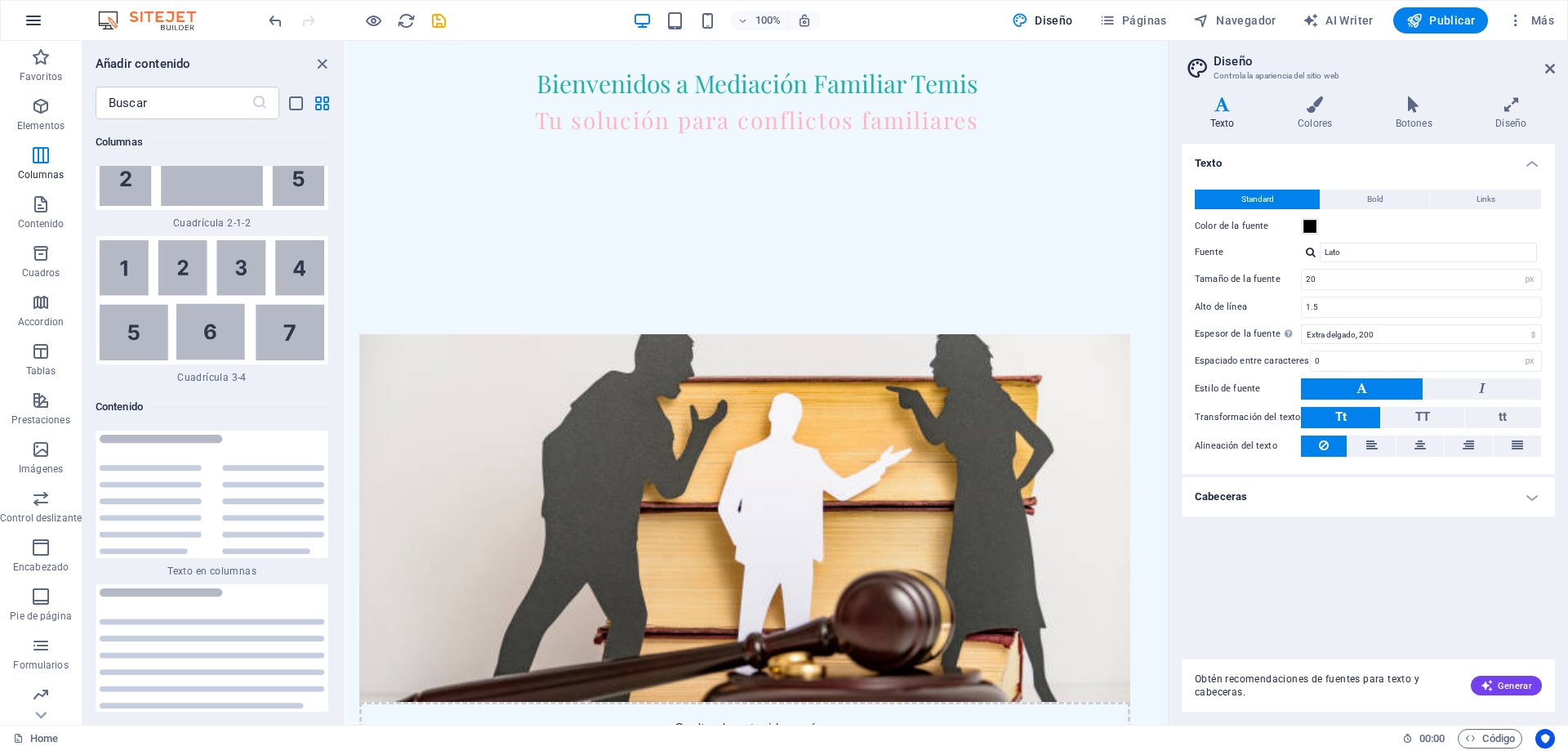
click at [35, 23] on icon "button" at bounding box center [33, 20] width 20 height 20
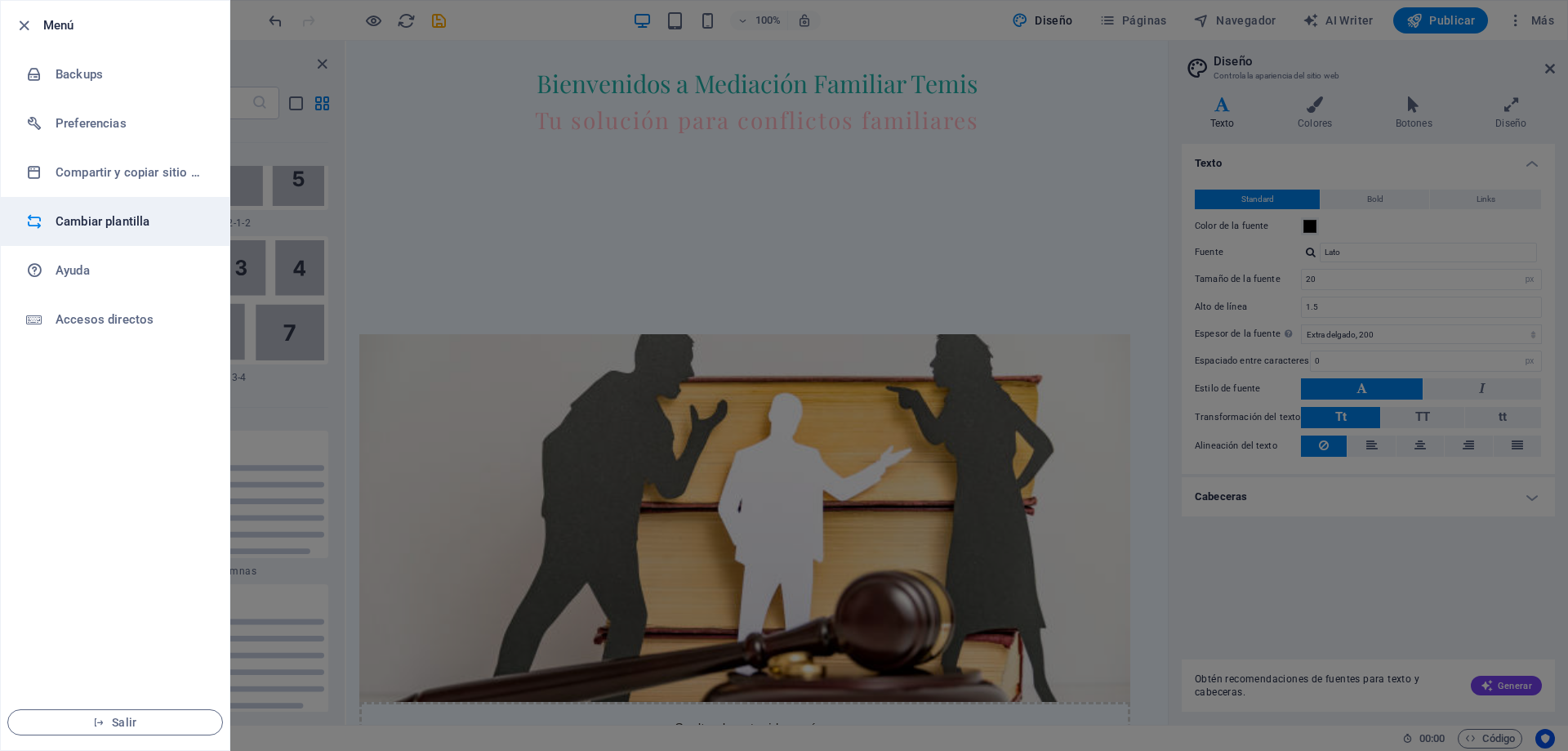
click at [88, 226] on h6 "Cambiar plantilla" at bounding box center [130, 221] width 151 height 20
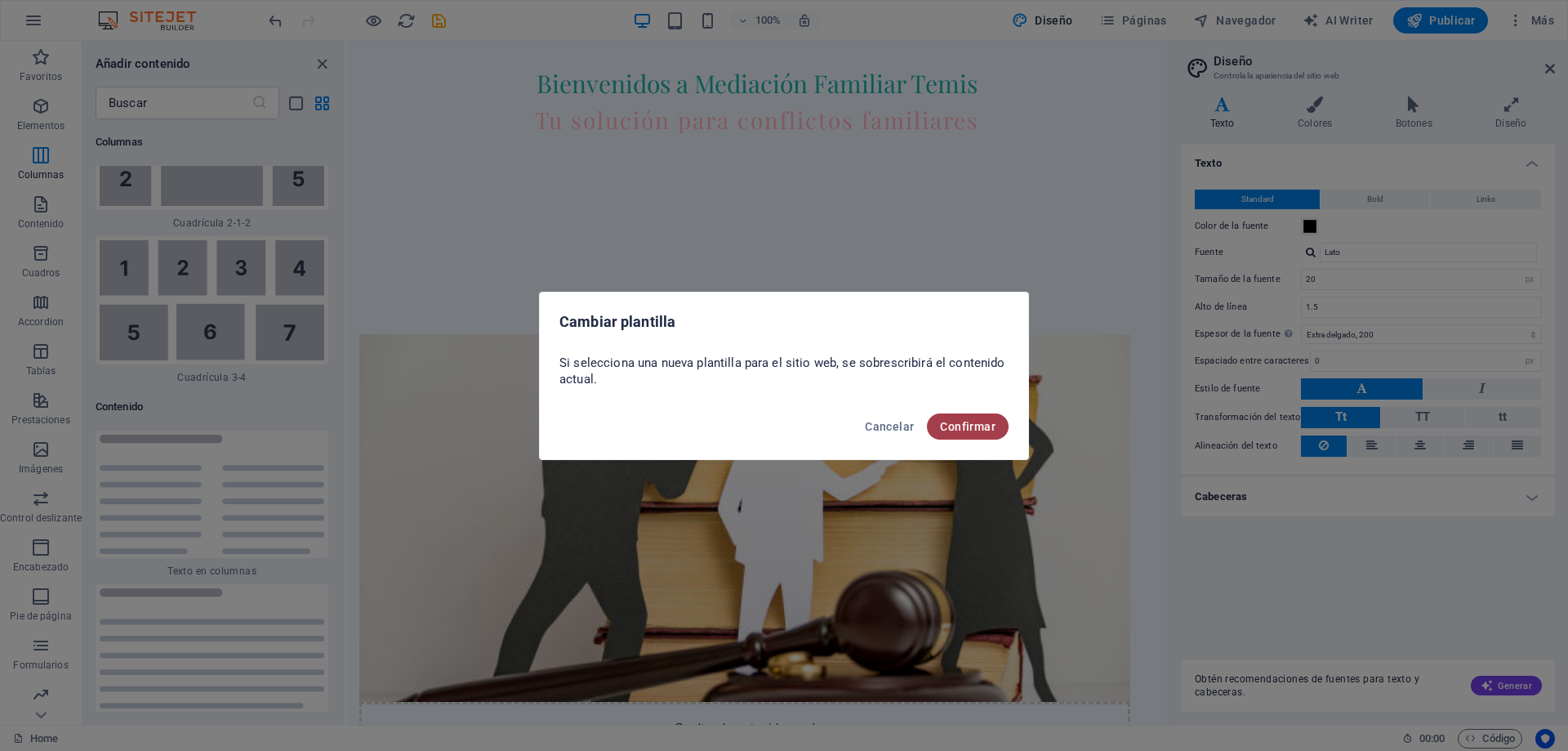
click at [952, 427] on span "Confirmar" at bounding box center [968, 426] width 55 height 13
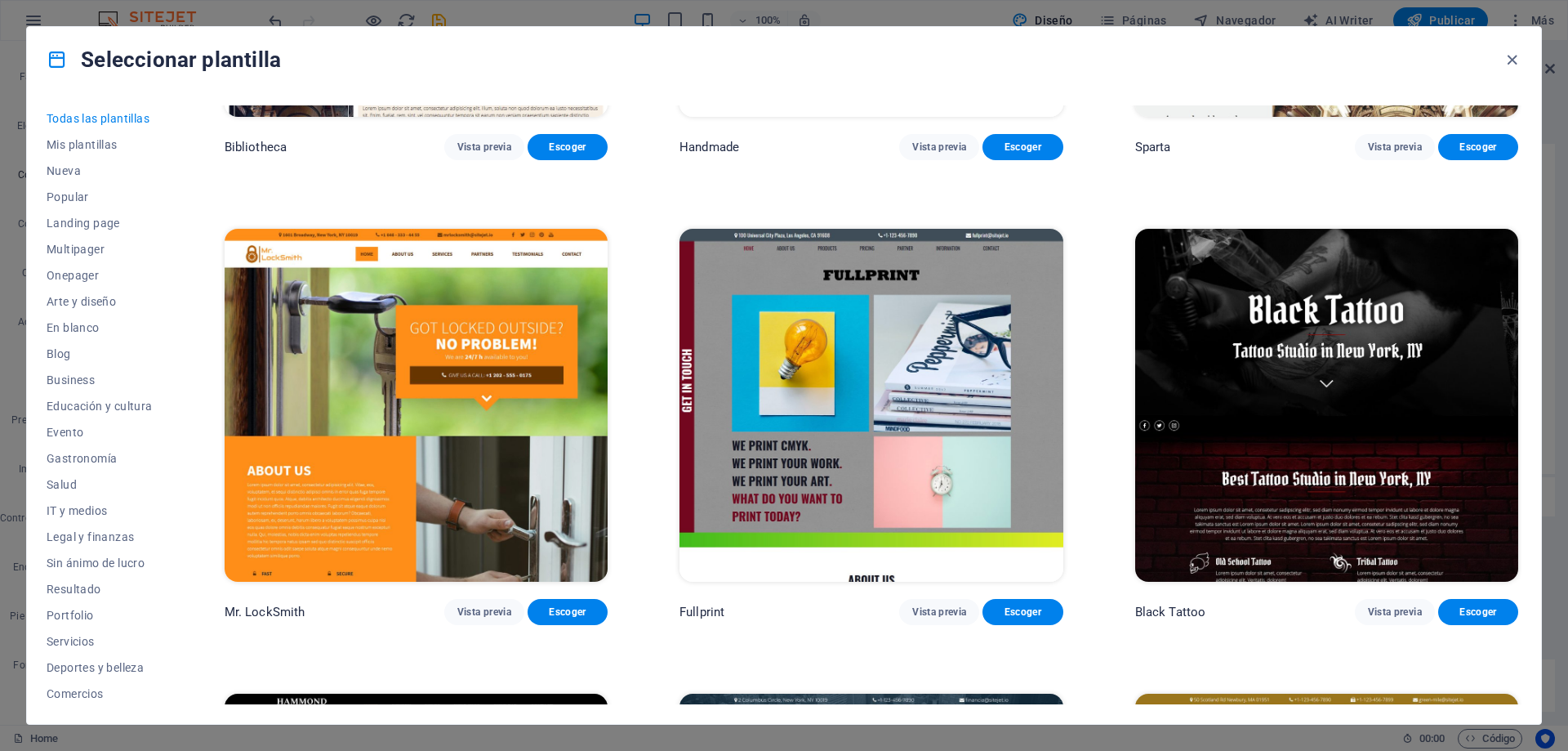
scroll to position [13316, 0]
